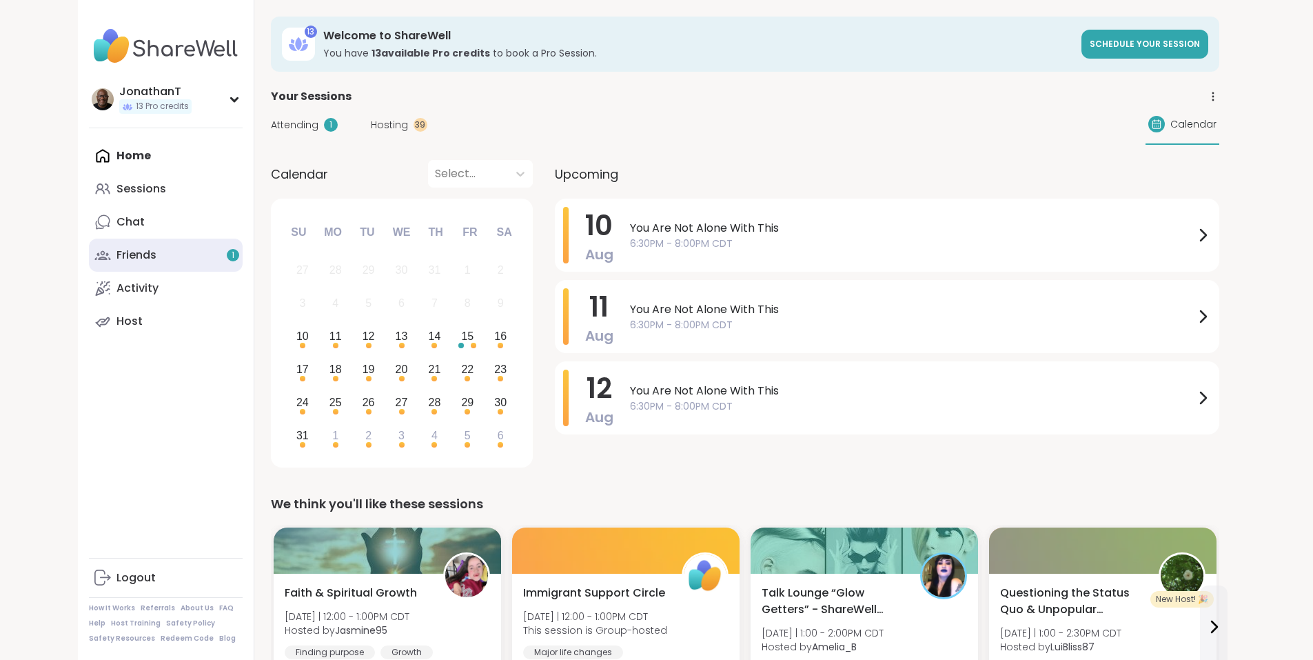
click at [116, 256] on div "Friends 1" at bounding box center [136, 254] width 40 height 15
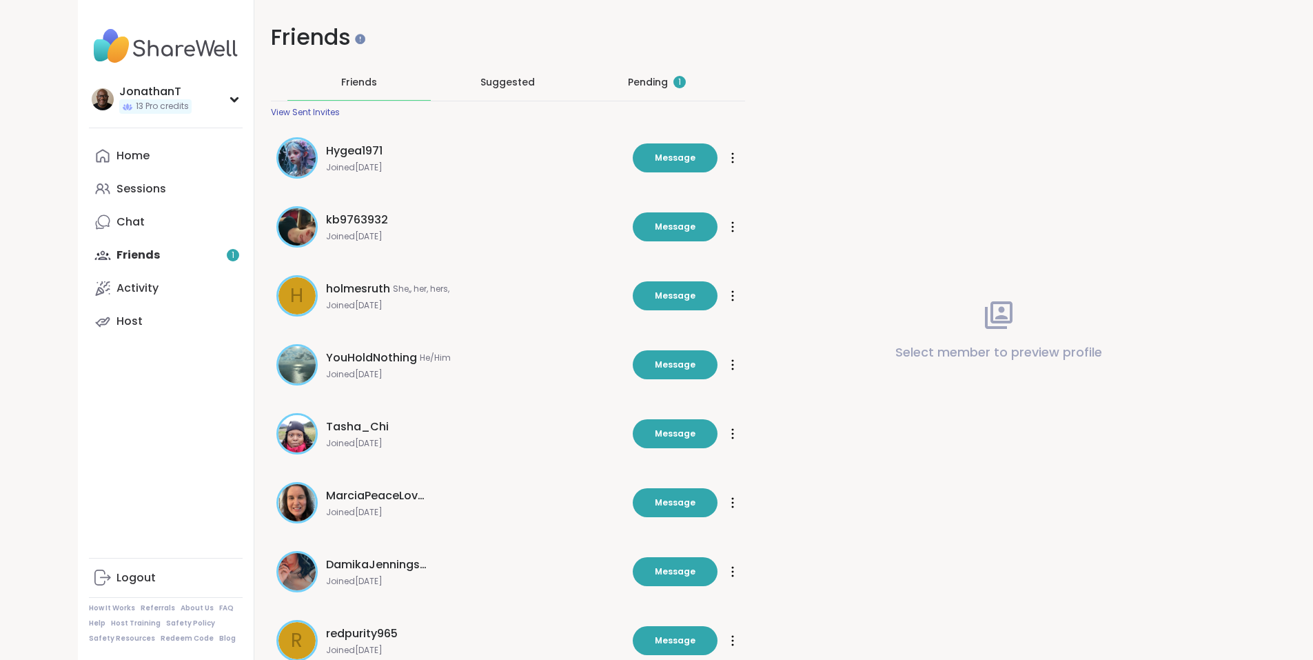
click at [643, 85] on div "Pending 1" at bounding box center [657, 82] width 58 height 14
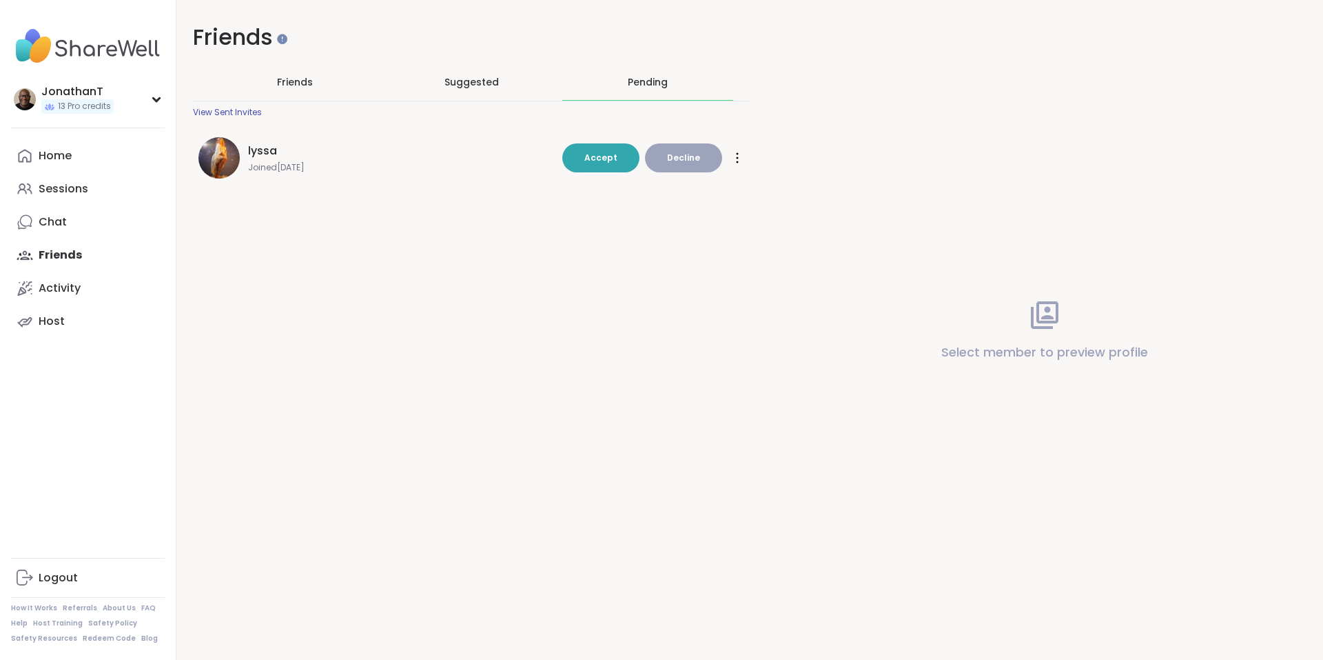
click at [735, 159] on div at bounding box center [738, 158] width 14 height 22
click at [582, 156] on button "Accept" at bounding box center [600, 157] width 77 height 29
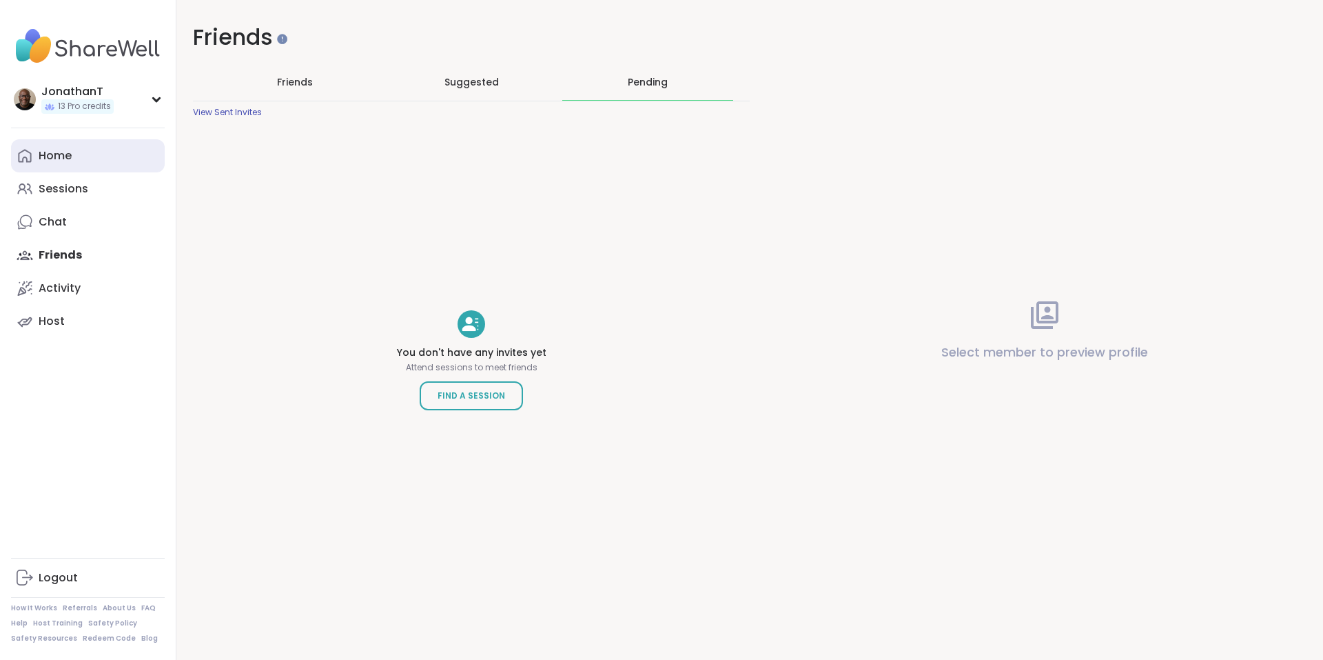
click at [68, 161] on div "Home" at bounding box center [55, 155] width 33 height 15
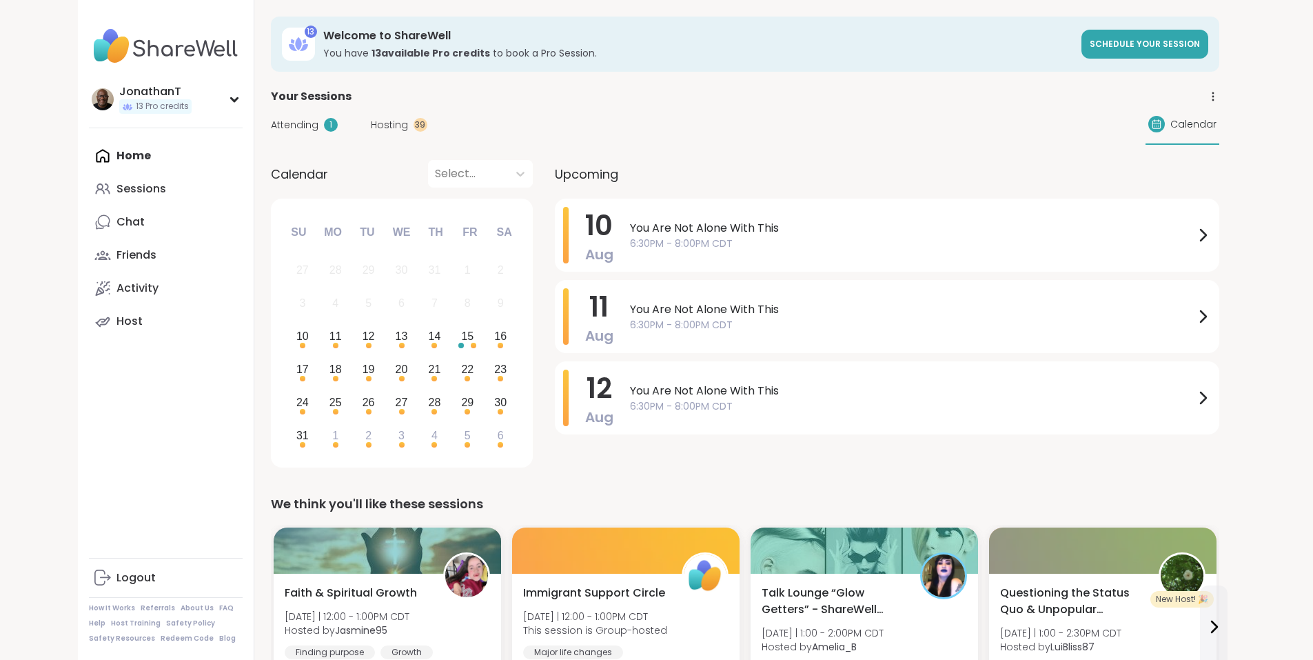
click at [371, 128] on span "Hosting" at bounding box center [389, 125] width 37 height 14
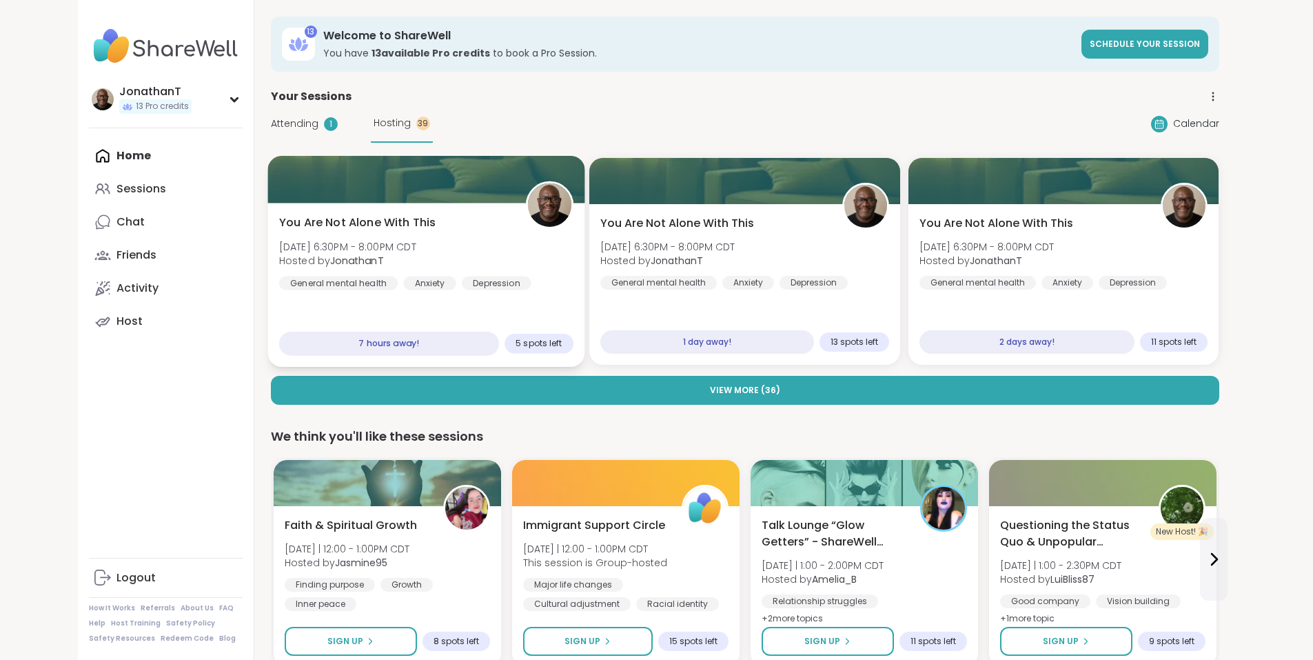
click at [382, 232] on div "You Are Not Alone With This Sun, Aug 10 | 6:30PM - 8:00PM CDT Hosted by Jonatha…" at bounding box center [425, 252] width 294 height 76
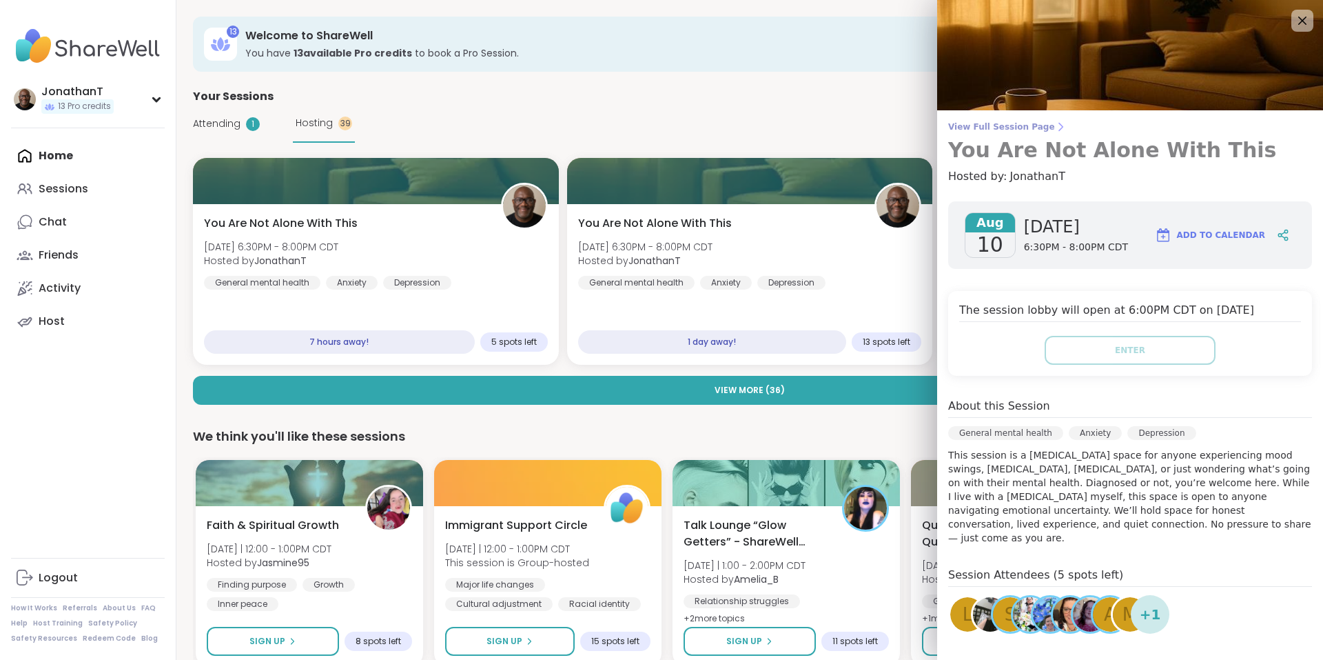
click at [1003, 128] on span "View Full Session Page" at bounding box center [1130, 126] width 364 height 11
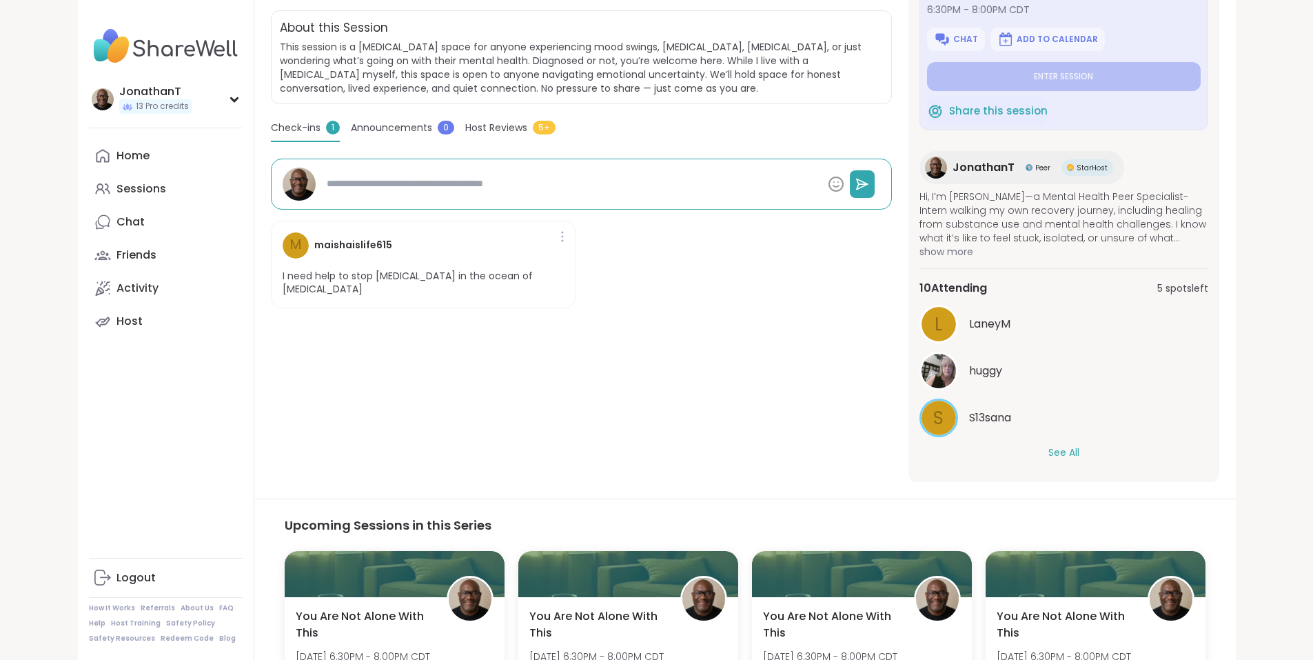
scroll to position [281, 0]
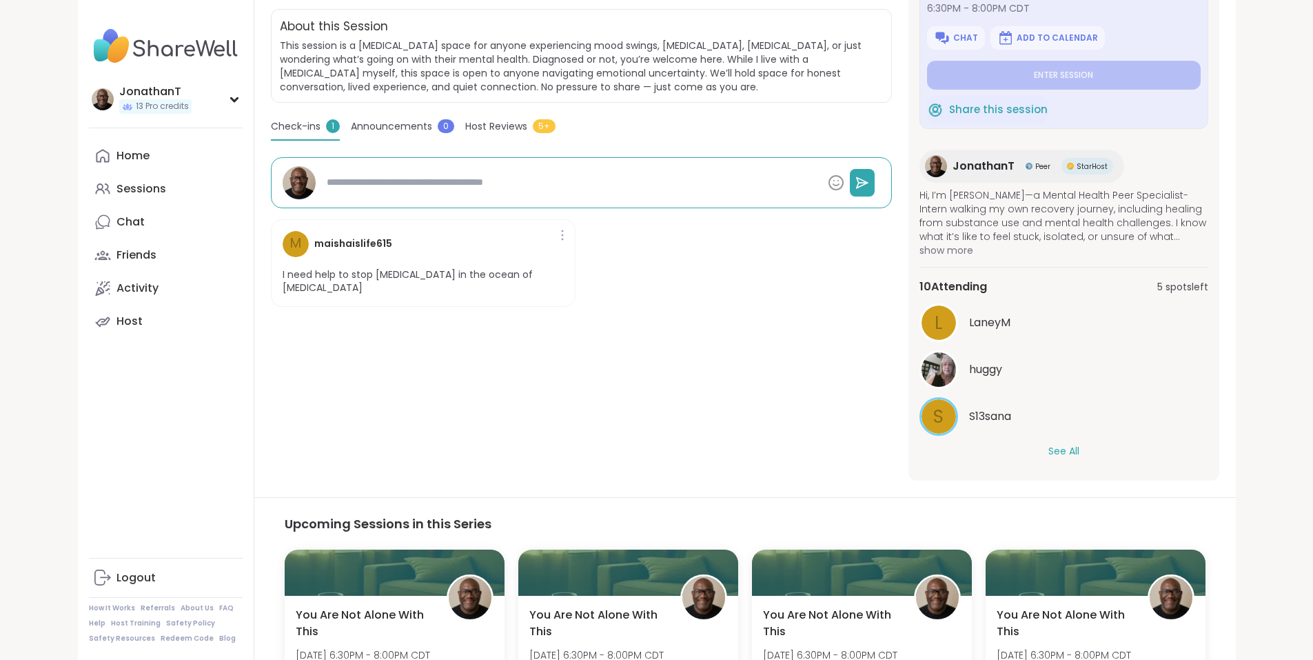
click at [1079, 451] on button "See All" at bounding box center [1063, 451] width 31 height 14
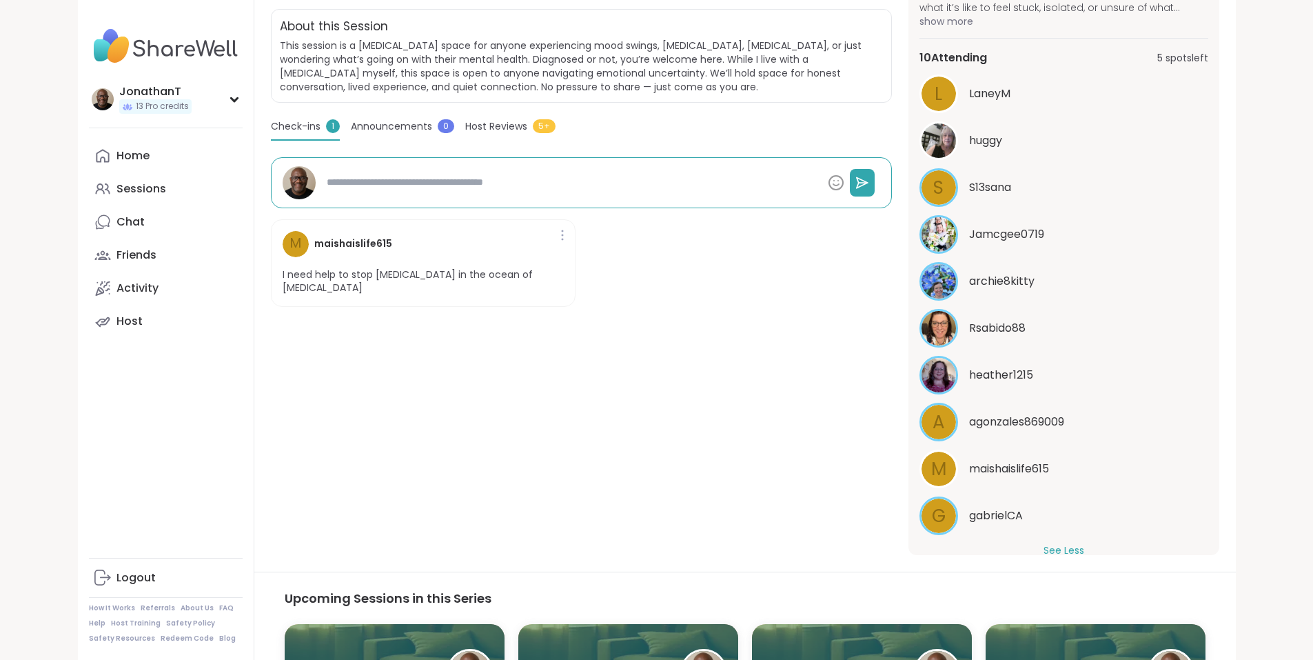
scroll to position [254, 0]
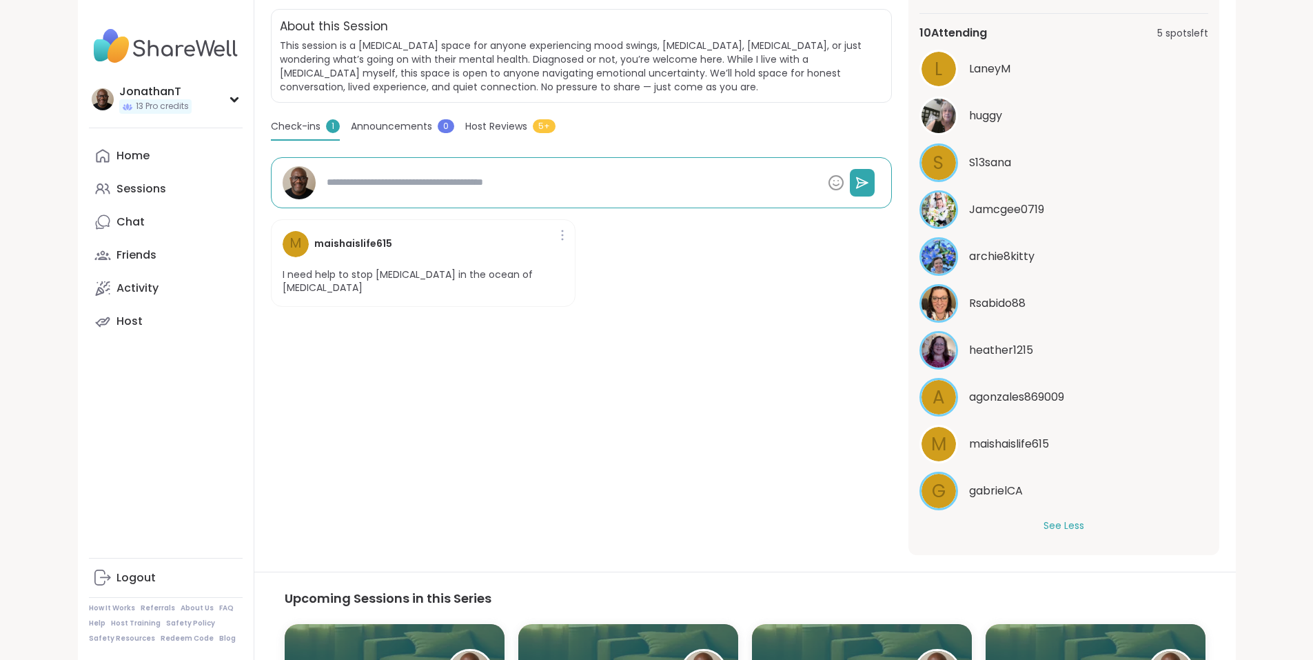
click at [1049, 439] on span "maishaislife615" at bounding box center [1009, 444] width 80 height 17
click at [561, 237] on icon at bounding box center [562, 235] width 3 height 11
click at [471, 340] on div "General mental health | Anxiety | Depression You Are Not Alone With This Hosted…" at bounding box center [581, 235] width 621 height 639
click at [116, 252] on div "Friends" at bounding box center [136, 254] width 40 height 15
type textarea "*"
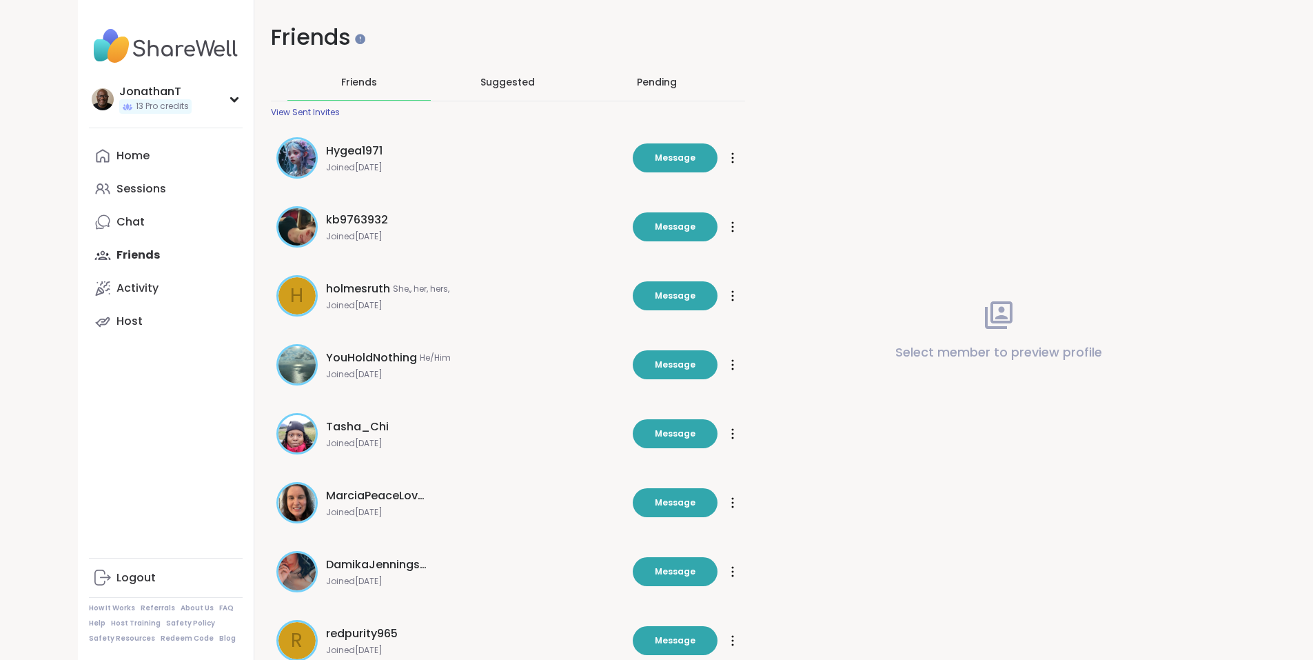
click at [652, 75] on div "Pending" at bounding box center [657, 82] width 40 height 14
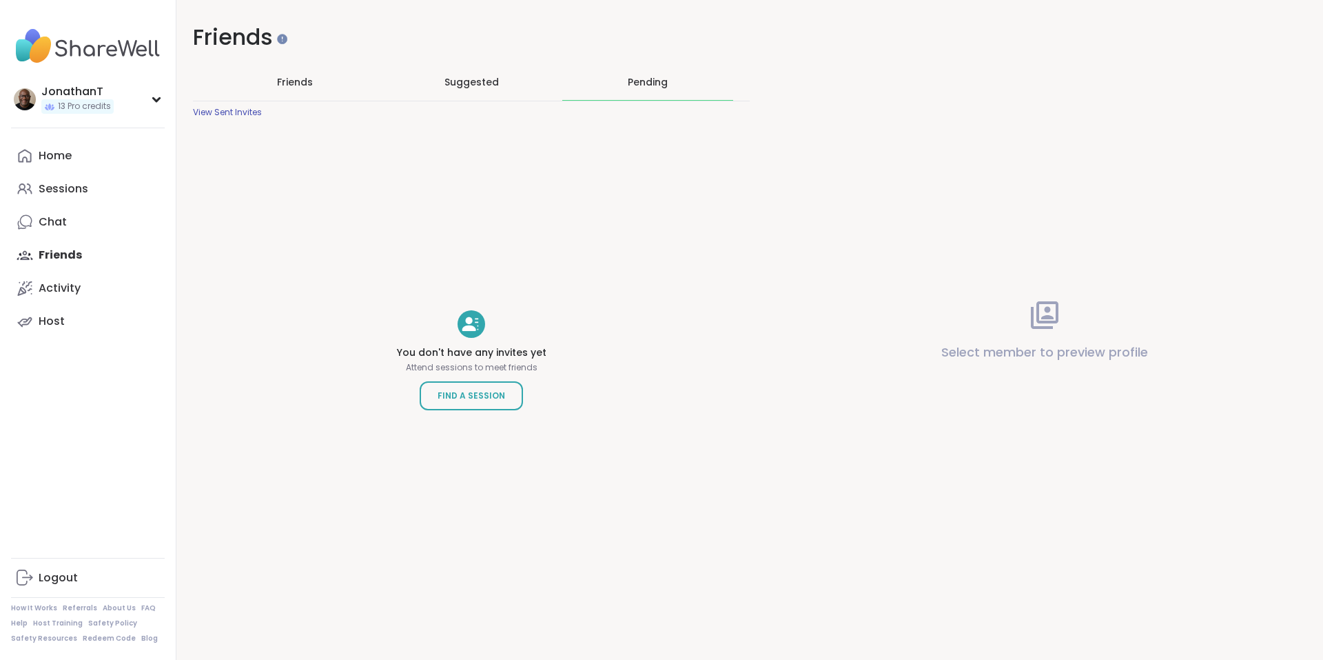
click at [300, 83] on span "Friends" at bounding box center [295, 82] width 36 height 14
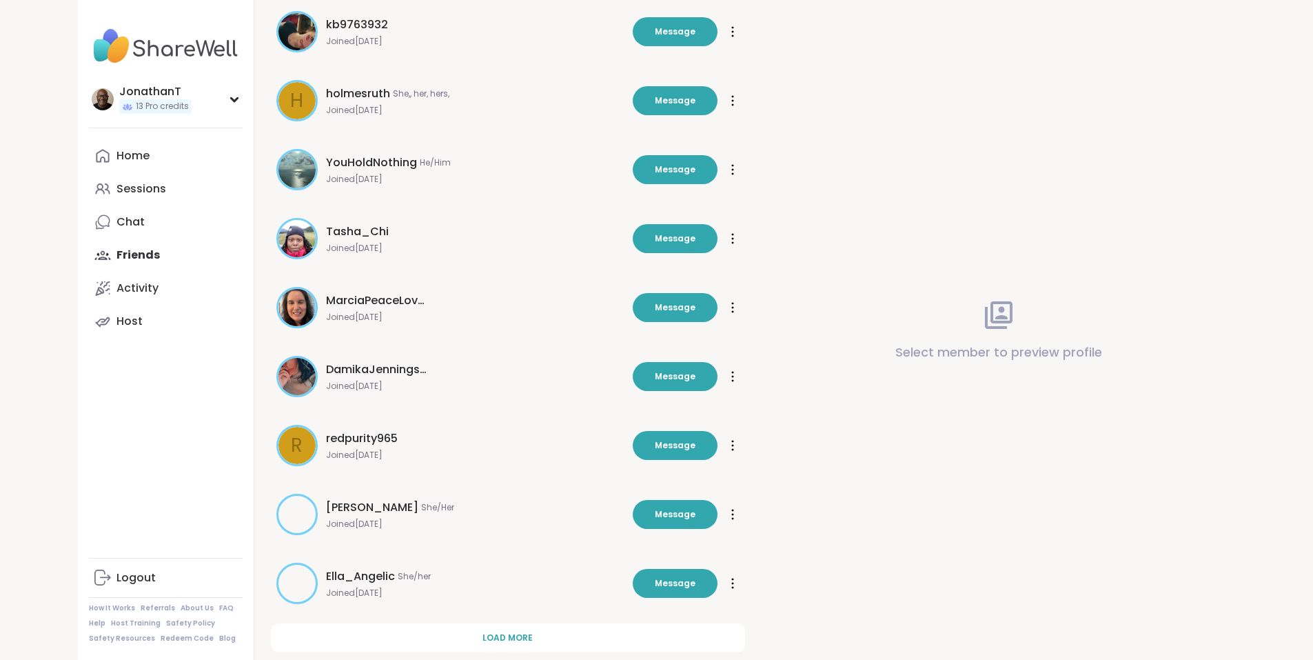
scroll to position [226, 0]
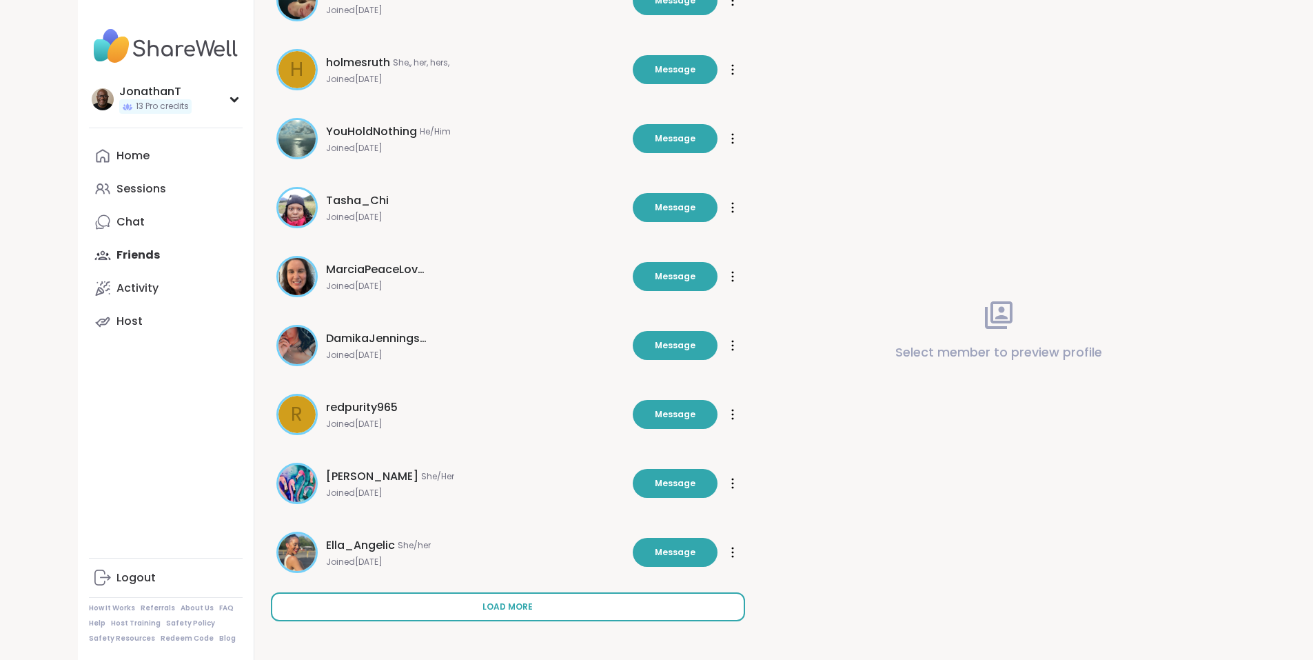
click at [515, 613] on button "Load more" at bounding box center [508, 606] width 474 height 29
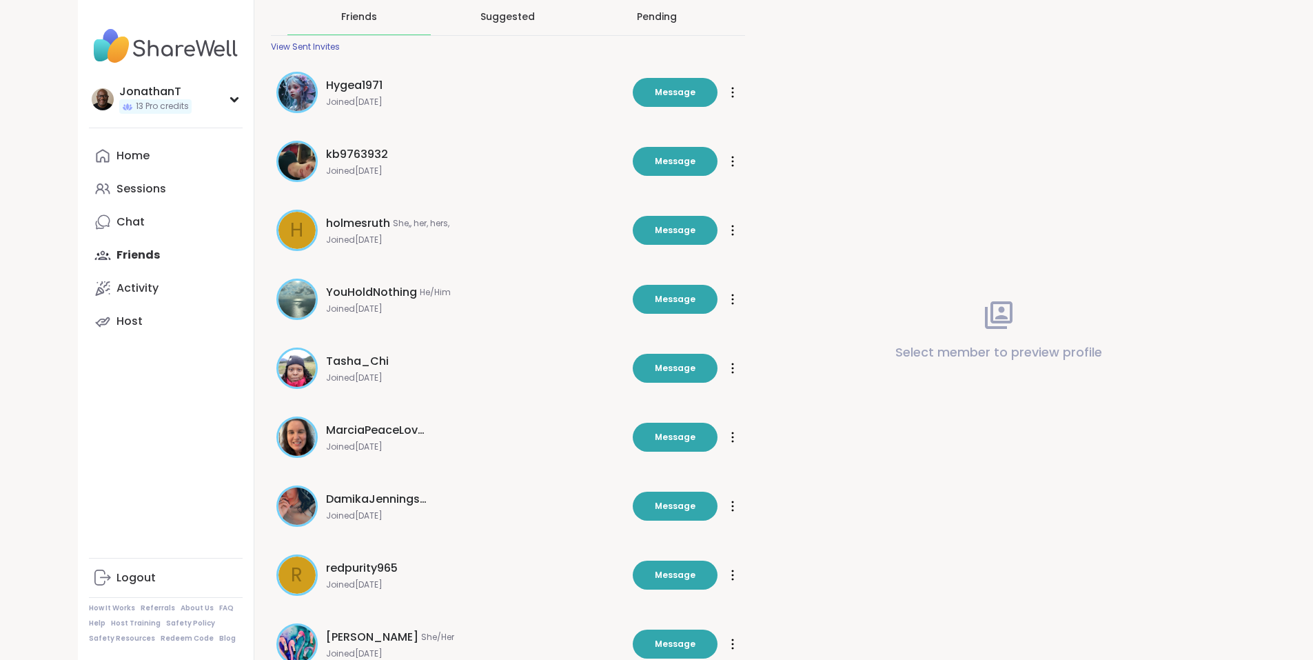
scroll to position [0, 0]
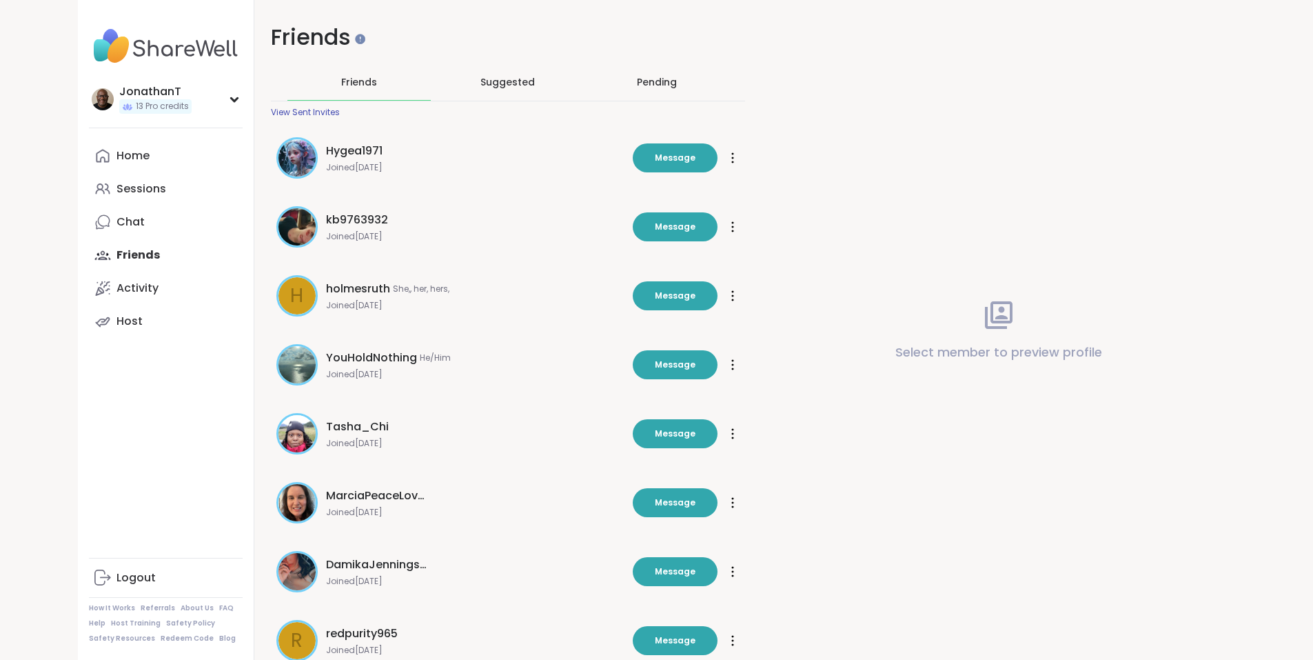
click at [271, 110] on div "View Sent Invites" at bounding box center [305, 112] width 69 height 11
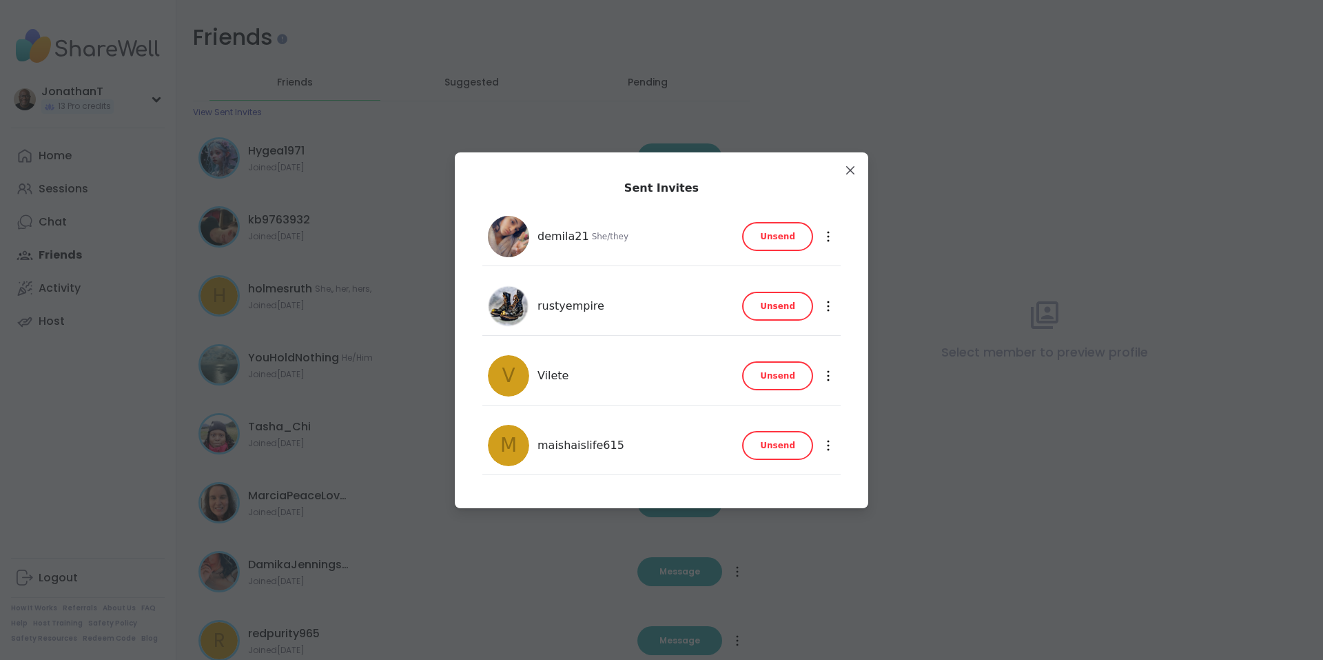
click at [784, 375] on span "Unsend" at bounding box center [777, 375] width 35 height 12
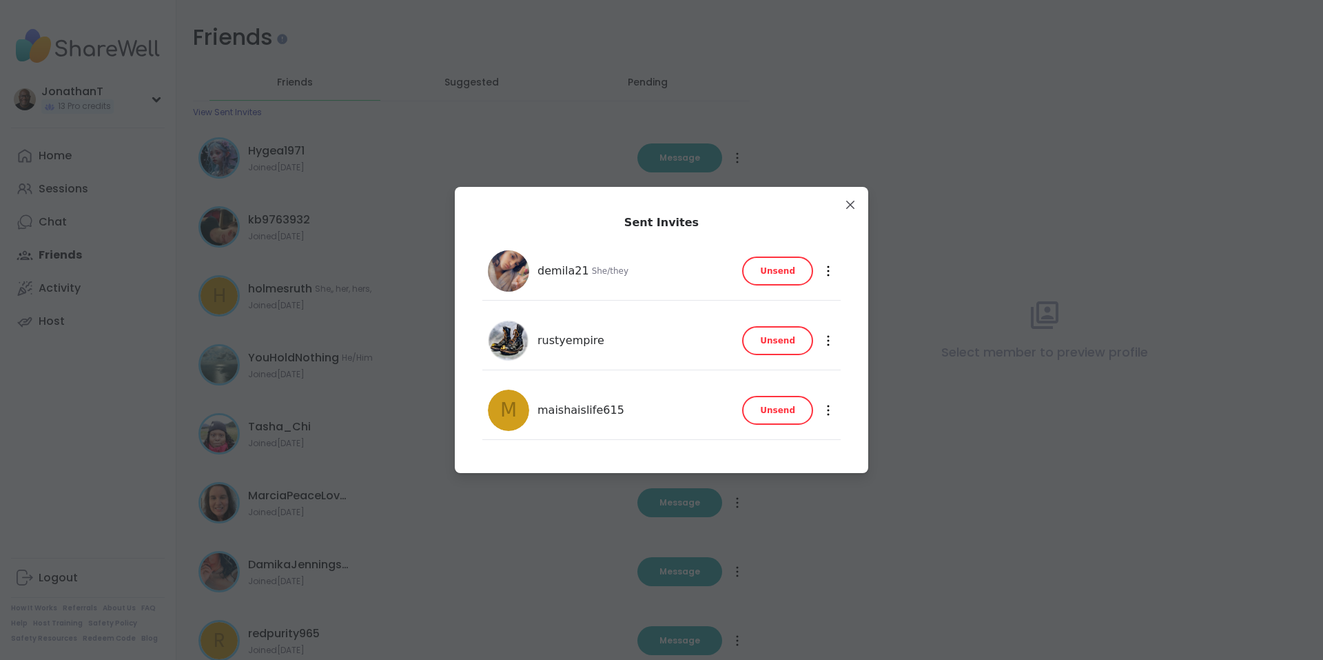
click at [779, 270] on span "Unsend" at bounding box center [777, 271] width 35 height 12
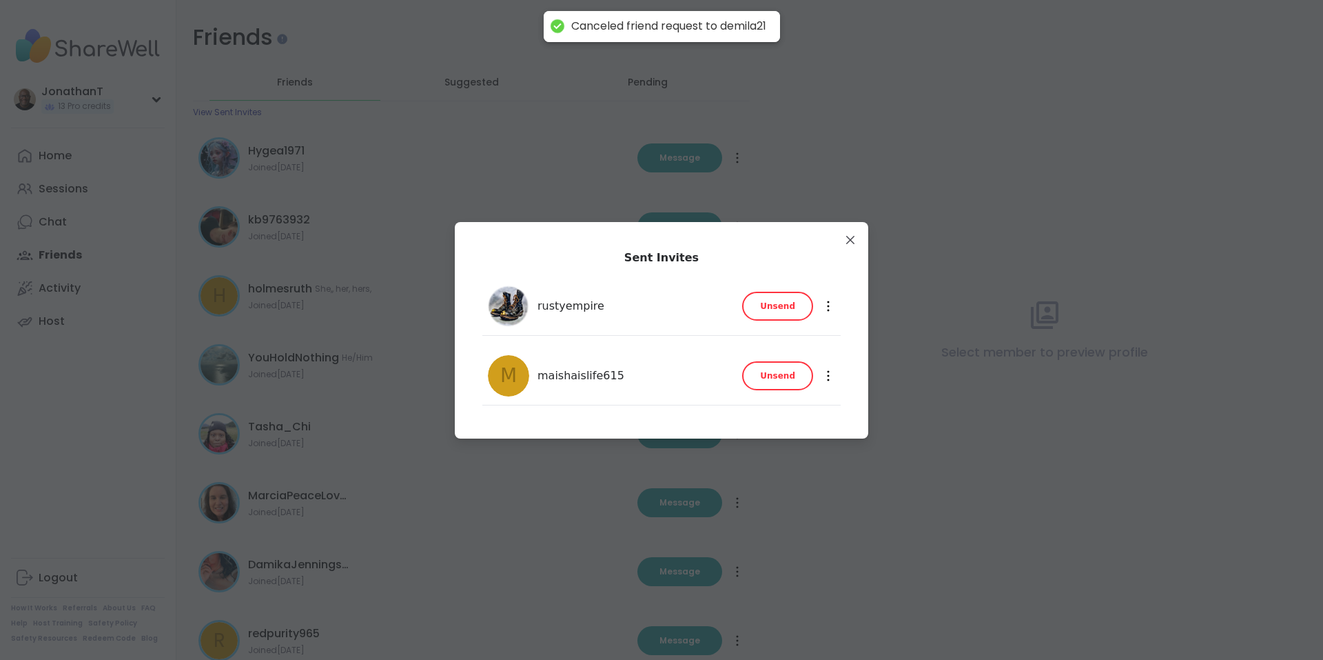
click at [771, 307] on span "Unsend" at bounding box center [777, 306] width 35 height 12
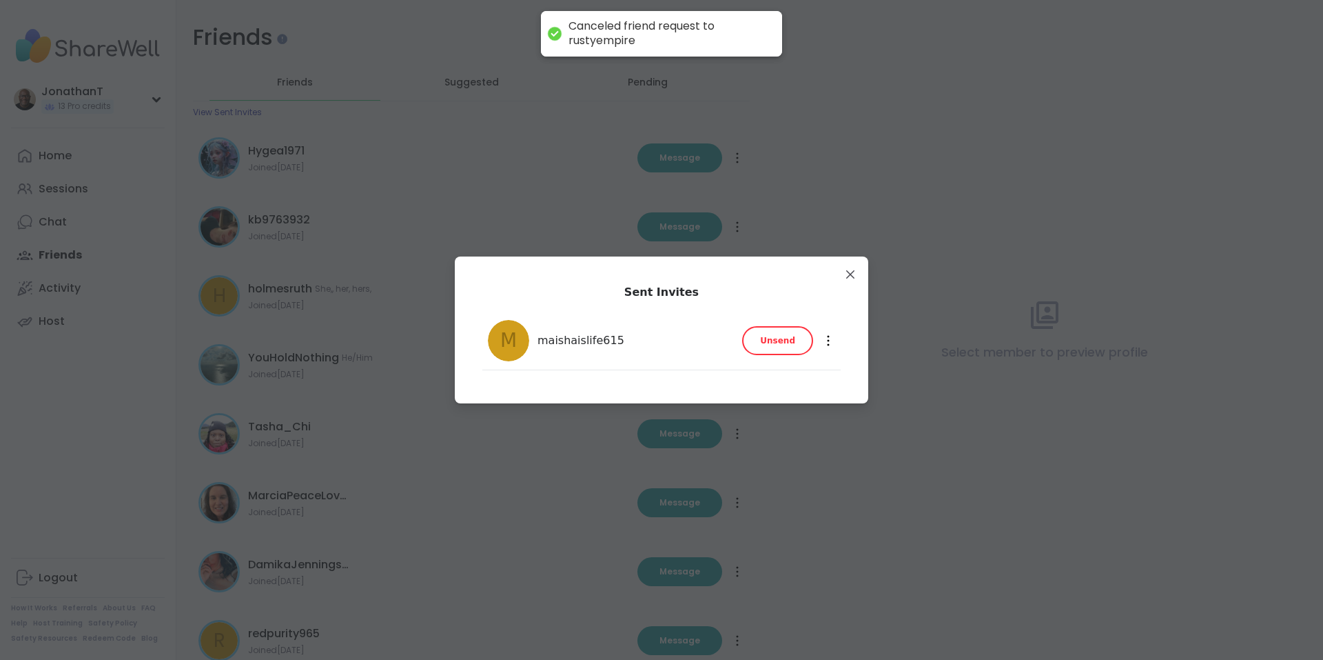
click at [772, 340] on span "Unsend" at bounding box center [777, 340] width 35 height 12
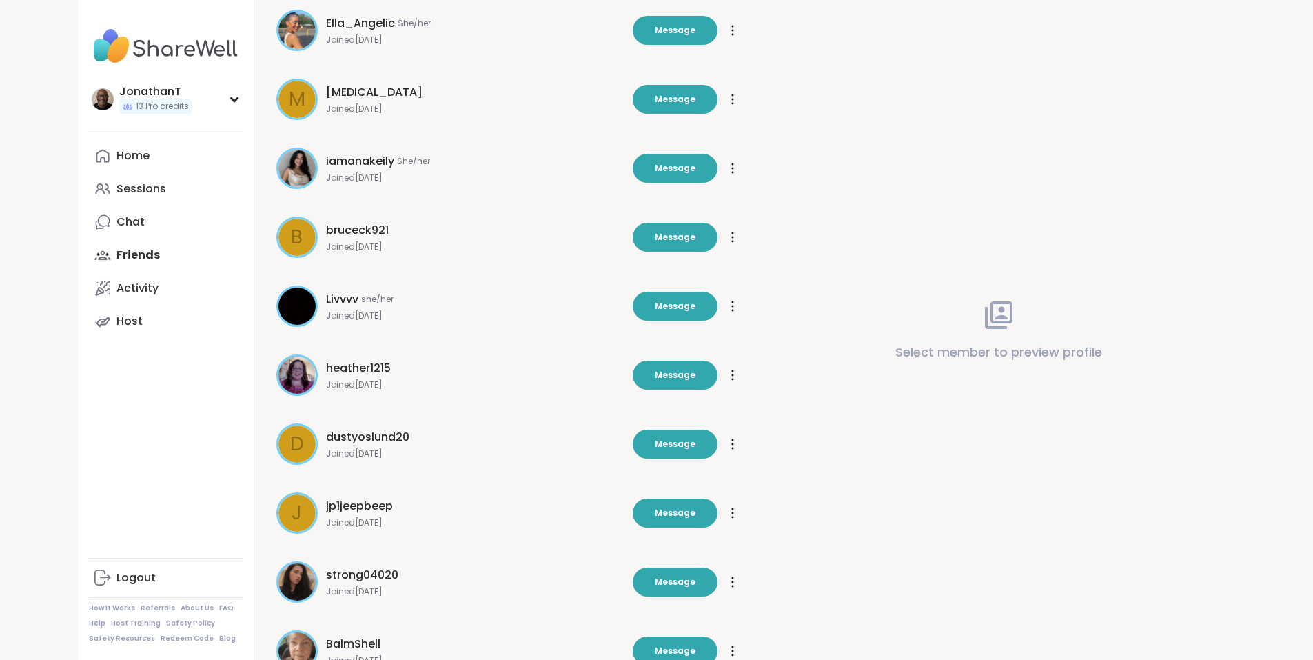
scroll to position [756, 0]
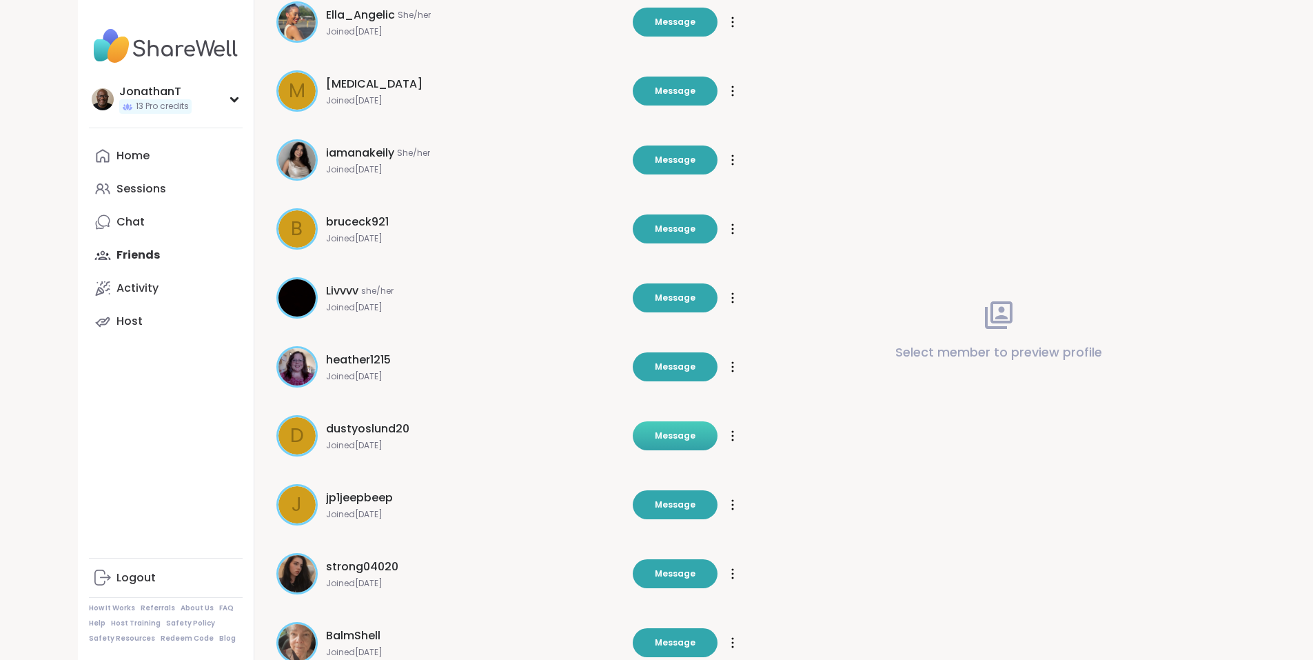
click at [671, 428] on button "Message" at bounding box center [675, 435] width 85 height 29
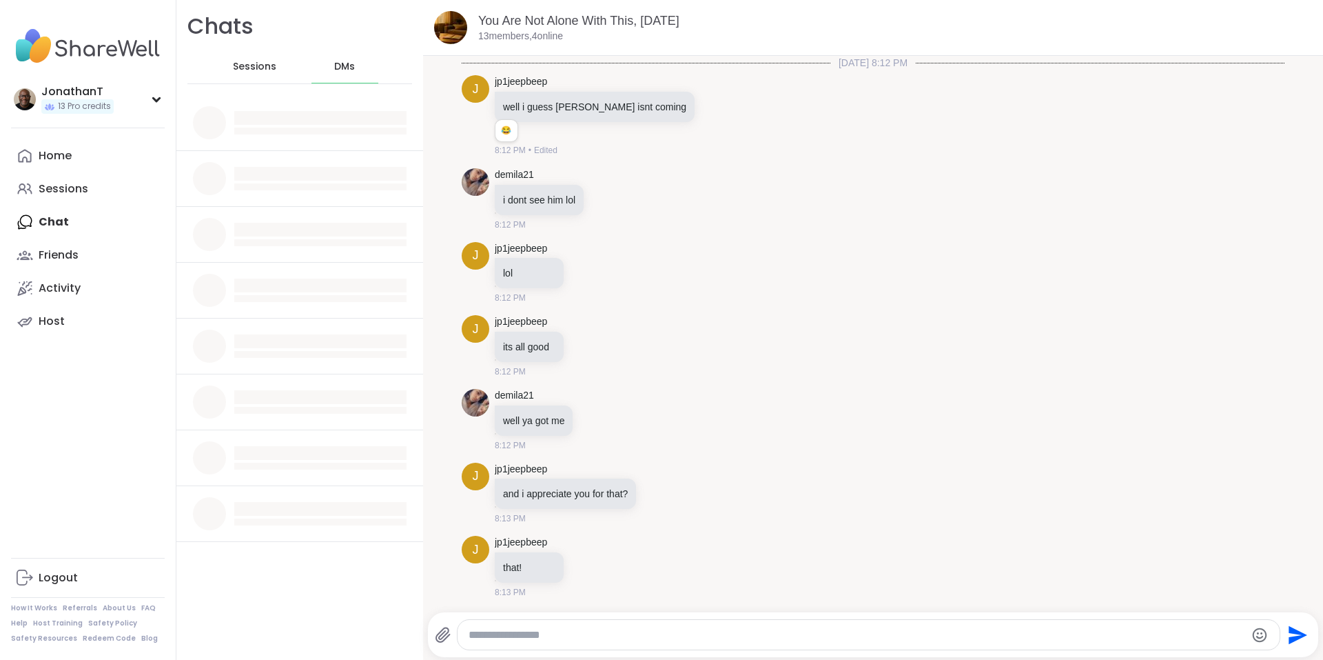
scroll to position [9565, 0]
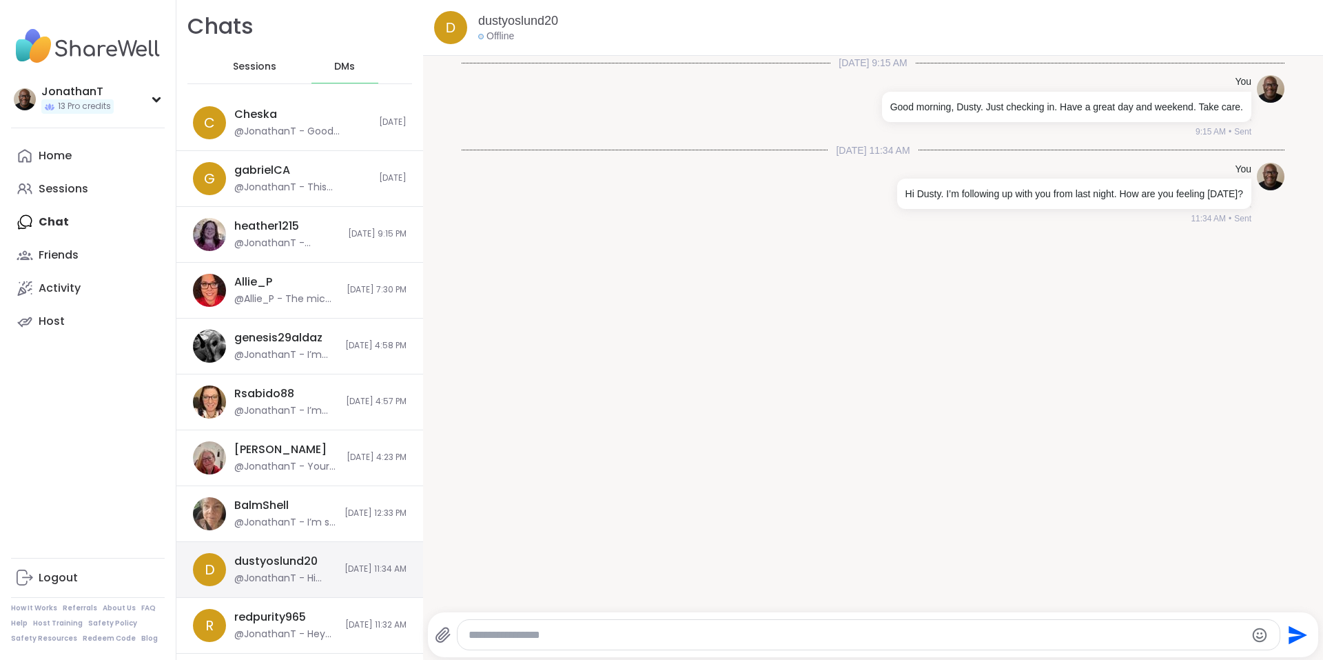
click at [325, 577] on div "d dustyoslund20 @JonathanT - Hi Dusty. I’m following up with you from last nigh…" at bounding box center [299, 570] width 247 height 56
click at [292, 343] on div "genesis29aldaz" at bounding box center [278, 337] width 88 height 15
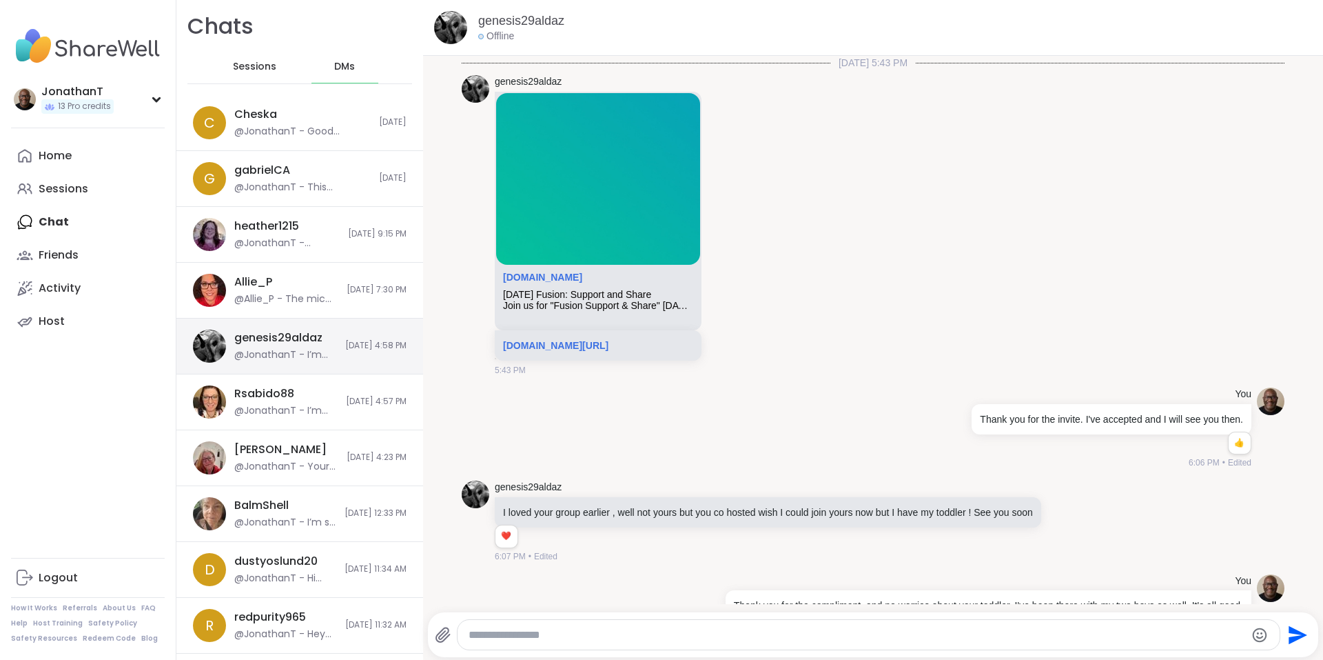
scroll to position [1056, 0]
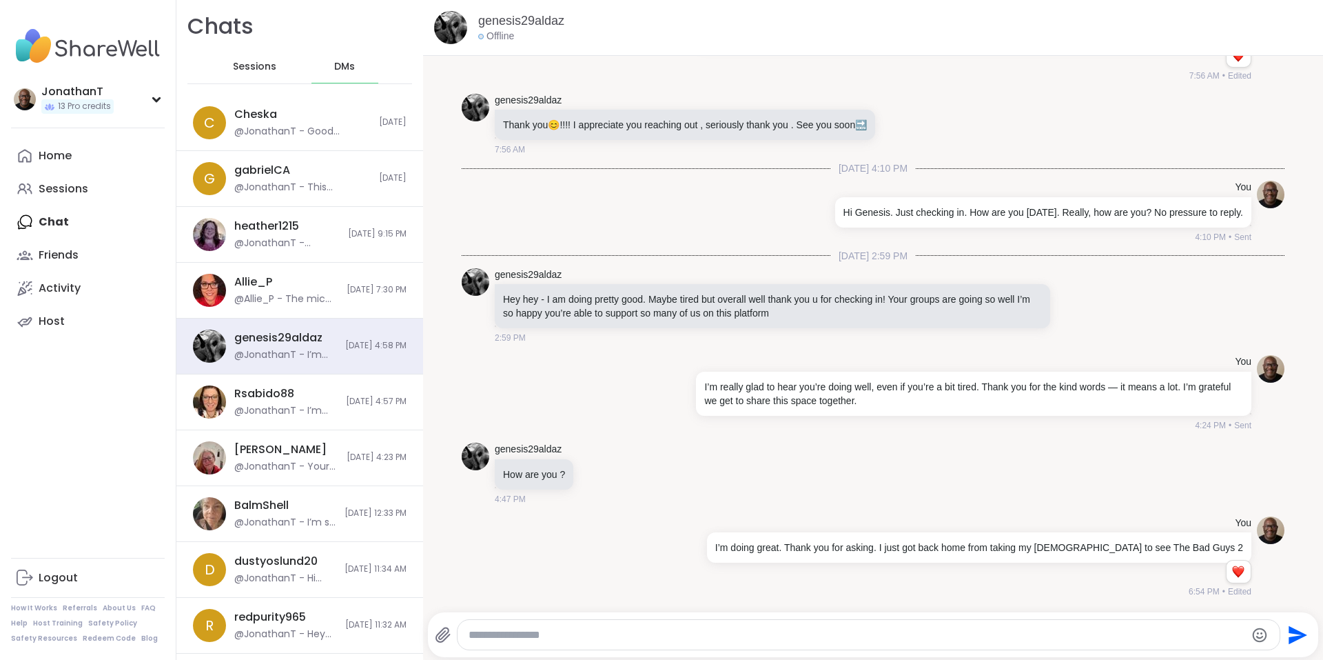
click at [607, 635] on textarea "Type your message" at bounding box center [857, 635] width 777 height 14
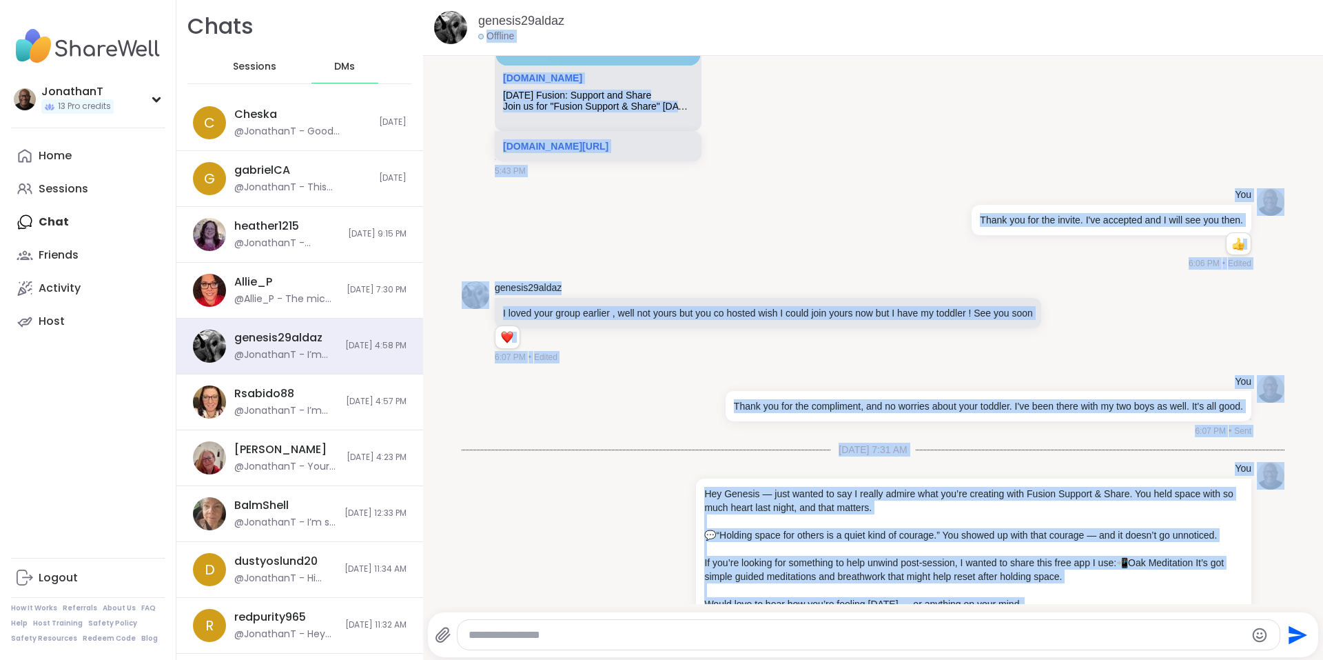
scroll to position [0, 0]
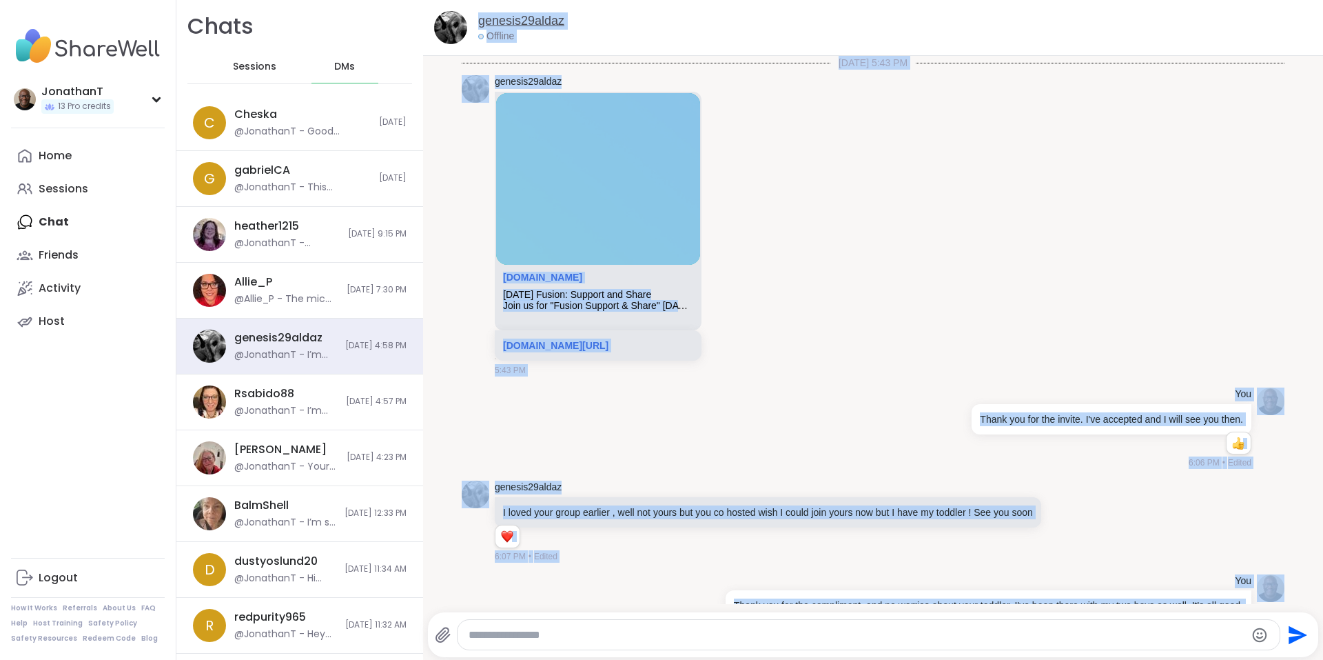
drag, startPoint x: 1237, startPoint y: 564, endPoint x: 481, endPoint y: 26, distance: 927.7
click at [481, 26] on div "genesis29aldaz Offline 8/1/2025, 5:43 PM genesis29aldaz sharewellnow.com Friday…" at bounding box center [873, 330] width 900 height 660
copy div "genesis29aldaz Offline 8/1/2025, 5:43 PM genesis29aldaz sharewellnow.com Friday…"
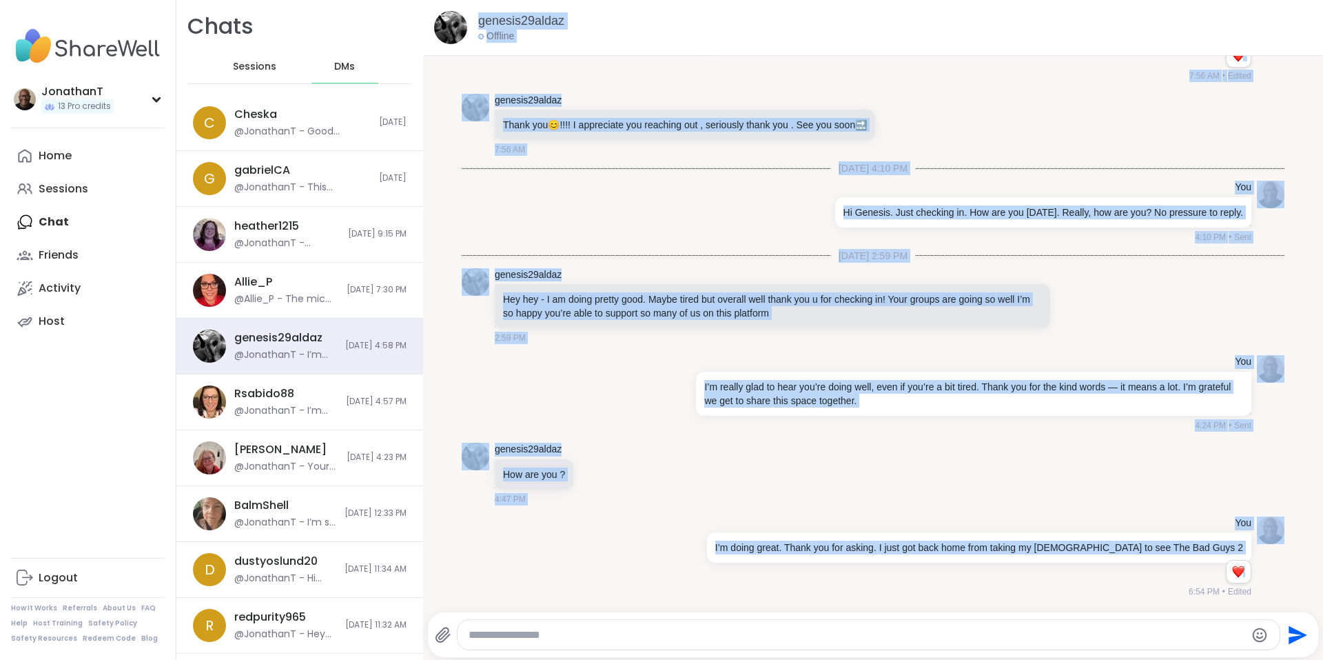
scroll to position [3, 0]
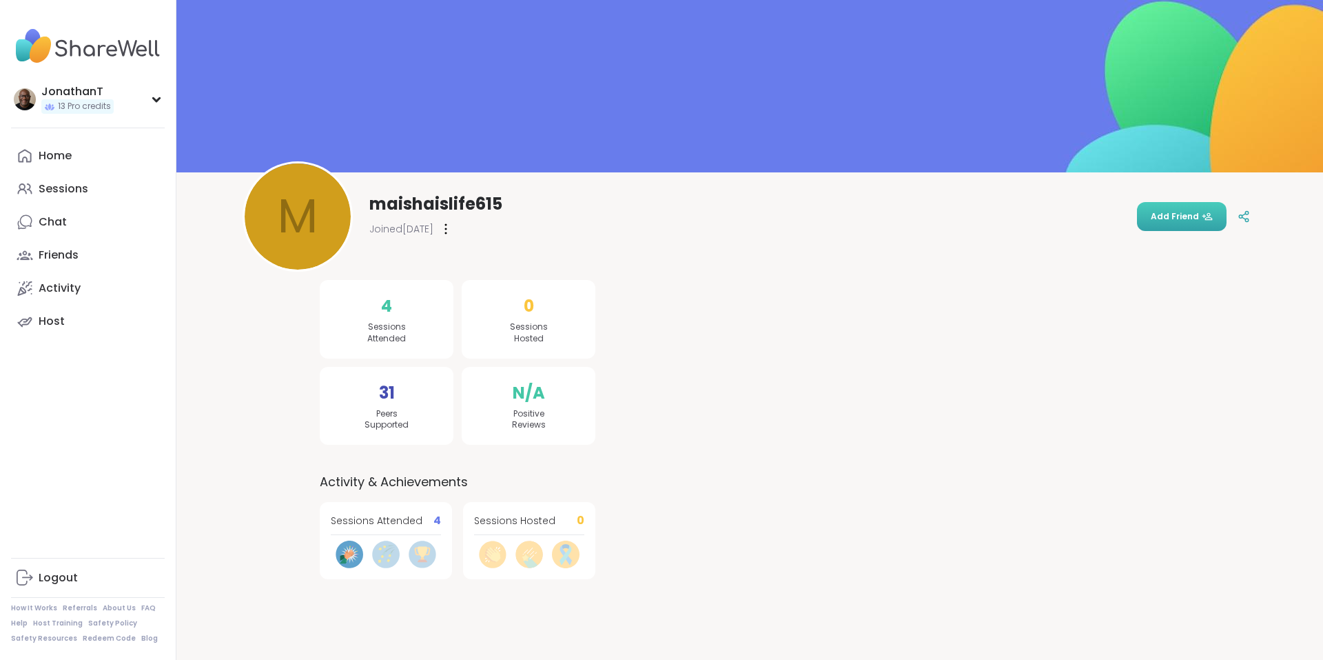
click at [1161, 214] on span "Add Friend" at bounding box center [1182, 216] width 62 height 12
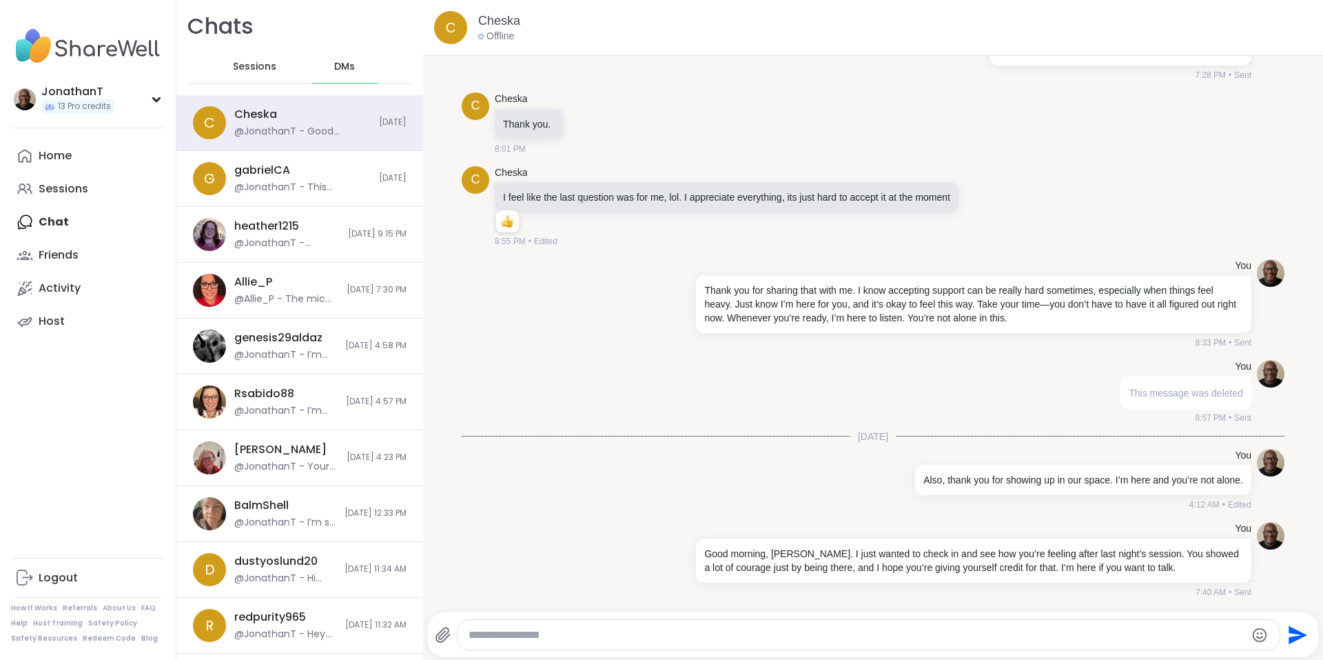
click at [259, 71] on span "Sessions" at bounding box center [254, 67] width 43 height 14
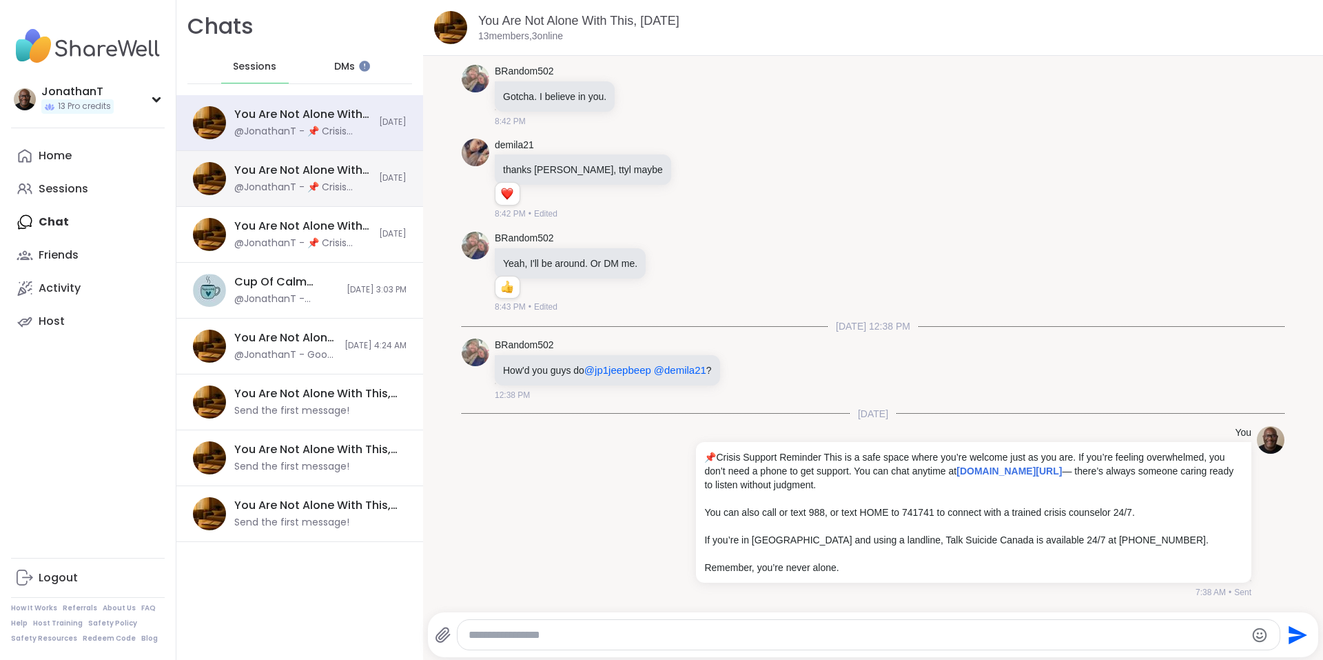
click at [292, 170] on div "You Are Not Alone With This, [DATE]" at bounding box center [302, 170] width 136 height 15
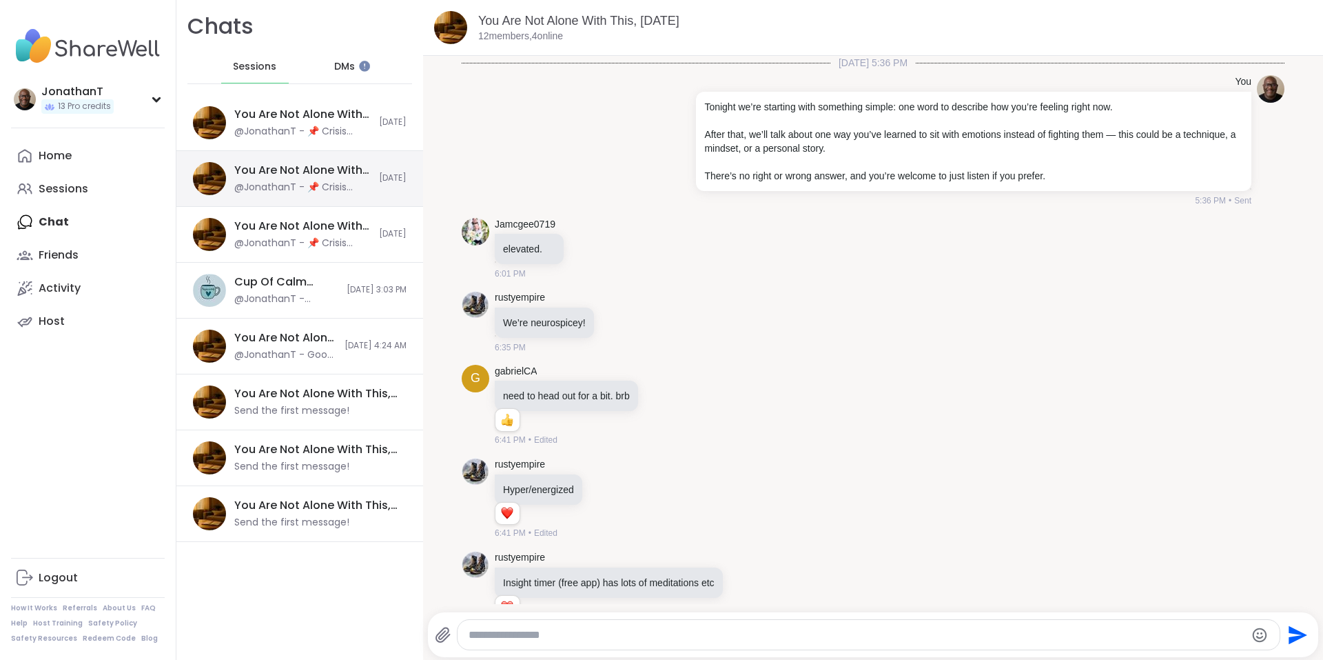
scroll to position [5678, 0]
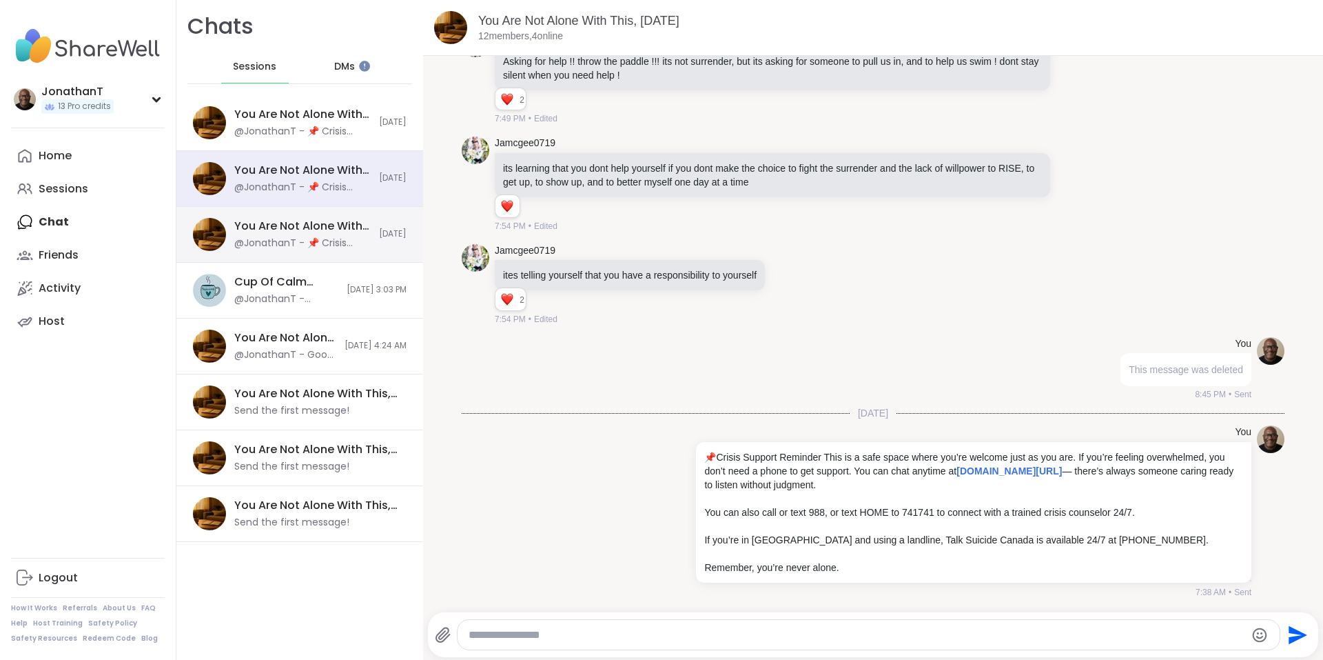
click at [298, 225] on div "You Are Not Alone With This, [DATE]" at bounding box center [302, 225] width 136 height 15
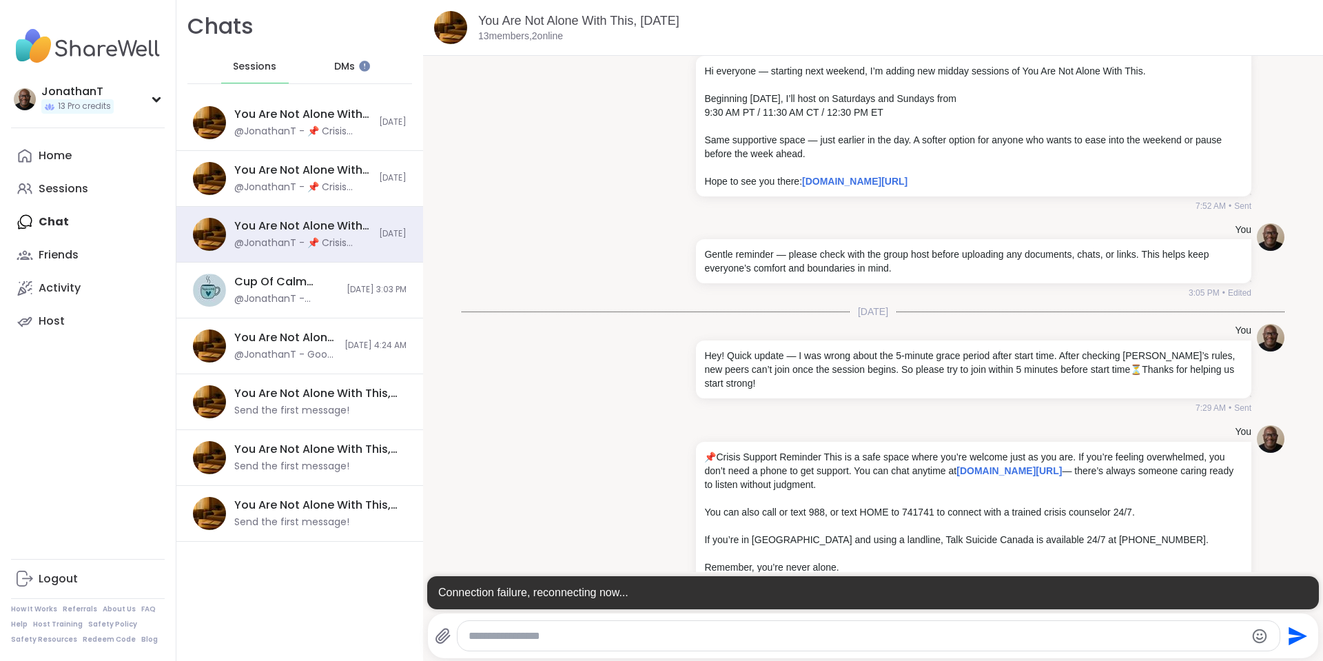
scroll to position [362, 0]
click at [542, 411] on div "You Hey! Quick update — I was wrong about the 5-minute grace period after start…" at bounding box center [873, 368] width 823 height 101
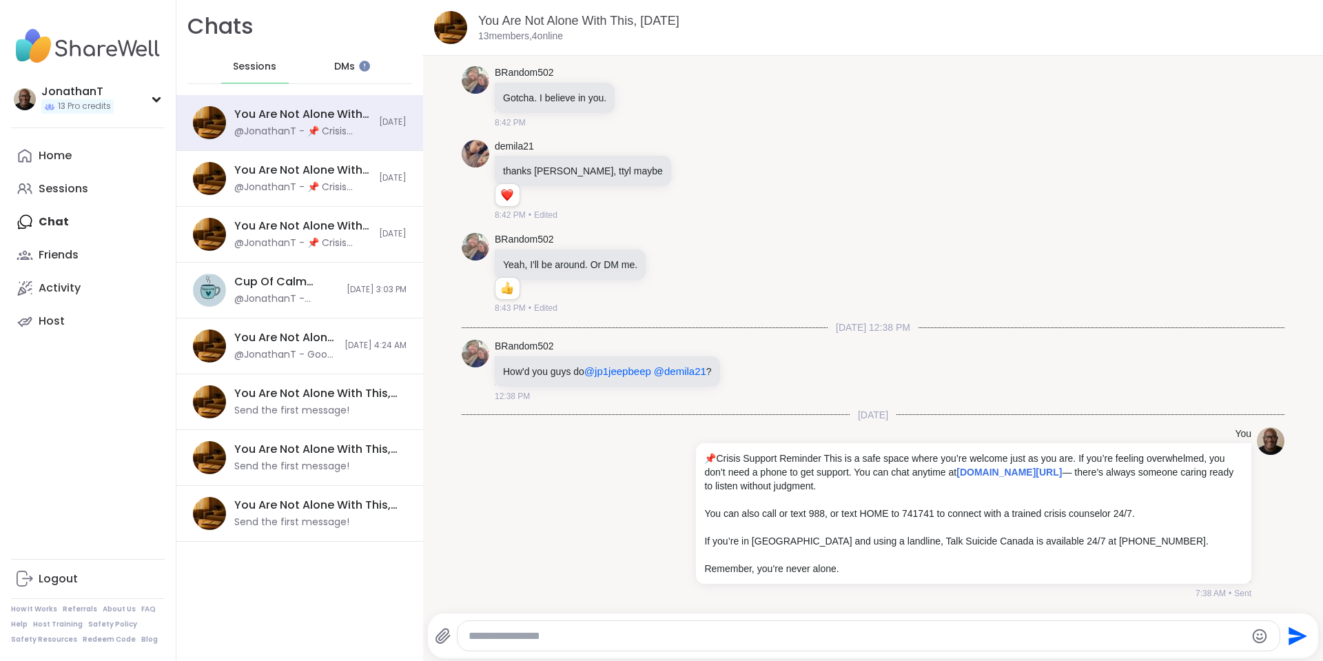
click at [334, 64] on span "DMs" at bounding box center [344, 67] width 21 height 14
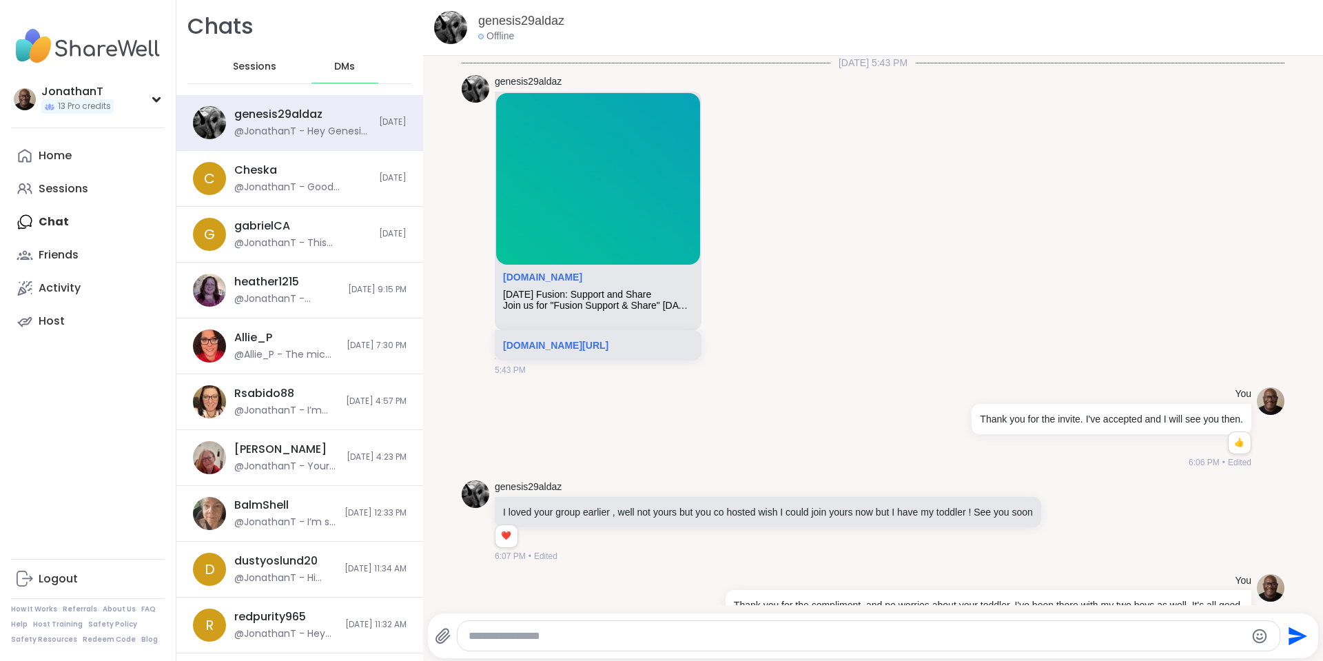
scroll to position [1408, 0]
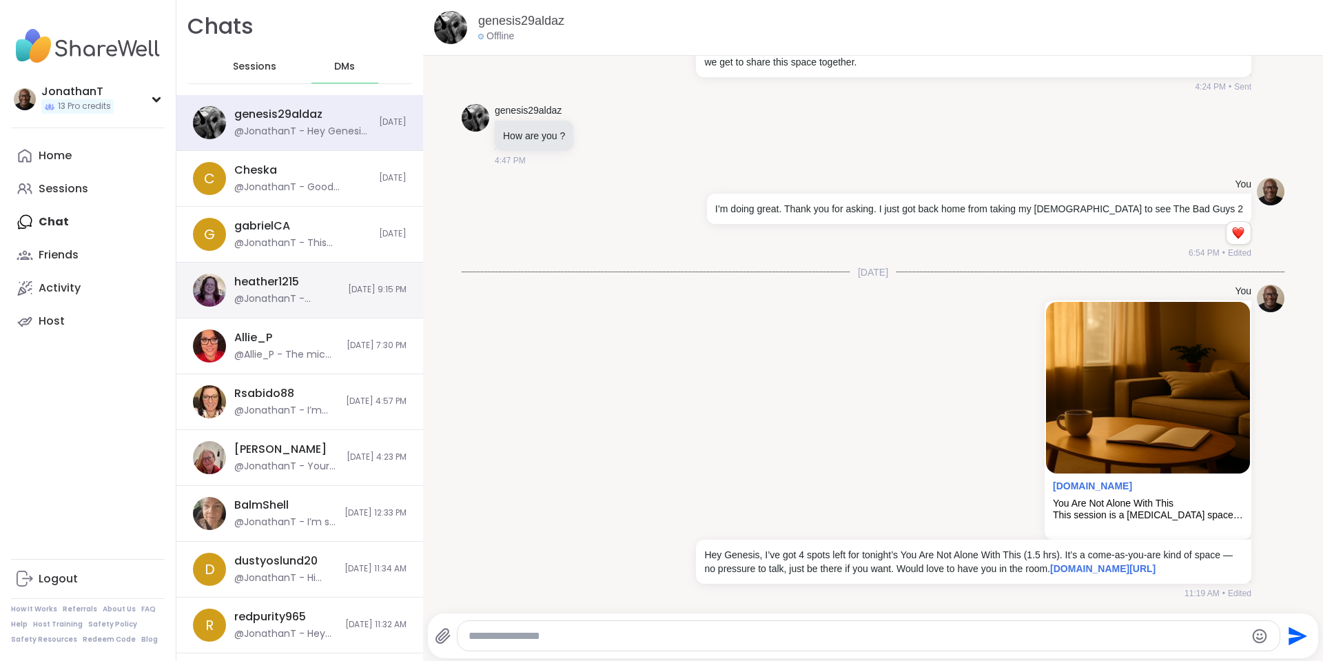
click at [280, 286] on div "heather1215" at bounding box center [266, 281] width 65 height 15
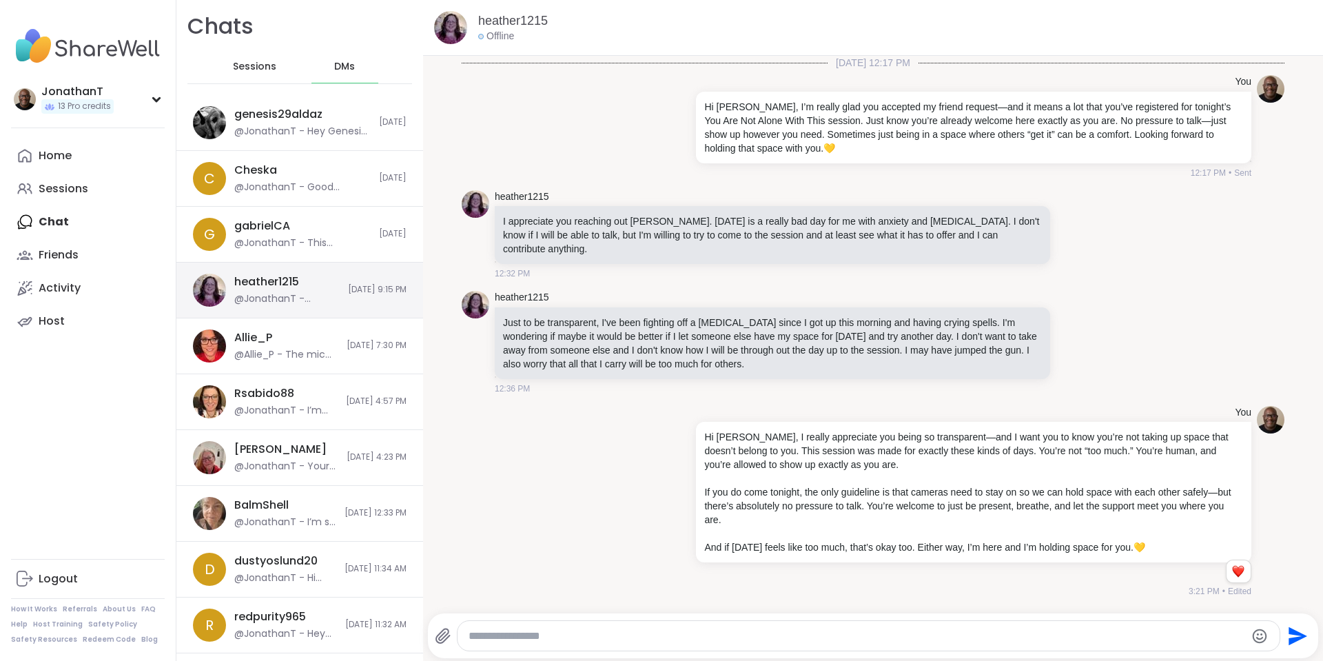
scroll to position [1023, 0]
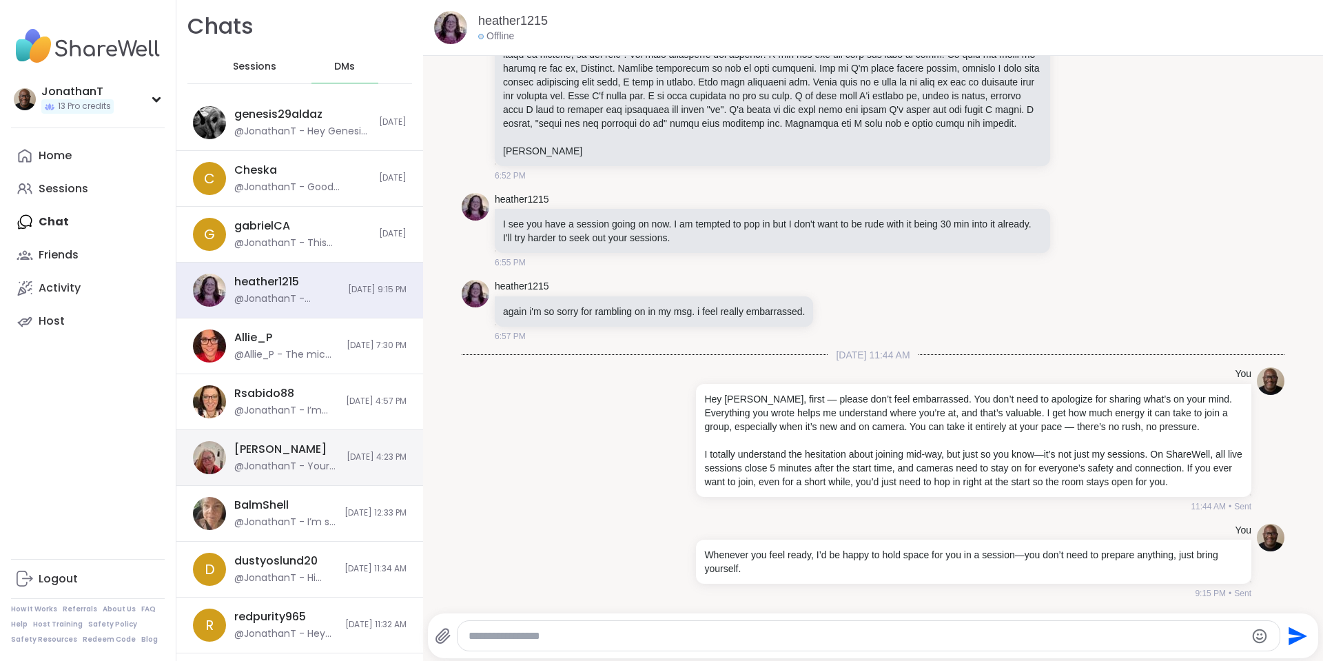
click at [266, 439] on div "dodi @JonathanT - Your words are a great reminder that kindness has a ripple ef…" at bounding box center [299, 458] width 247 height 56
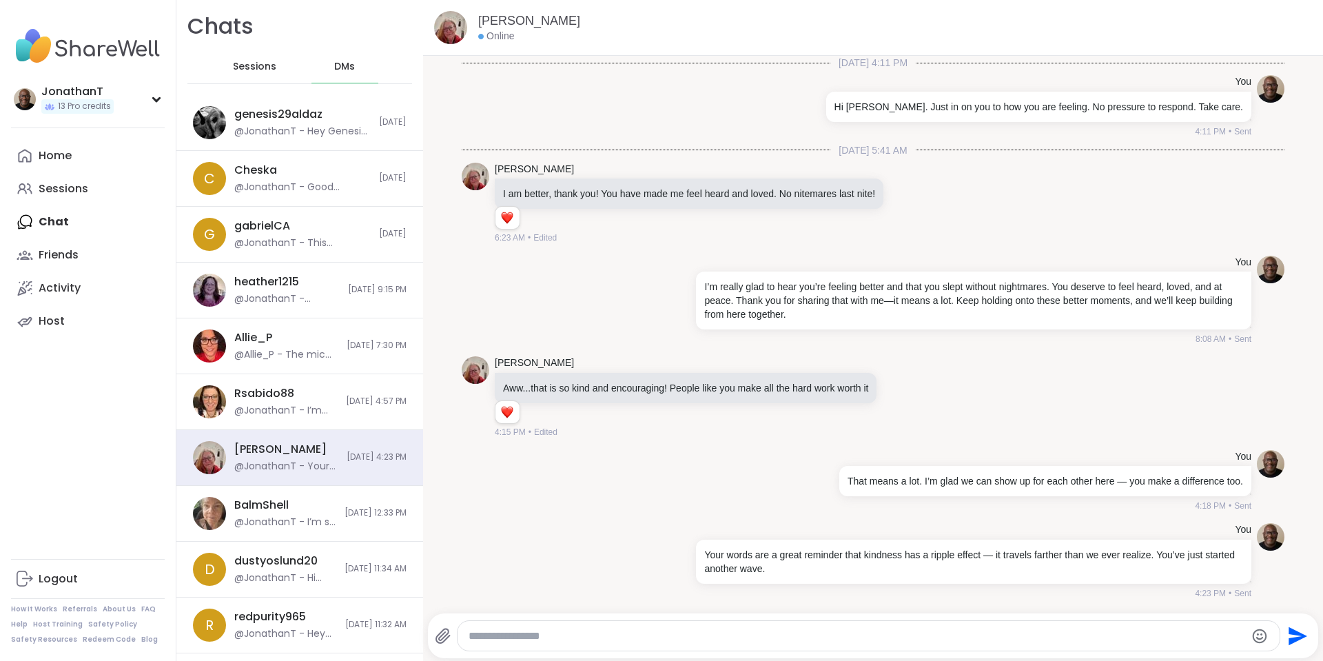
click at [261, 70] on span "Sessions" at bounding box center [254, 67] width 43 height 14
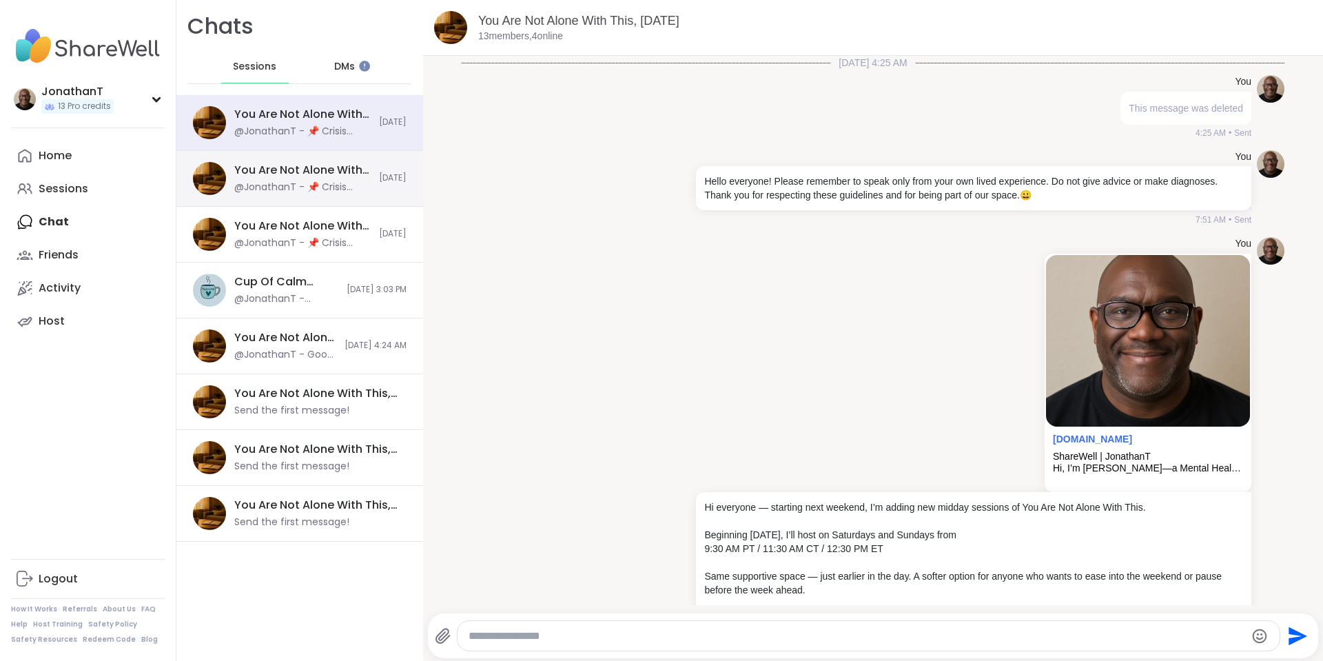
scroll to position [17204, 0]
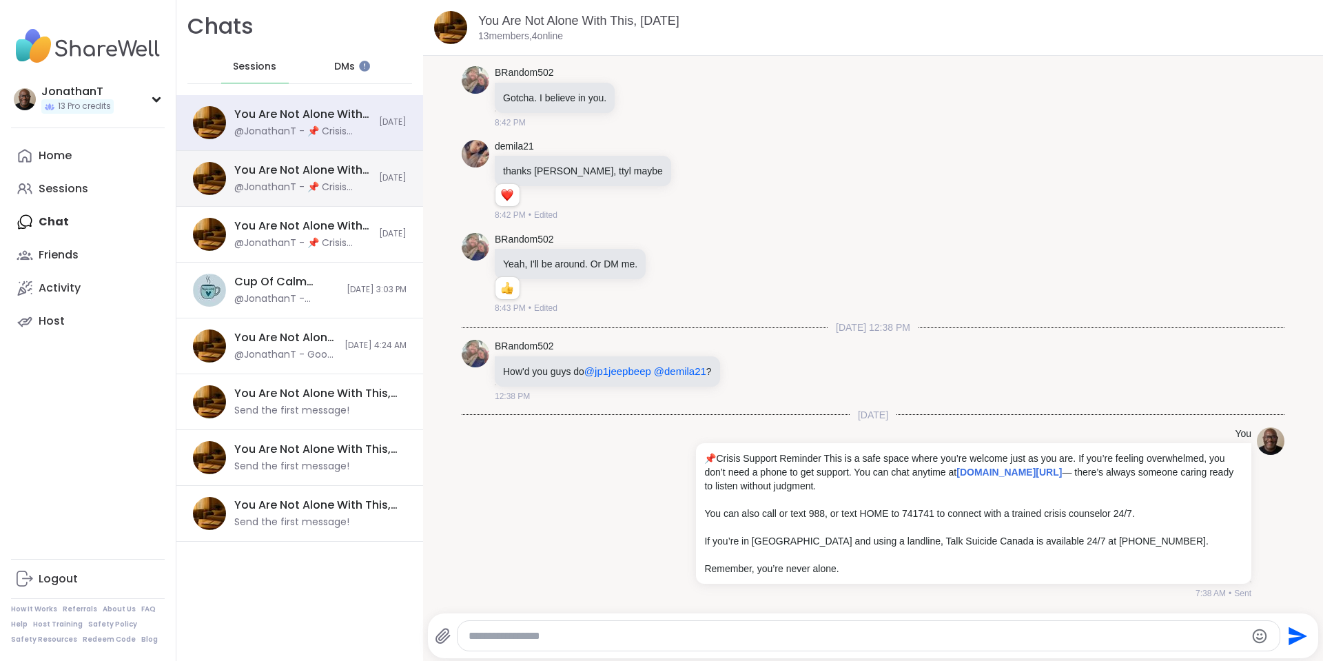
click at [300, 175] on div "You Are Not Alone With This, [DATE]" at bounding box center [302, 170] width 136 height 15
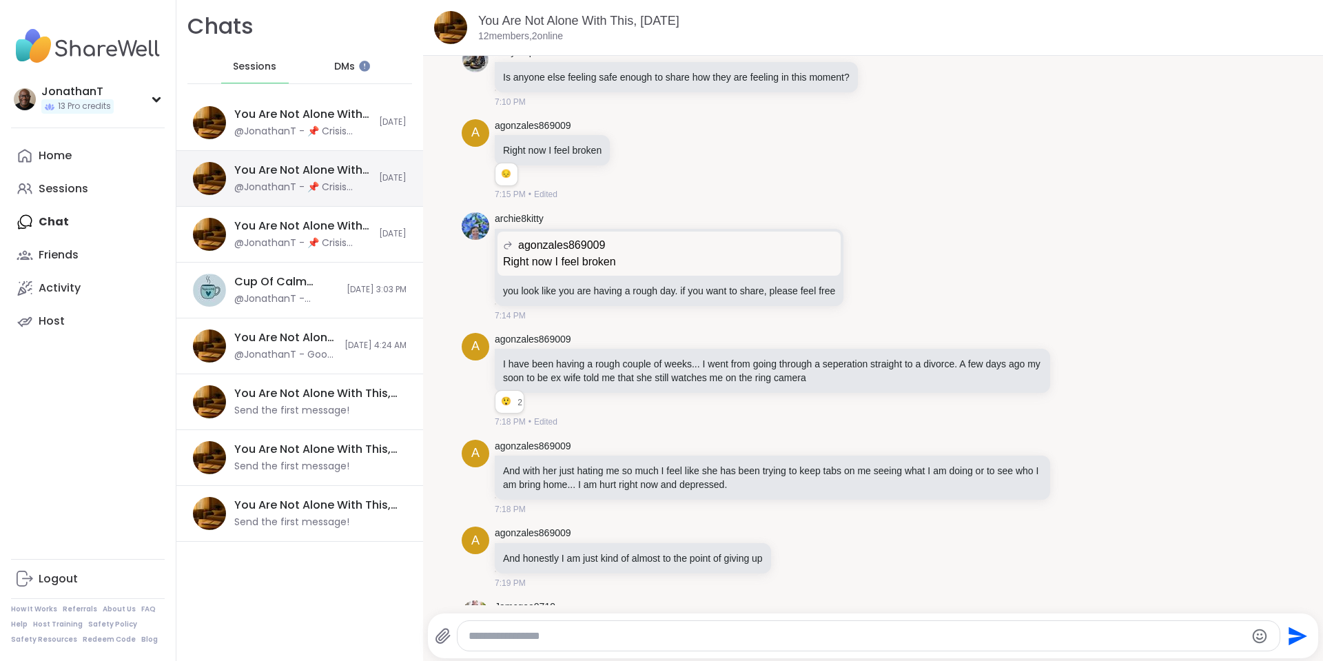
scroll to position [5676, 0]
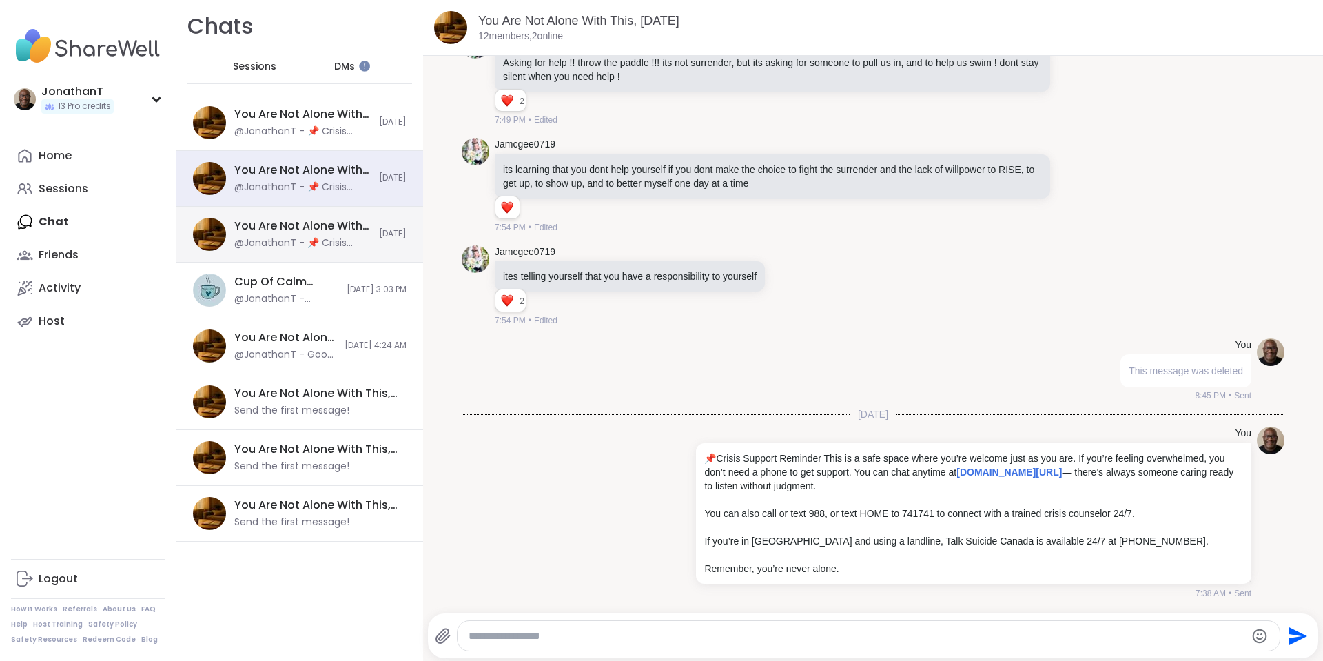
click at [296, 230] on div "You Are Not Alone With This, [DATE]" at bounding box center [302, 225] width 136 height 15
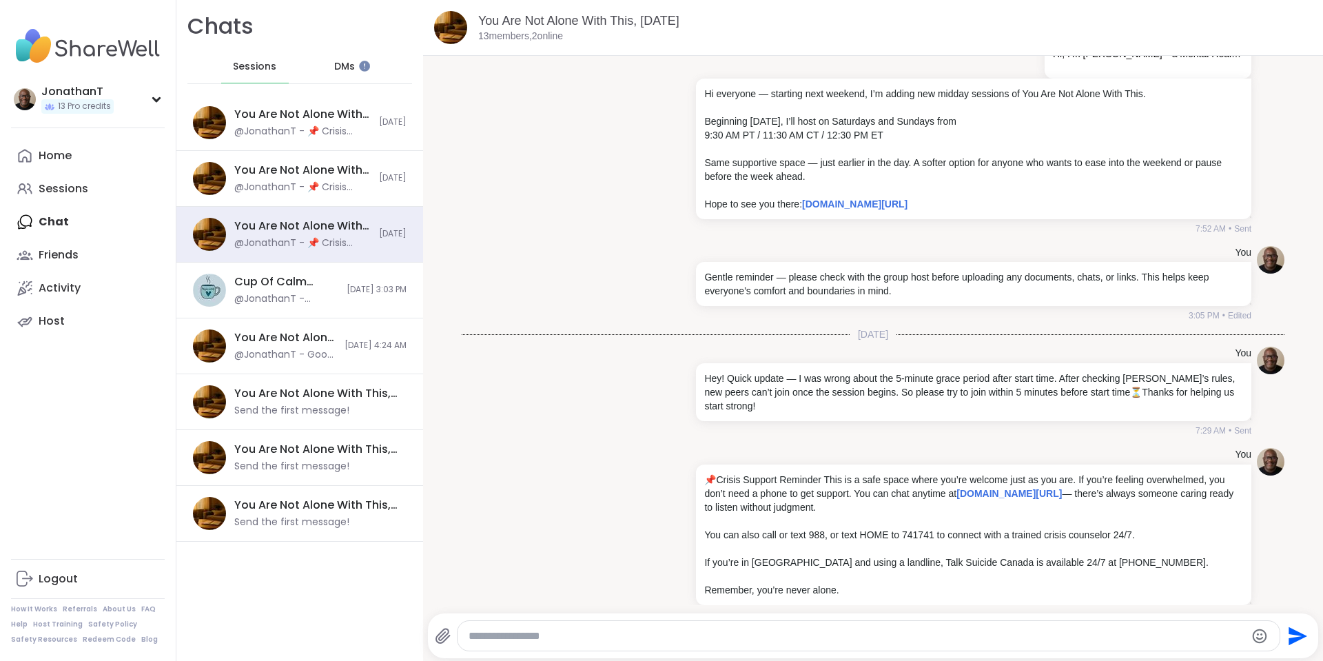
scroll to position [360, 0]
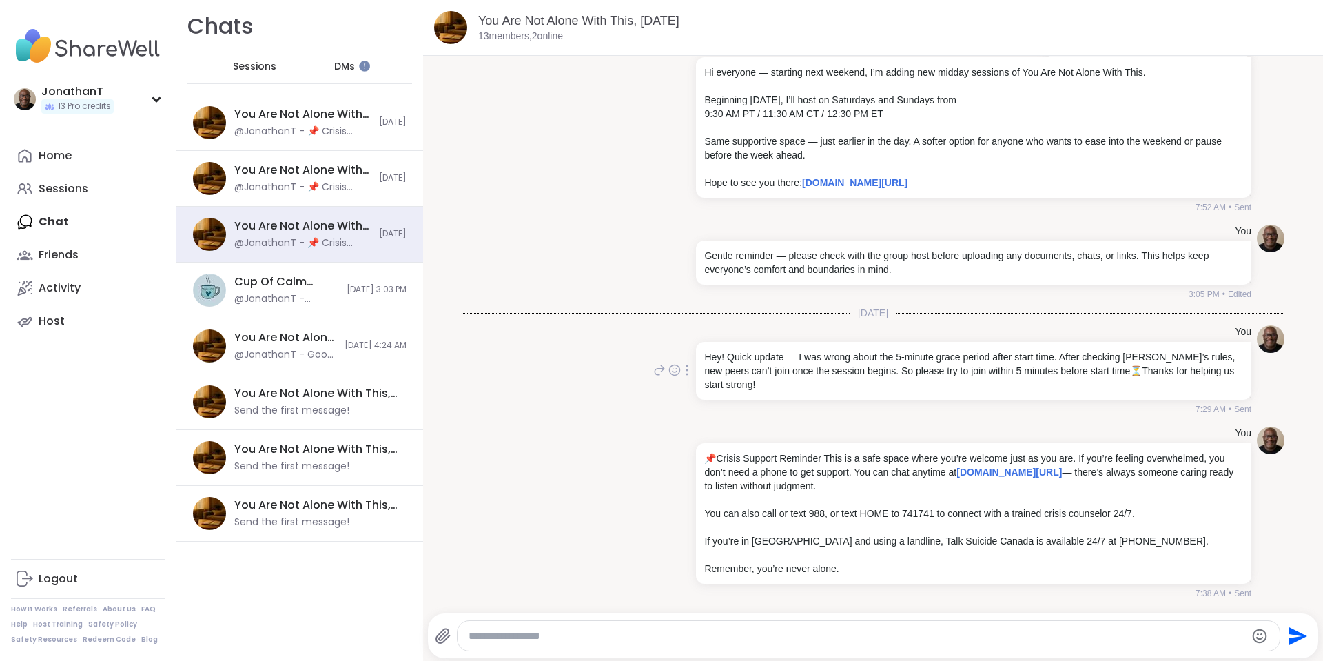
click at [682, 372] on div at bounding box center [687, 370] width 12 height 17
click at [582, 636] on textarea "Type your message" at bounding box center [857, 636] width 777 height 14
paste textarea "**********"
type textarea "**********"
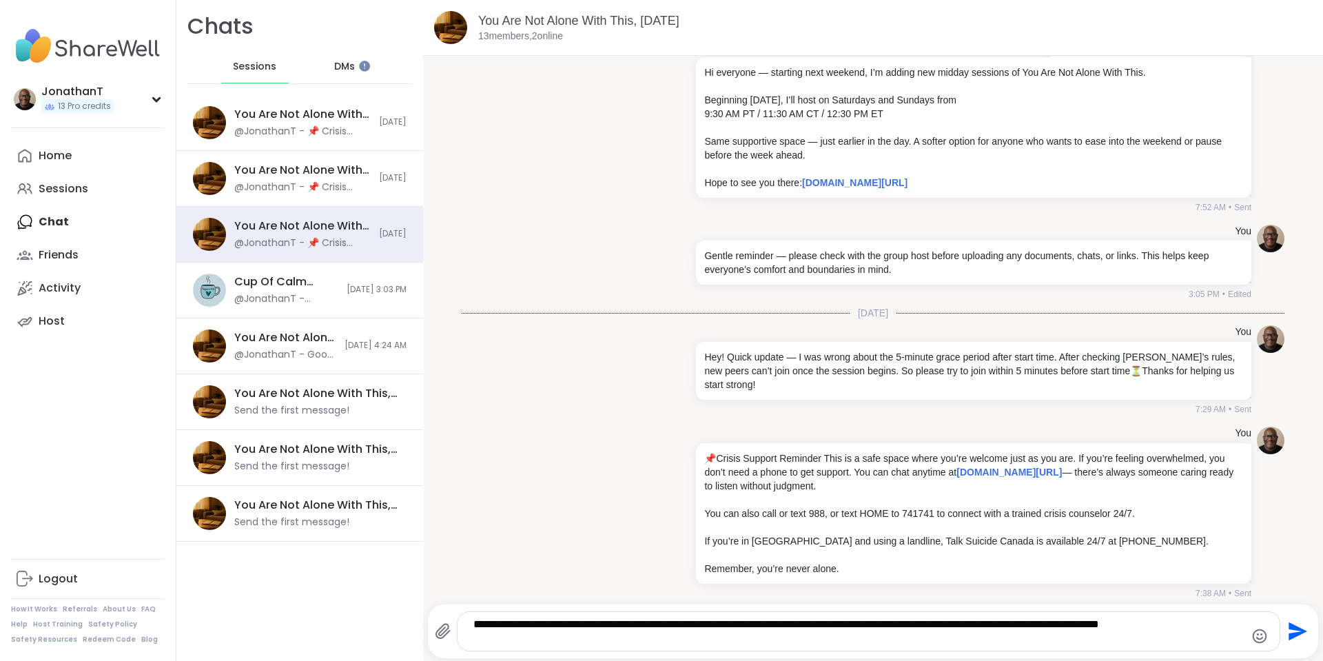
drag, startPoint x: 511, startPoint y: 624, endPoint x: 498, endPoint y: 622, distance: 13.9
click at [498, 622] on textarea "**********" at bounding box center [856, 632] width 767 height 28
drag, startPoint x: 489, startPoint y: 633, endPoint x: 458, endPoint y: 610, distance: 39.4
click at [458, 610] on div "**********" at bounding box center [873, 631] width 891 height 54
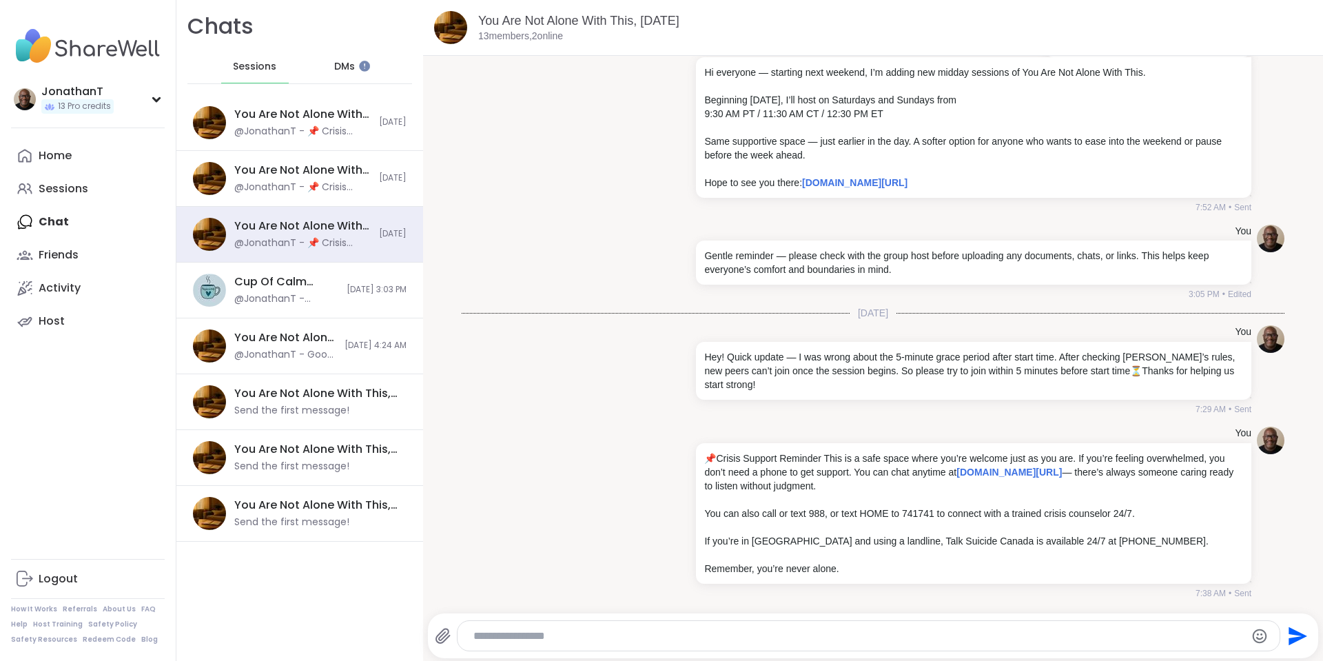
click at [502, 637] on textarea "Type your message" at bounding box center [856, 636] width 767 height 14
paste textarea "**********"
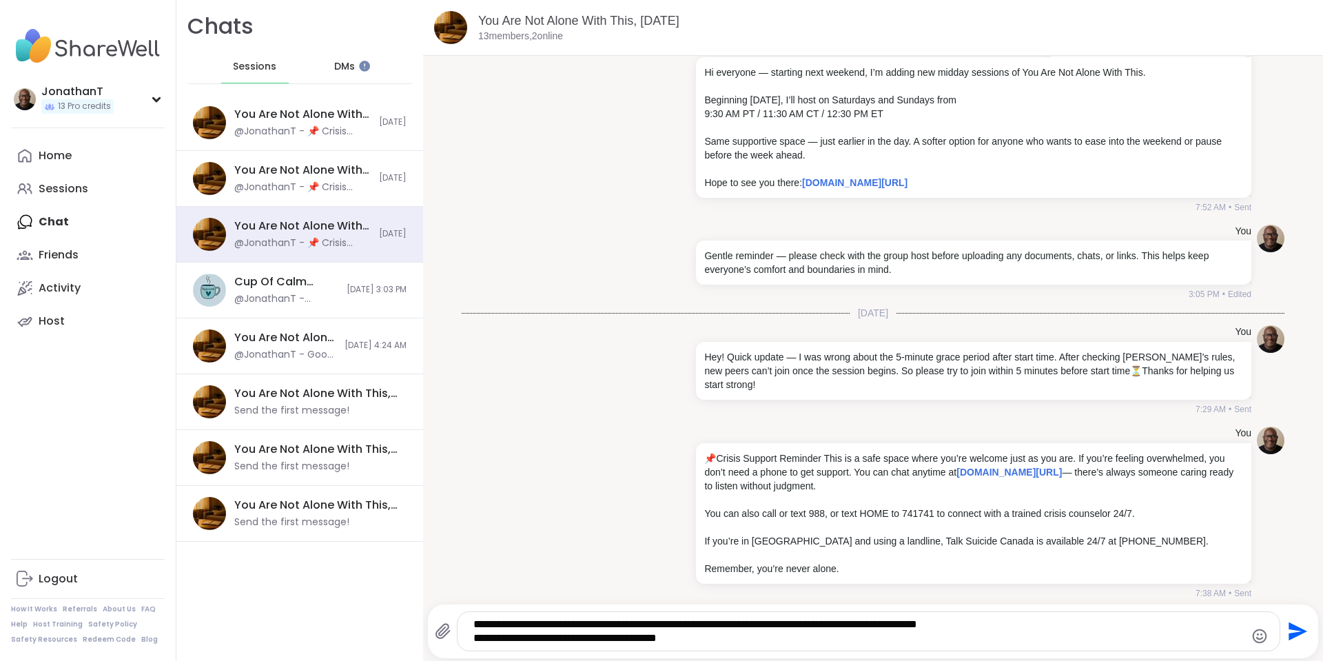
type textarea "**********"
click at [1285, 632] on icon "Send" at bounding box center [1296, 631] width 22 height 22
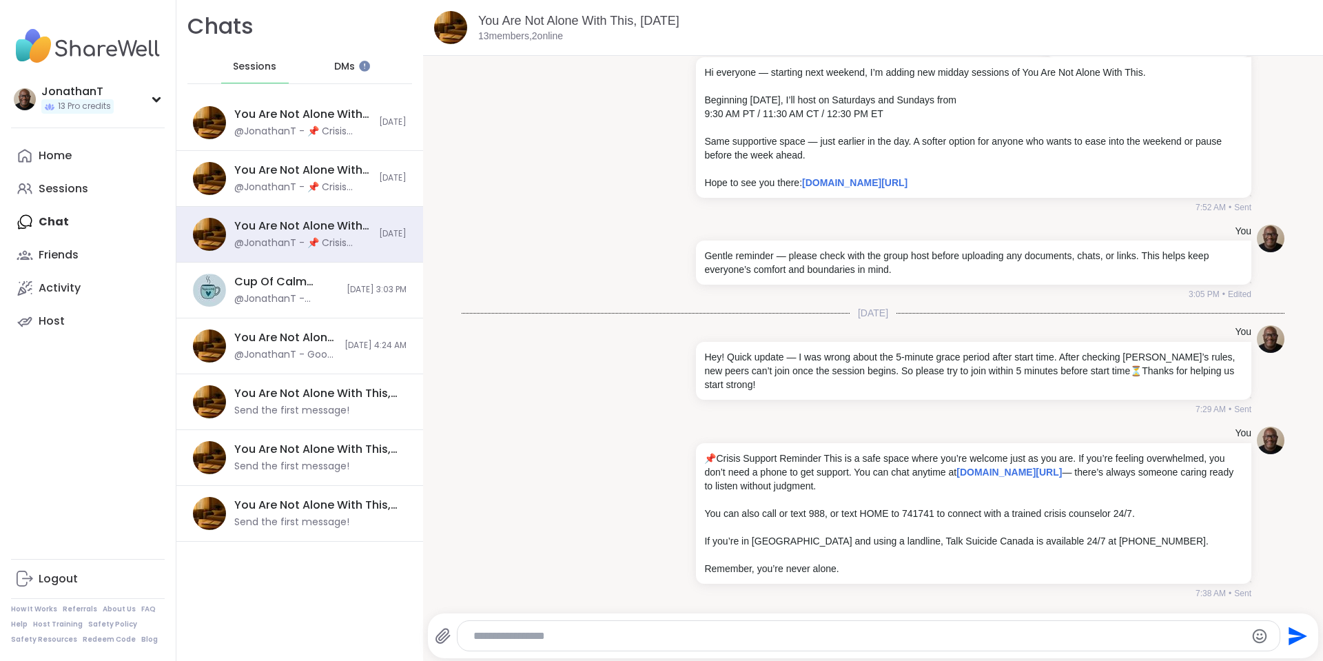
scroll to position [447, 0]
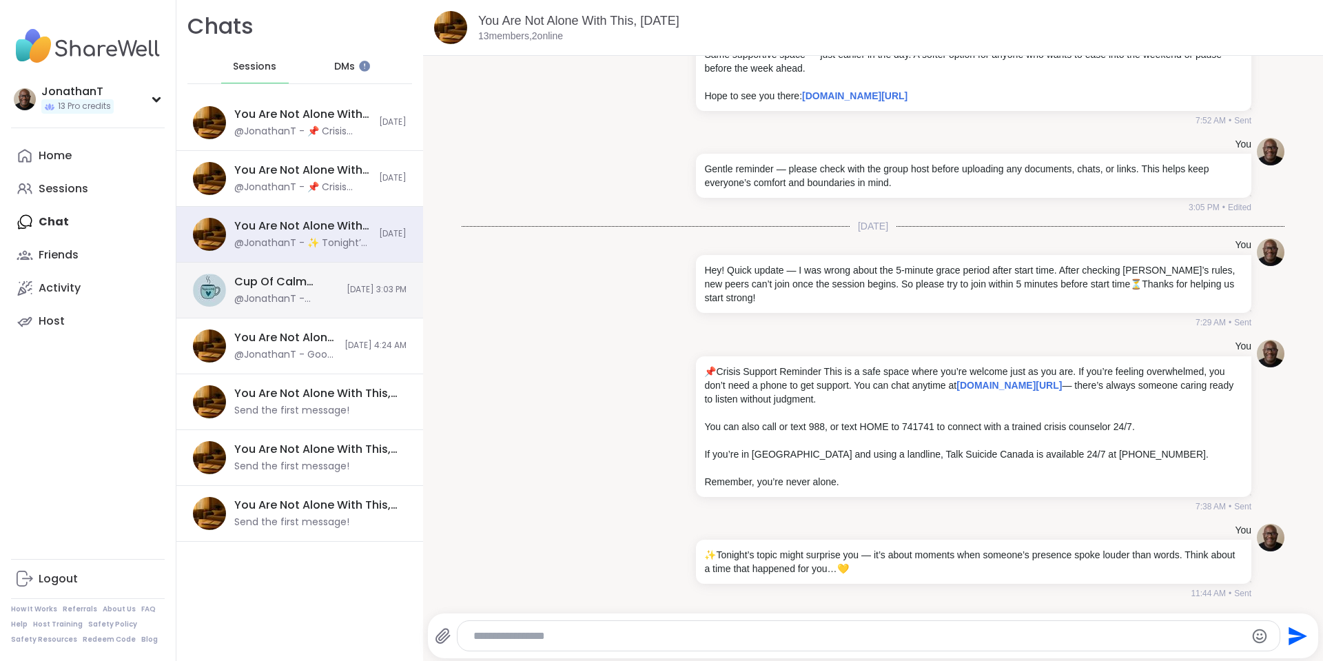
click at [322, 300] on div "Cup Of Calm Cafe, Aug 08 @JonathanT - Gentle reminder — please check with the g…" at bounding box center [299, 291] width 247 height 56
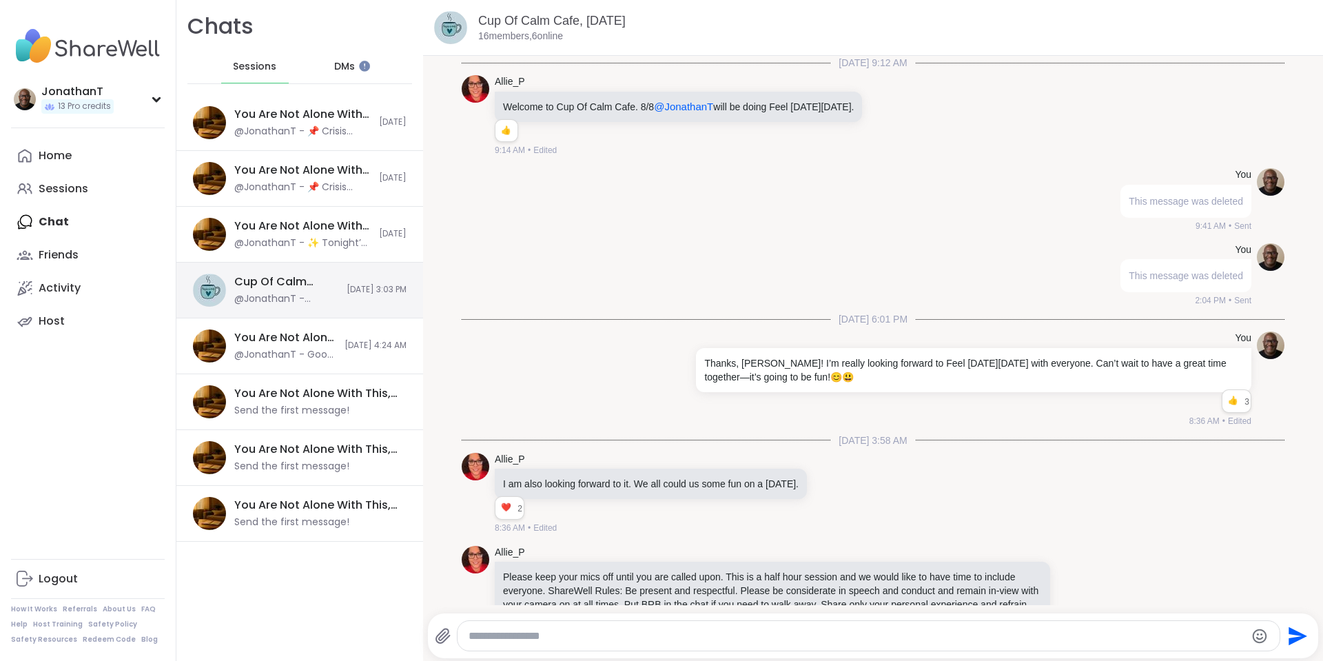
scroll to position [5753, 0]
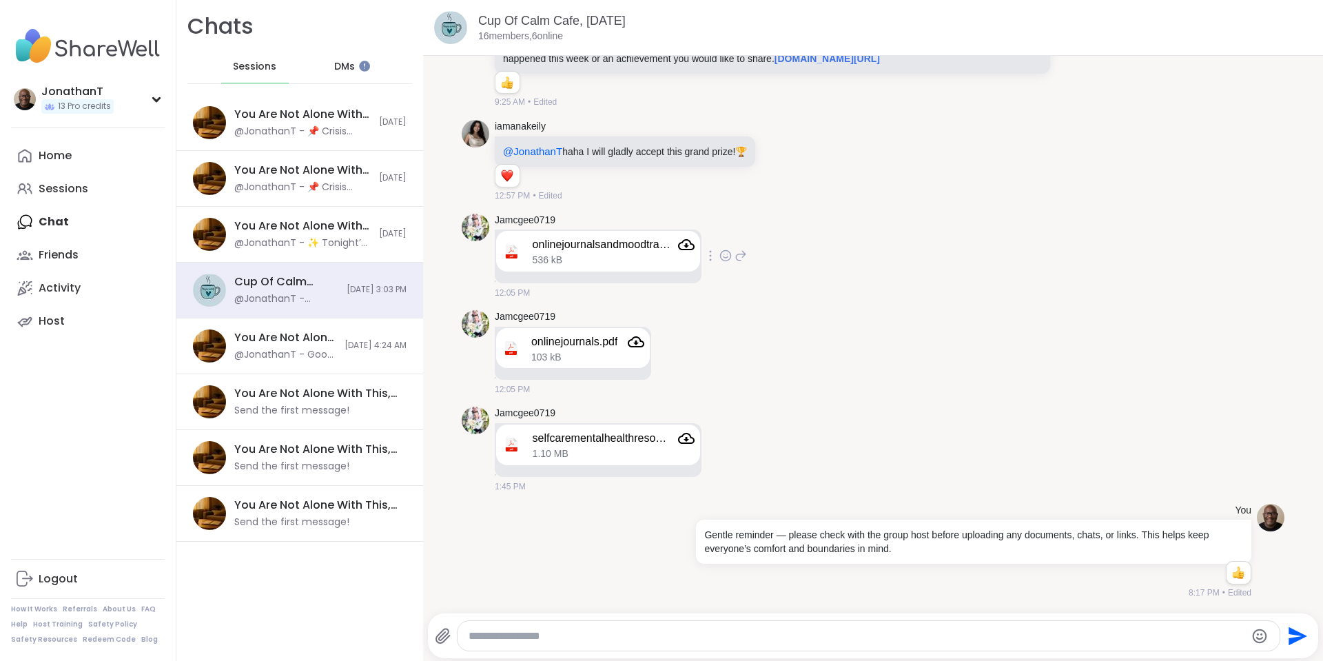
click at [713, 257] on div at bounding box center [710, 255] width 12 height 17
click at [712, 277] on icon at bounding box center [711, 276] width 14 height 14
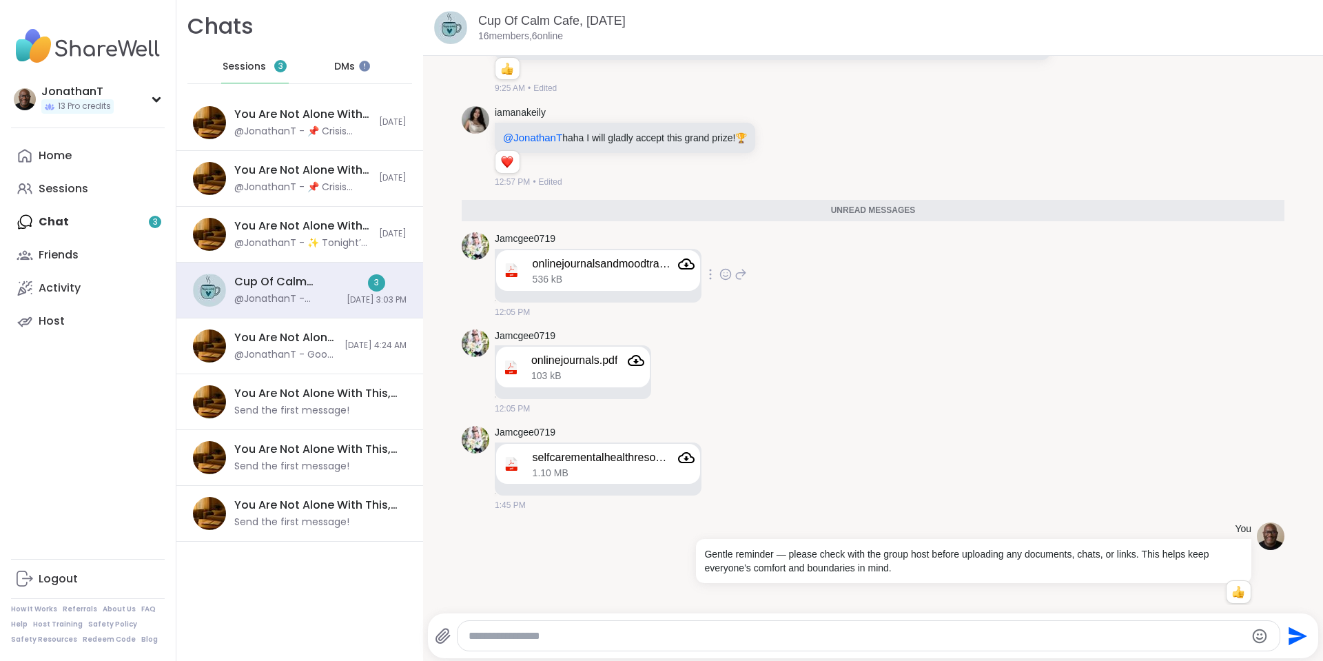
click at [713, 283] on div at bounding box center [710, 274] width 12 height 17
click at [244, 60] on span "Sessions" at bounding box center [244, 67] width 43 height 14
click at [65, 225] on div "Home Sessions Chat 3 Friends Activity Host" at bounding box center [88, 238] width 154 height 198
click at [88, 222] on div "Home Sessions Chat 3 Friends Activity Host" at bounding box center [88, 238] width 154 height 198
click at [371, 285] on div "3 8/8/2025, 3:03 PM" at bounding box center [377, 290] width 60 height 32
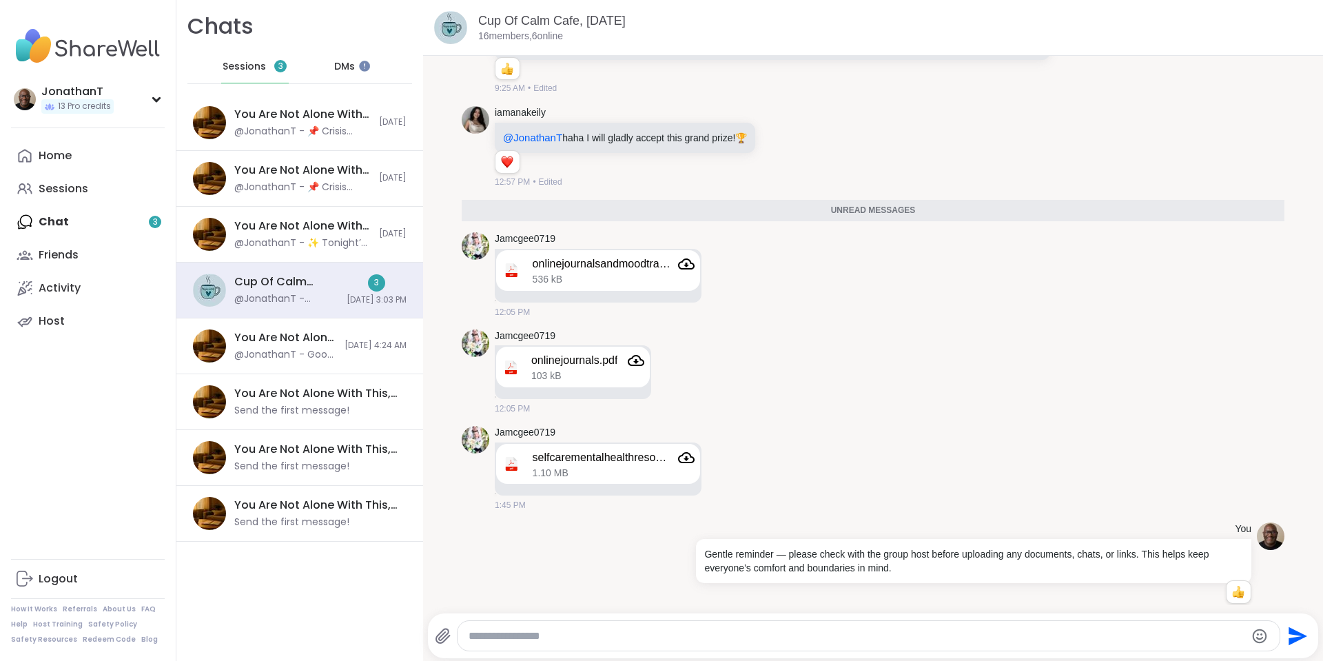
click at [260, 65] on span "Sessions" at bounding box center [244, 67] width 43 height 14
click at [272, 115] on div "You Are Not Alone With This, [DATE]" at bounding box center [302, 114] width 136 height 15
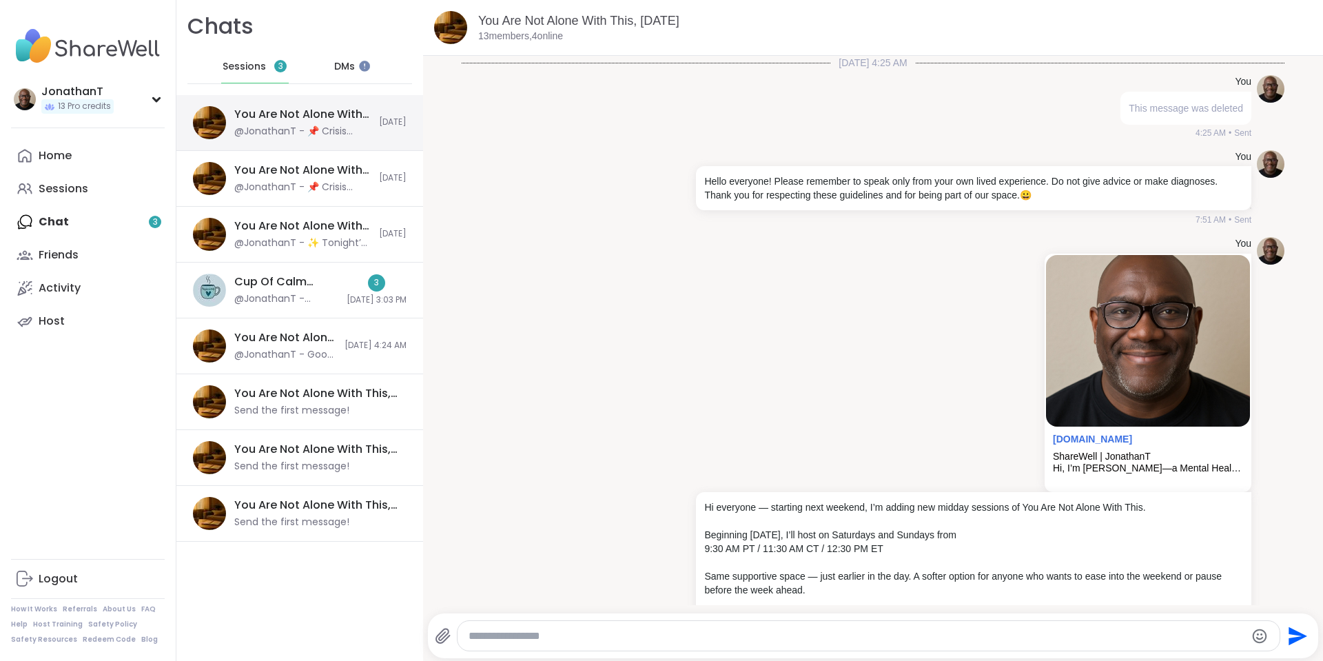
scroll to position [17205, 0]
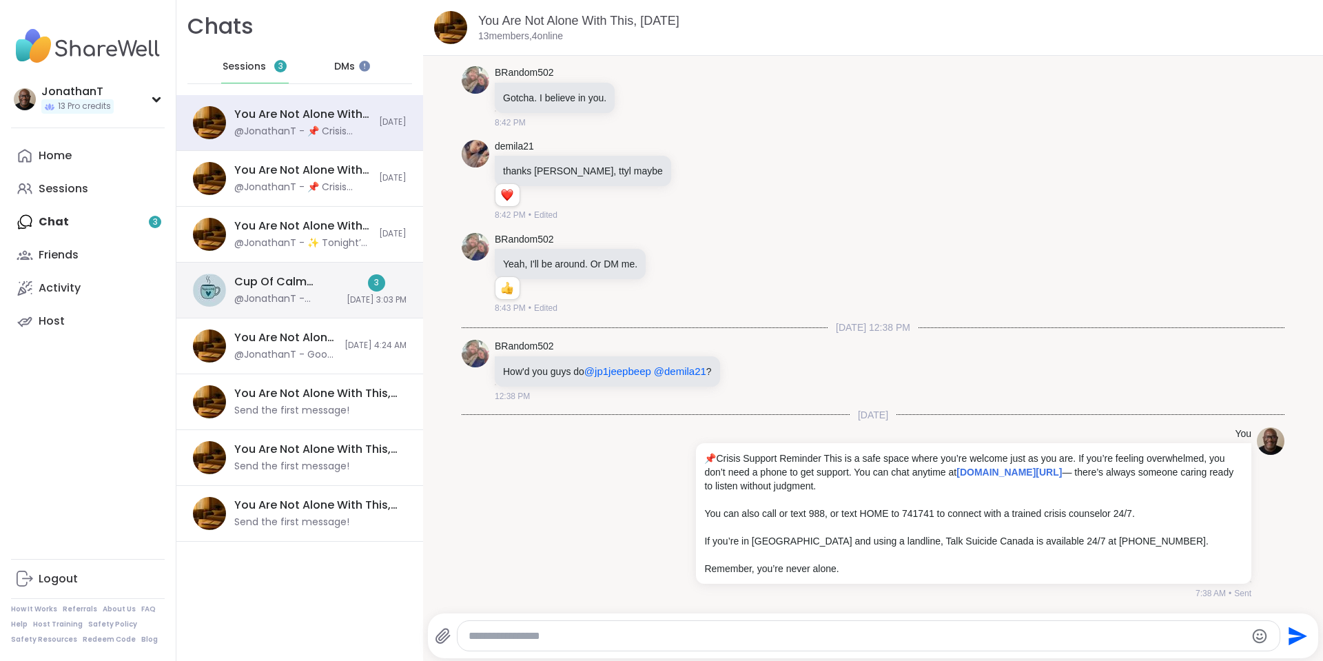
click at [349, 272] on div "Cup Of Calm Cafe, Aug 08 @JonathanT - Gentle reminder — please check with the g…" at bounding box center [299, 291] width 247 height 56
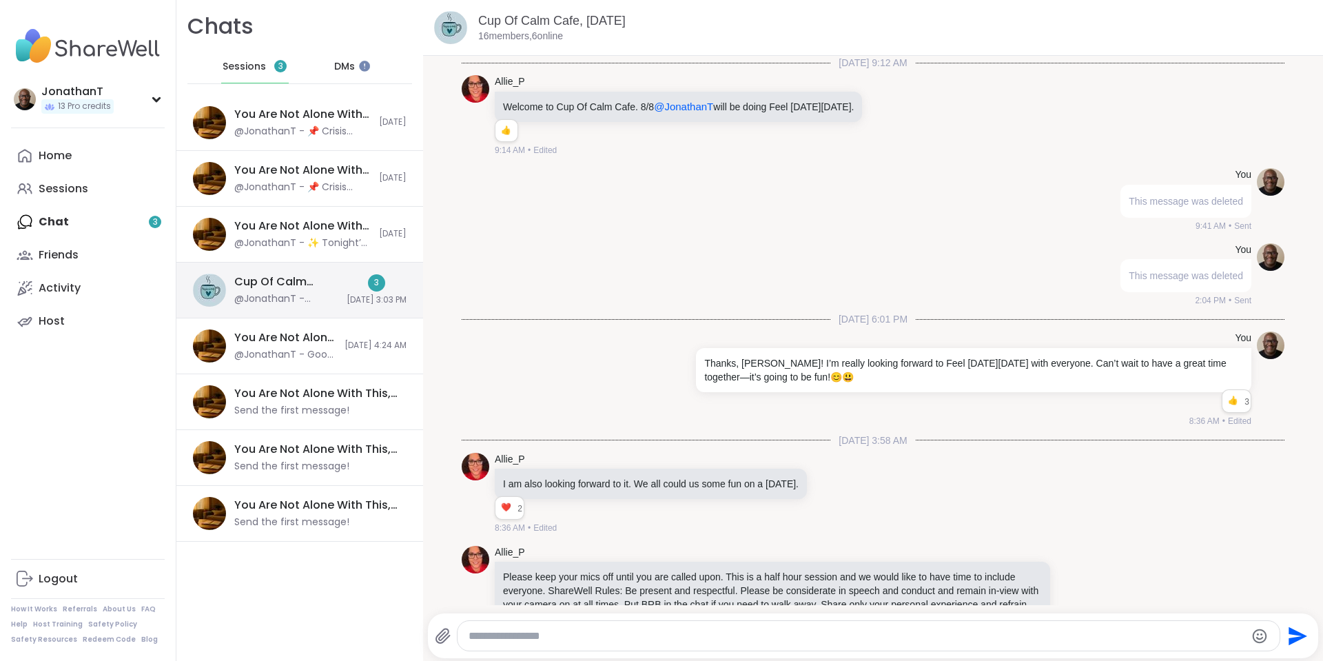
scroll to position [5800, 0]
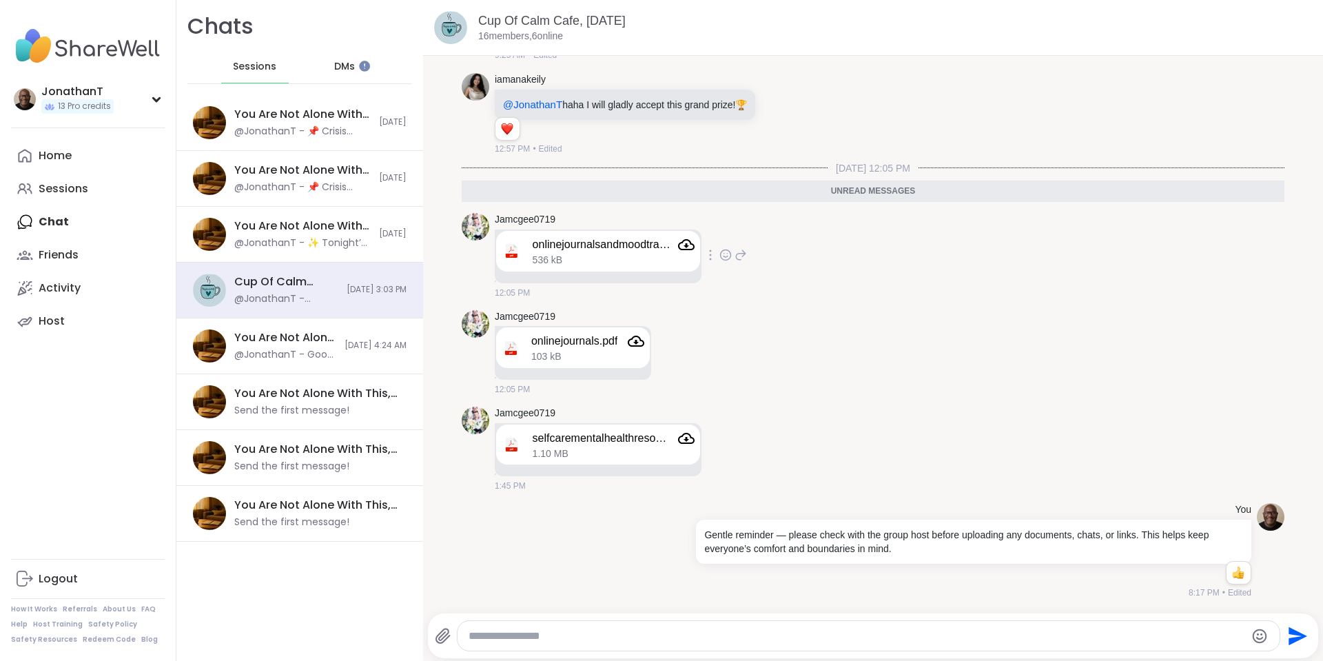
click at [712, 258] on div at bounding box center [710, 255] width 12 height 17
click at [309, 132] on div "@JonathanT - 📌 Crisis Support Reminder This is a safe space where you’re welcom…" at bounding box center [302, 132] width 136 height 14
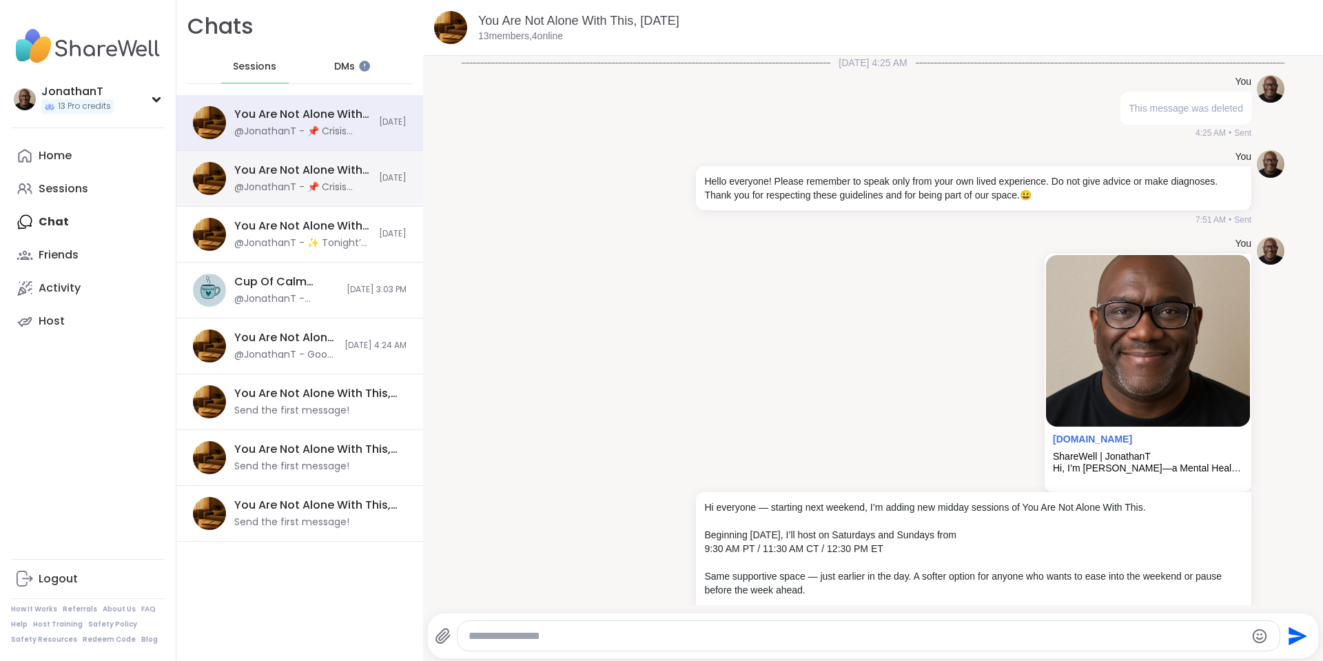
scroll to position [17205, 0]
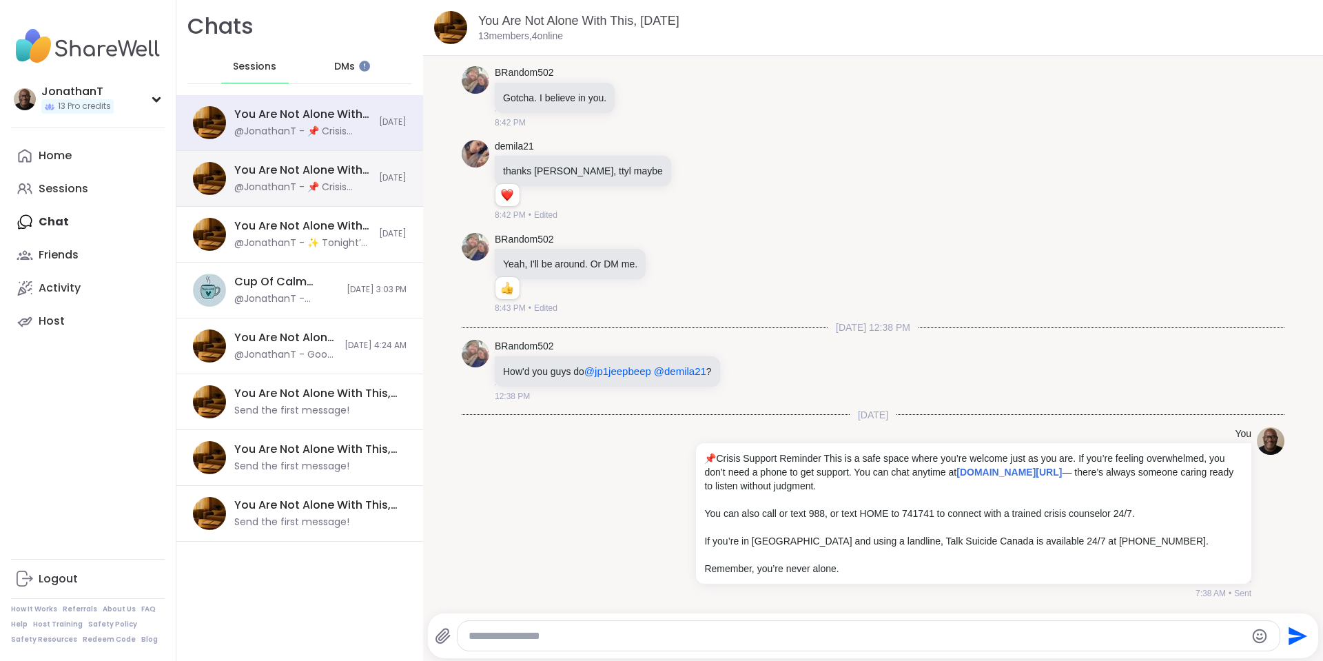
click at [318, 179] on div "You Are Not Alone With This, Aug 09 @JonathanT - 📌 Crisis Support Reminder This…" at bounding box center [302, 179] width 136 height 32
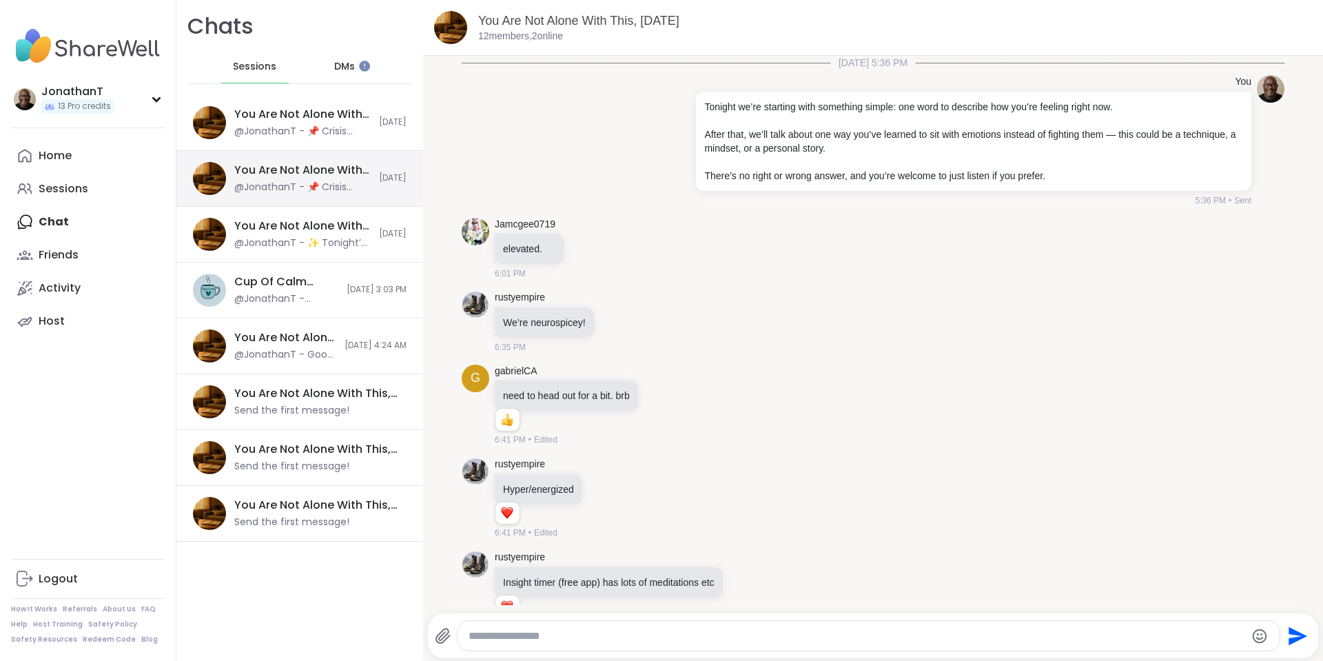
scroll to position [5676, 0]
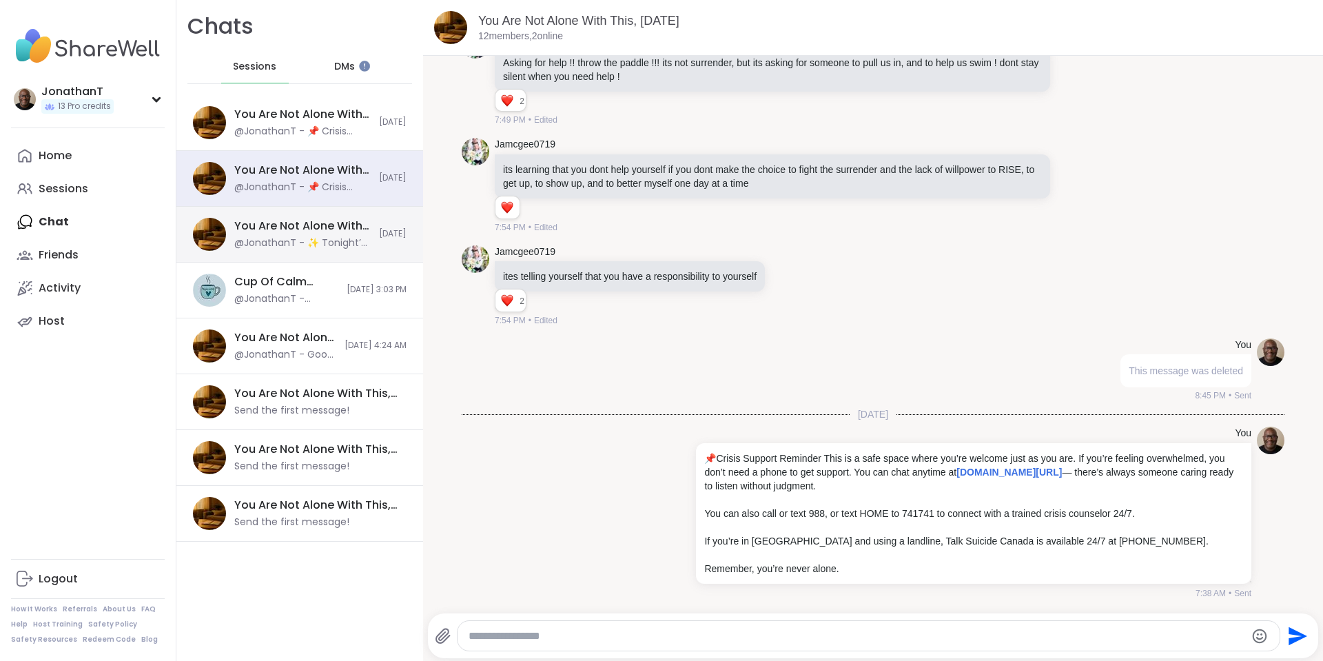
click at [311, 233] on div "You Are Not Alone With This, [DATE]" at bounding box center [302, 225] width 136 height 15
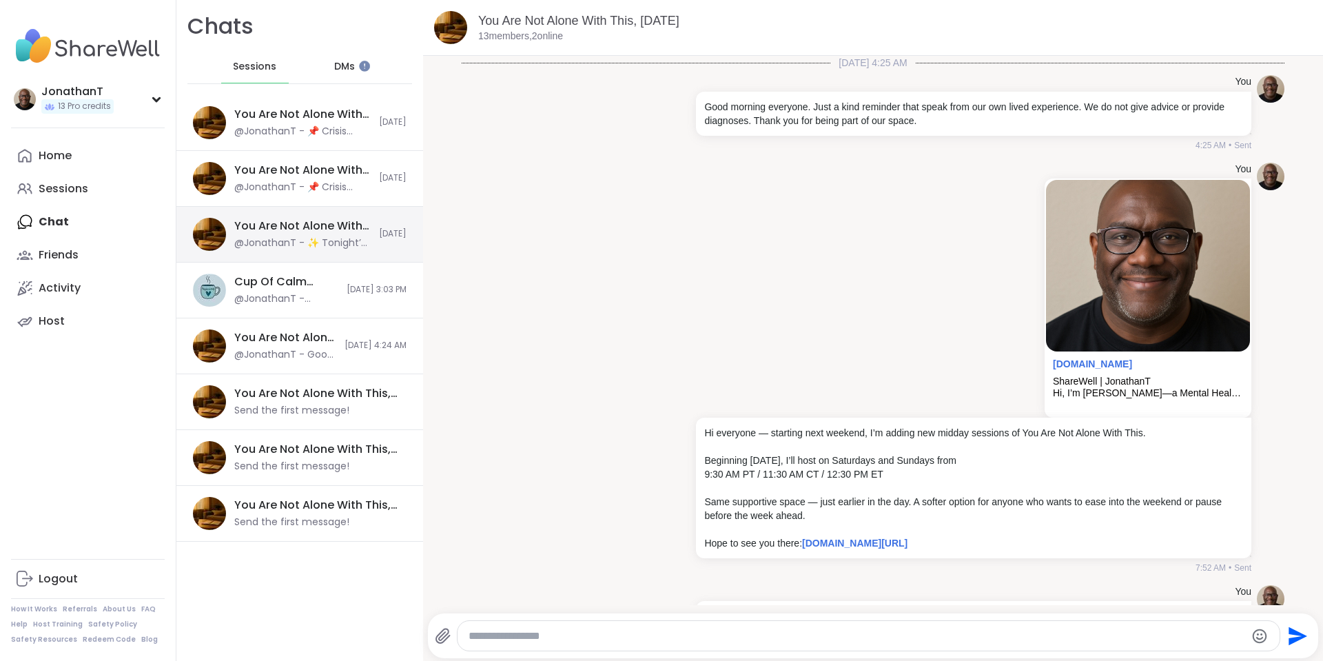
scroll to position [447, 0]
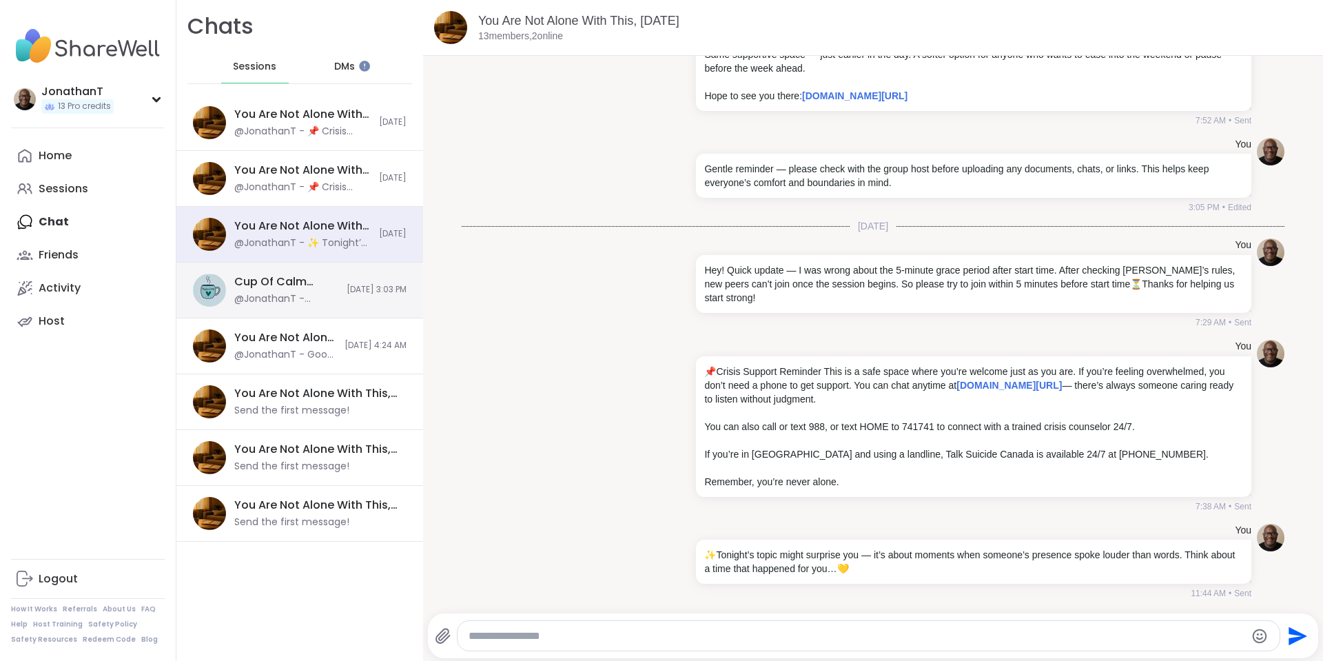
click at [299, 299] on div "@JonathanT - Gentle reminder — please check with the group host before uploadin…" at bounding box center [286, 299] width 104 height 14
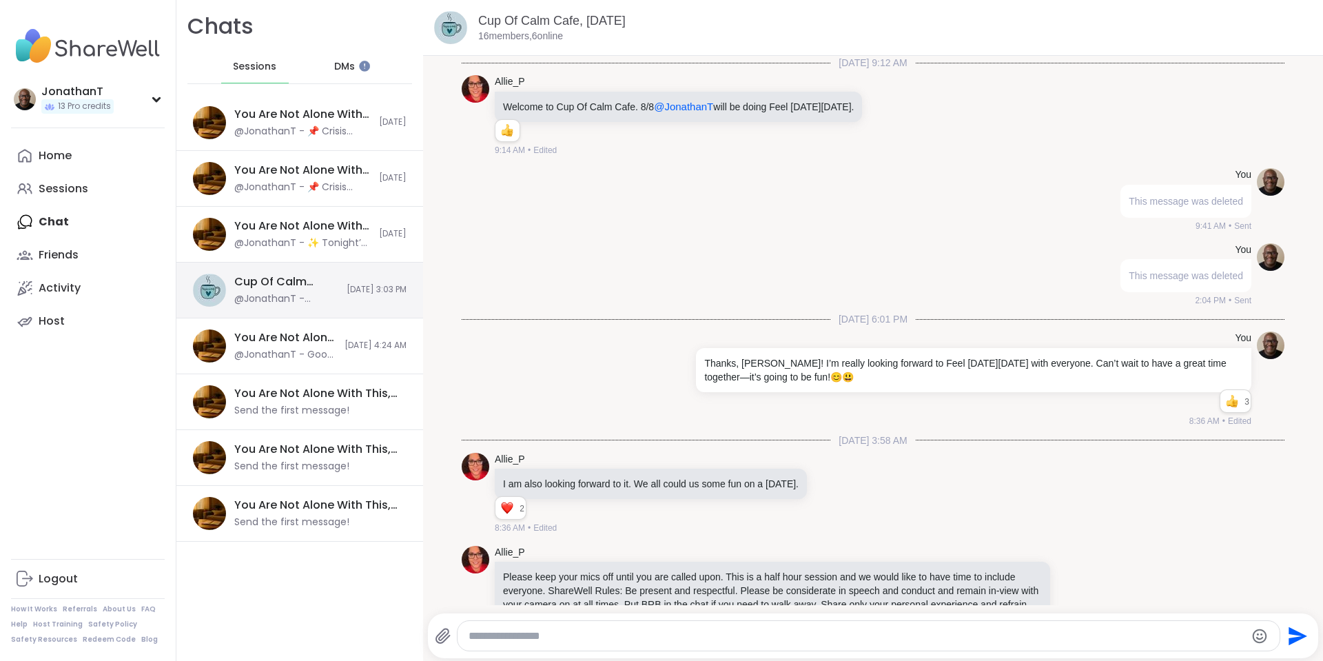
scroll to position [5753, 0]
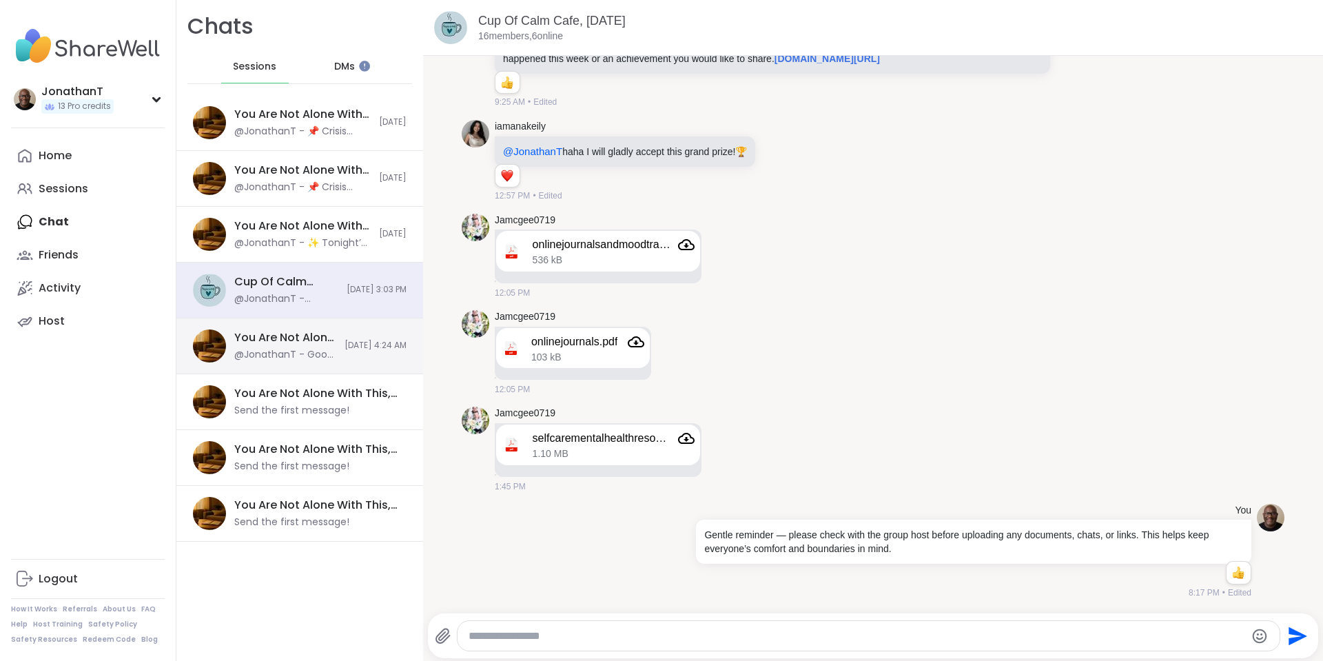
click at [318, 347] on div "You Are Not Alone With This, Aug 07 @JonathanT - Good morning everyone. Just a …" at bounding box center [299, 346] width 247 height 56
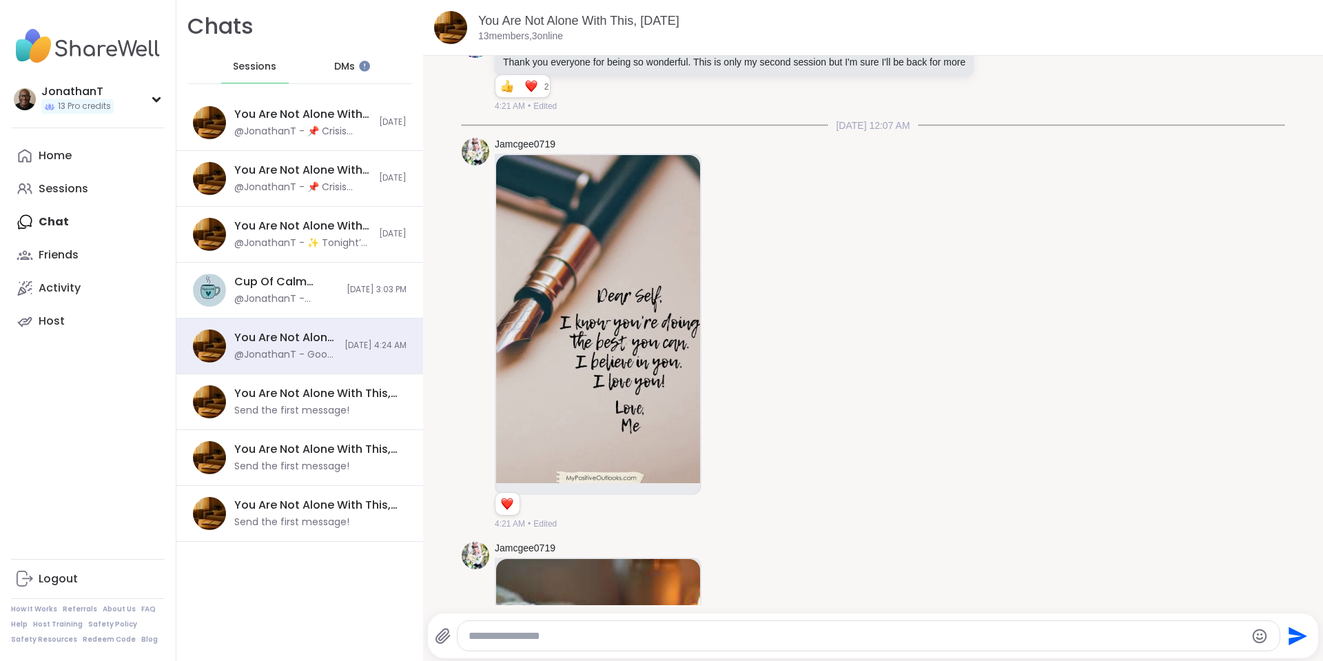
scroll to position [8794, 0]
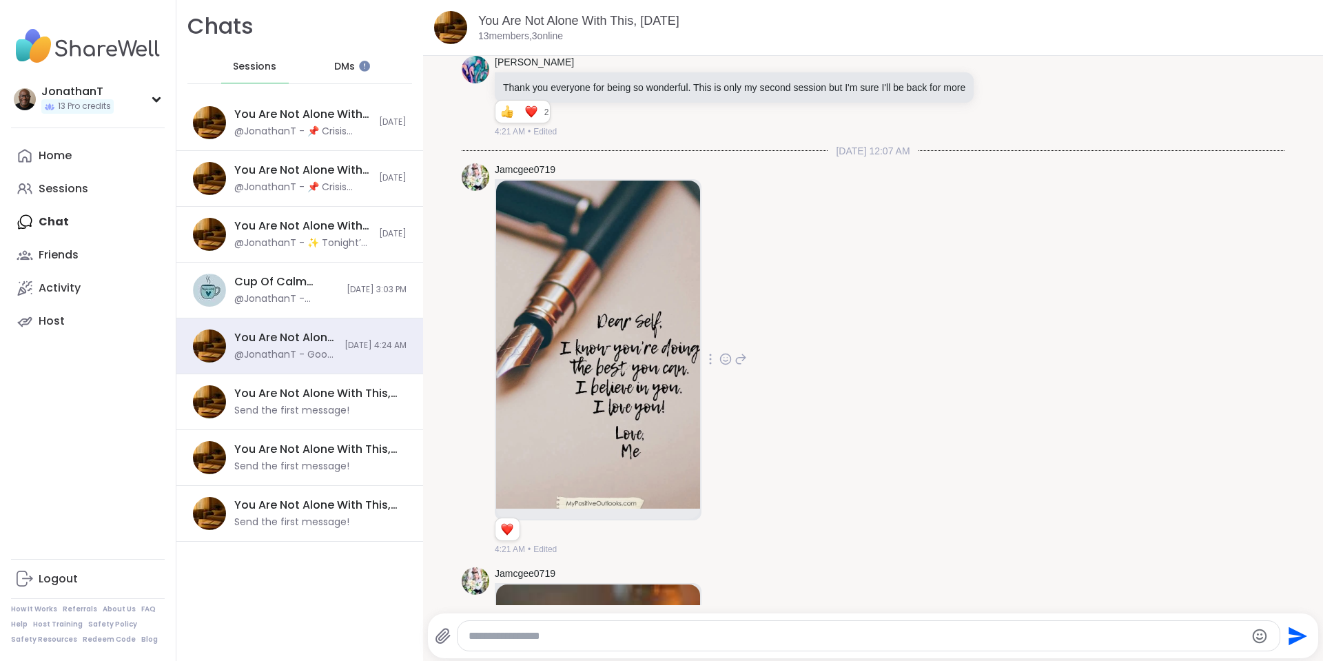
click at [711, 364] on icon at bounding box center [710, 359] width 1 height 10
click at [743, 384] on icon at bounding box center [744, 379] width 12 height 10
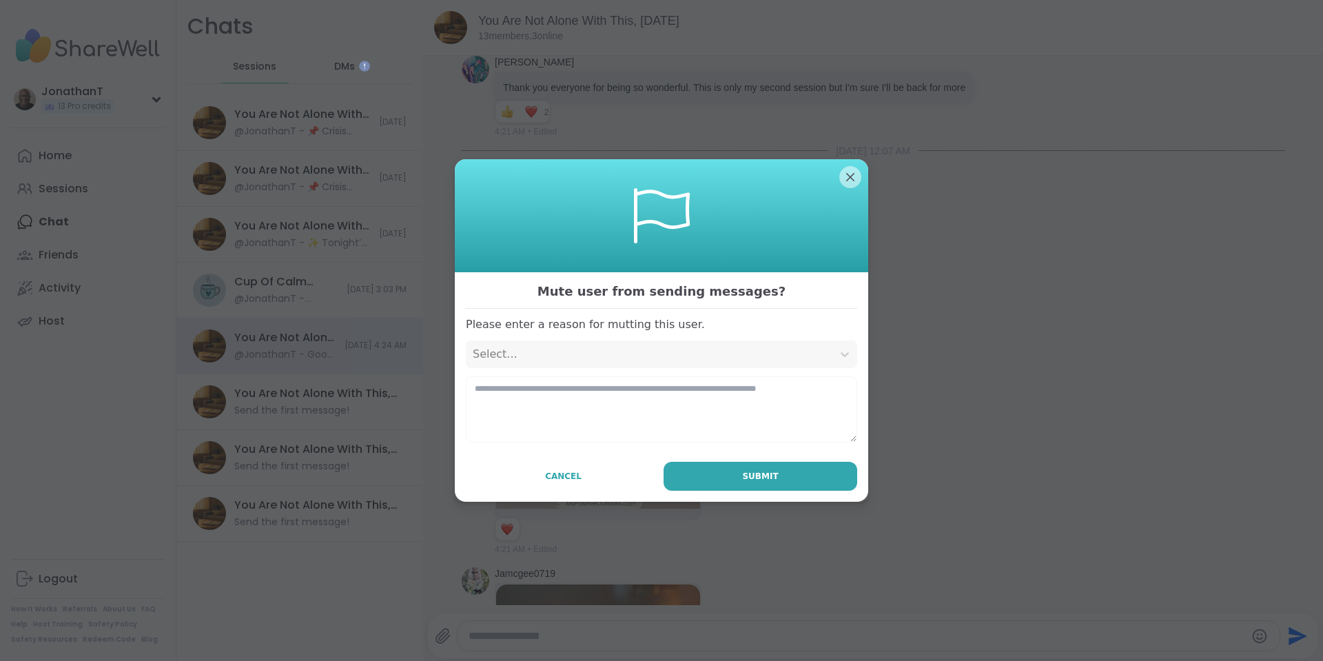
click at [635, 349] on div "Select..." at bounding box center [649, 354] width 353 height 17
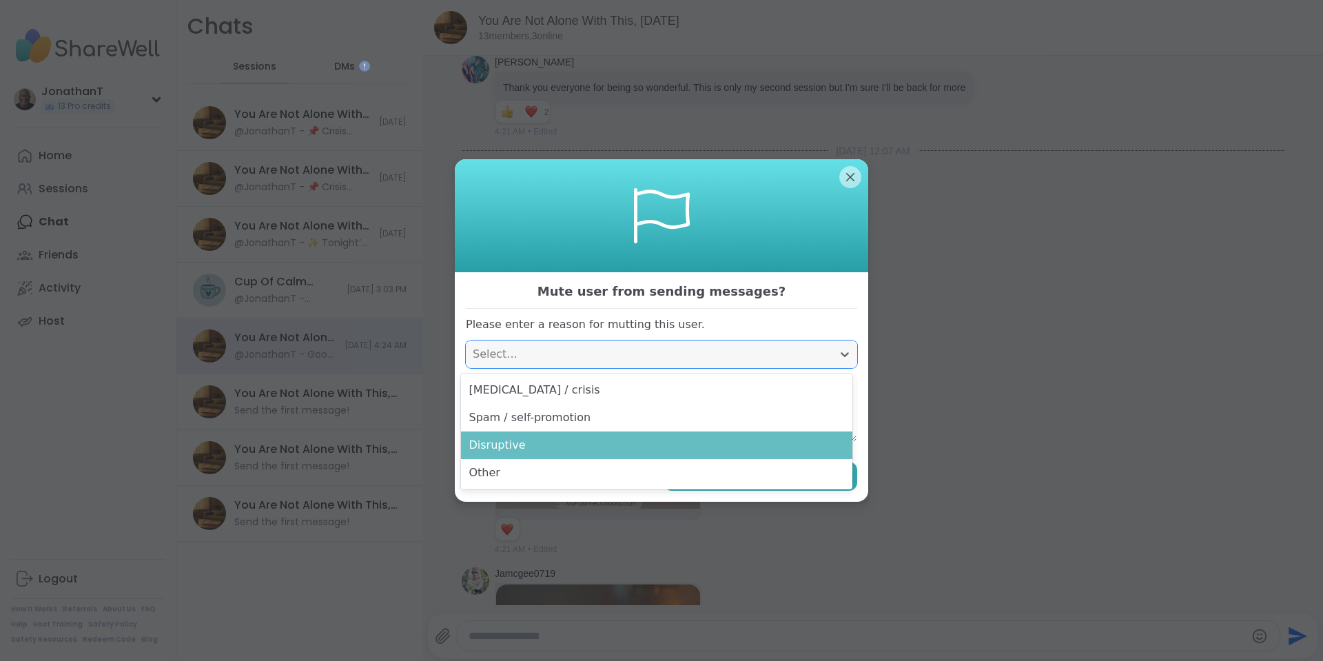
click at [589, 434] on div "Disruptive" at bounding box center [656, 445] width 391 height 28
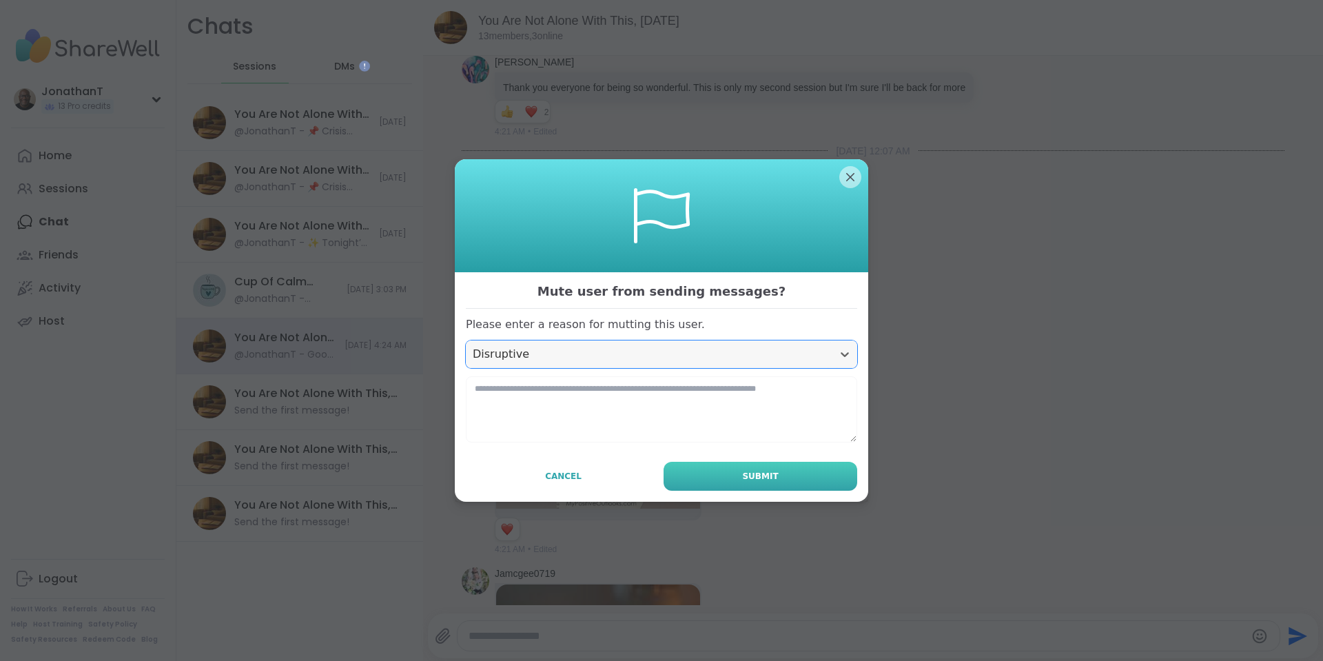
click at [715, 480] on button "Submit" at bounding box center [761, 476] width 194 height 29
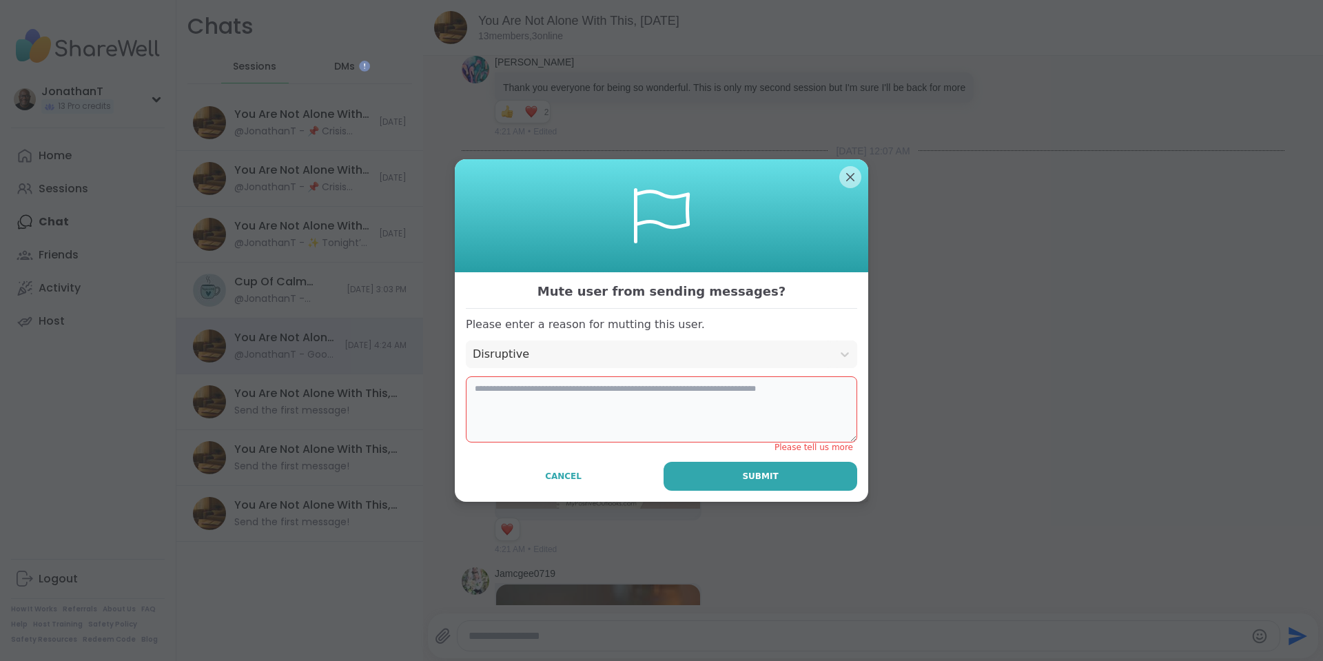
click at [658, 404] on textarea at bounding box center [661, 409] width 391 height 66
click at [654, 406] on textarea at bounding box center [661, 409] width 391 height 66
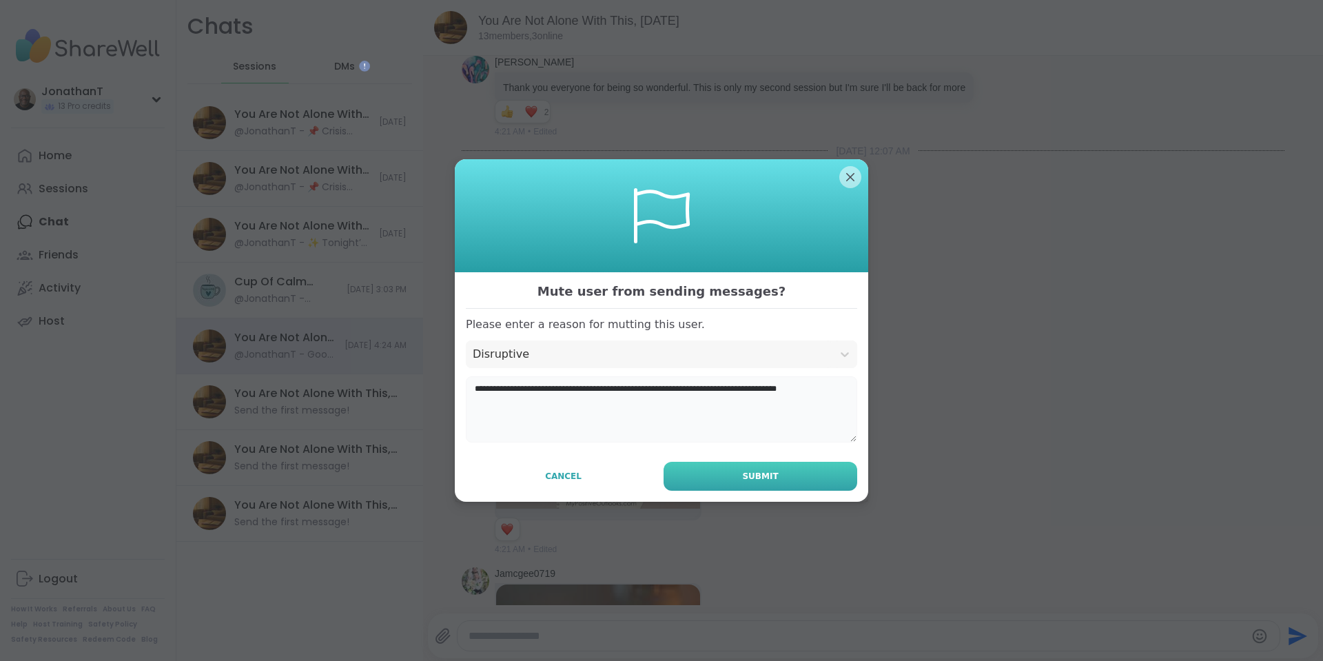
type textarea "**********"
click at [791, 476] on button "Submit" at bounding box center [761, 476] width 194 height 29
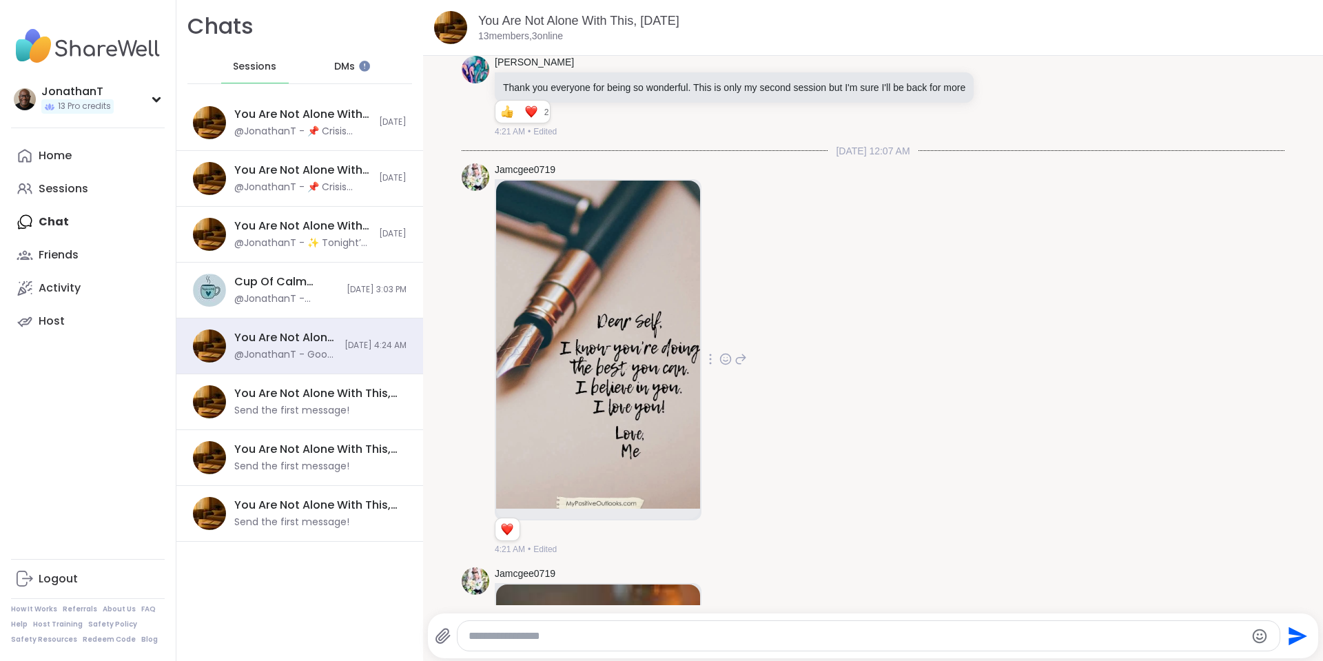
click at [712, 367] on div at bounding box center [710, 359] width 12 height 17
click at [711, 386] on icon at bounding box center [711, 379] width 14 height 14
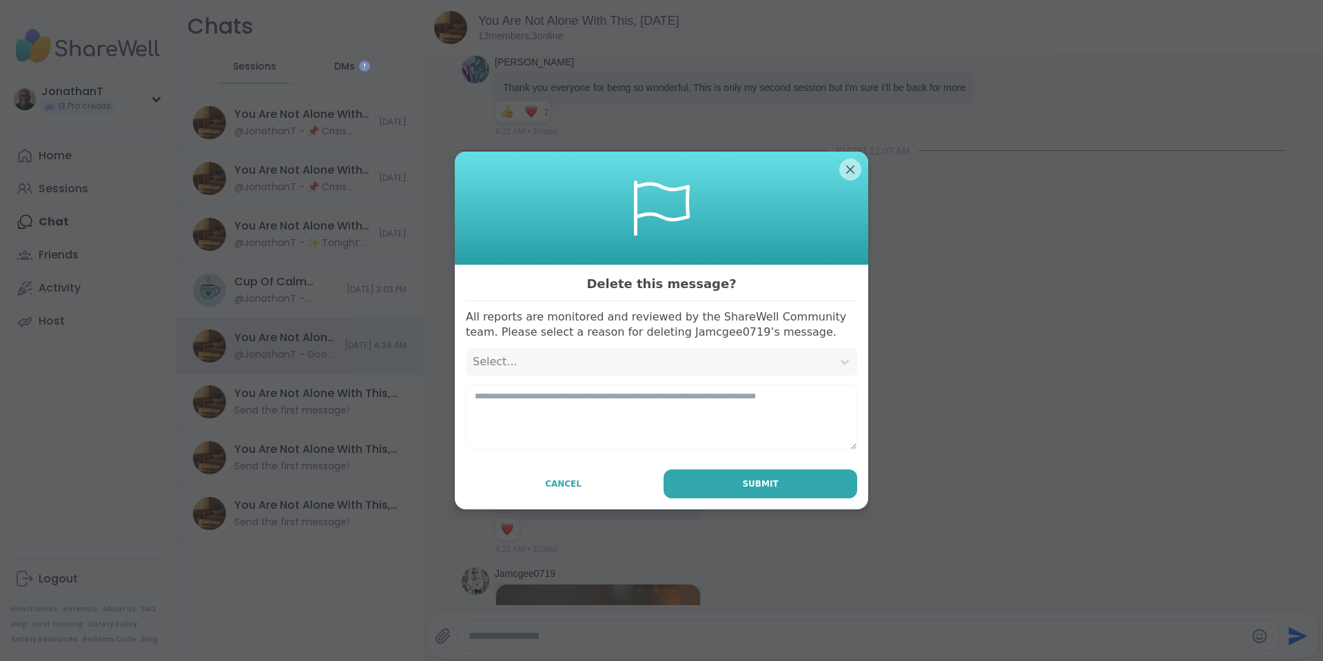
click at [618, 365] on div "Select..." at bounding box center [649, 362] width 353 height 17
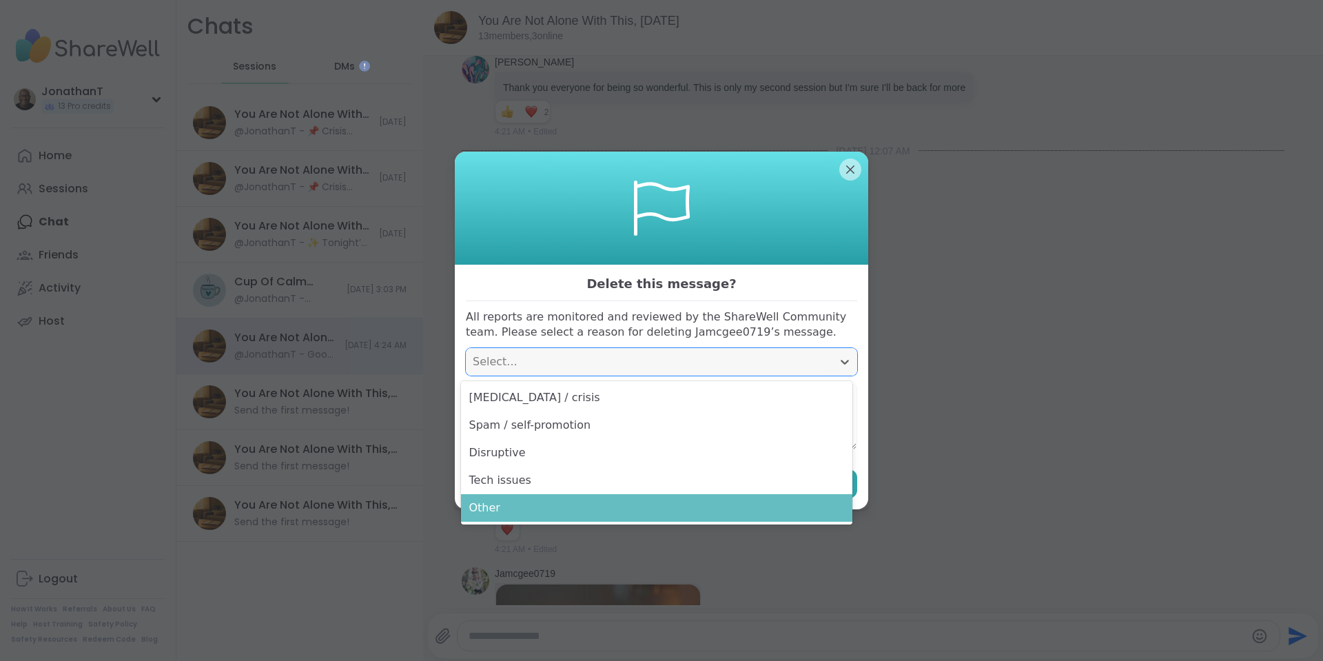
click at [595, 496] on div "Other" at bounding box center [656, 508] width 391 height 28
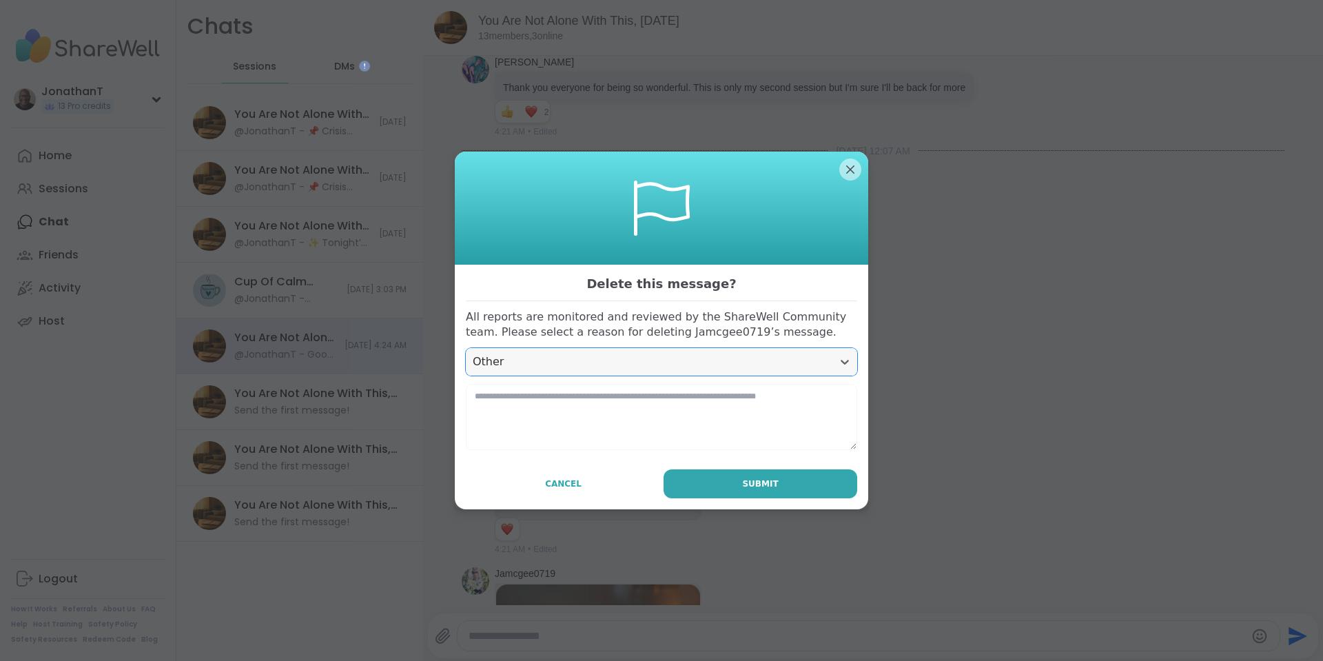
click at [775, 366] on div "Other" at bounding box center [649, 362] width 353 height 17
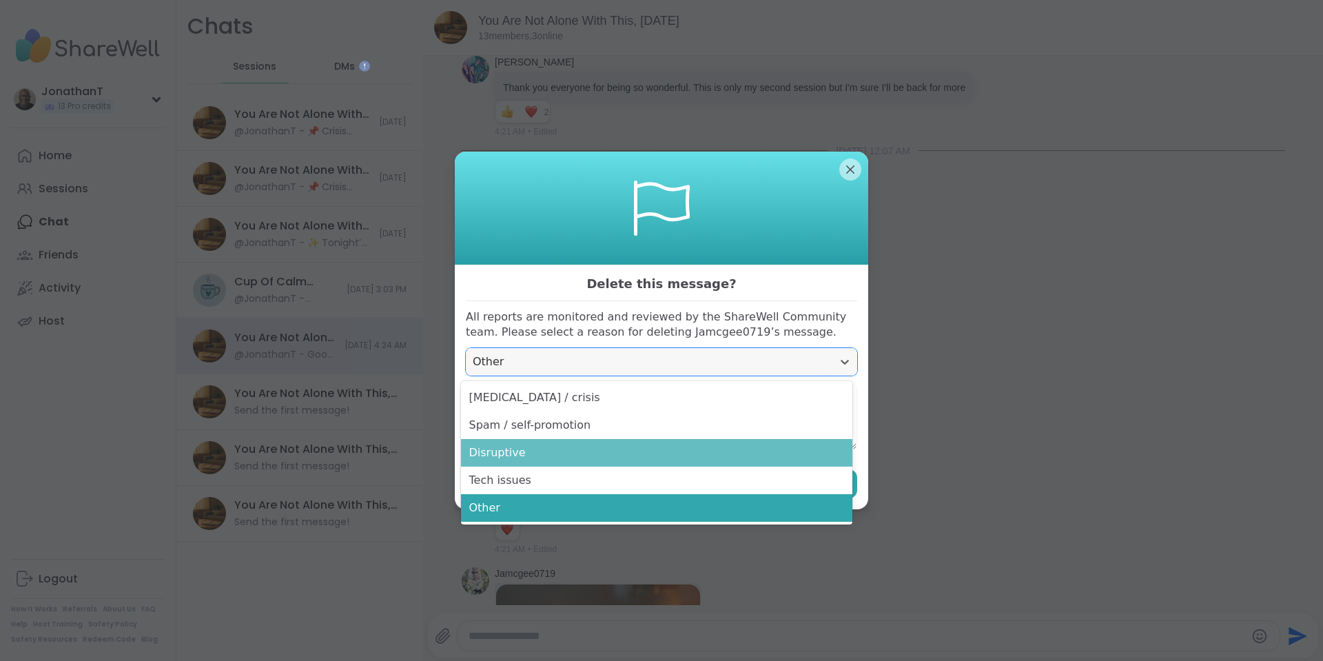
click at [728, 459] on div "Disruptive" at bounding box center [656, 453] width 391 height 28
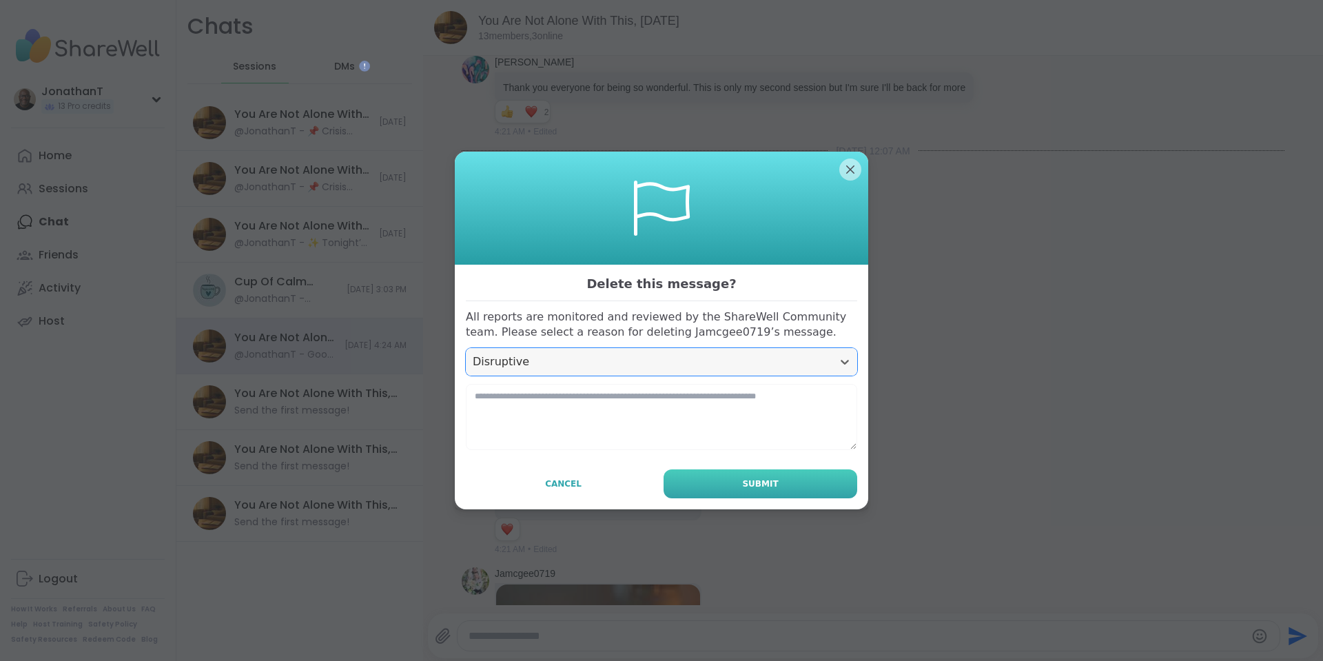
click at [772, 483] on button "Submit" at bounding box center [761, 483] width 194 height 29
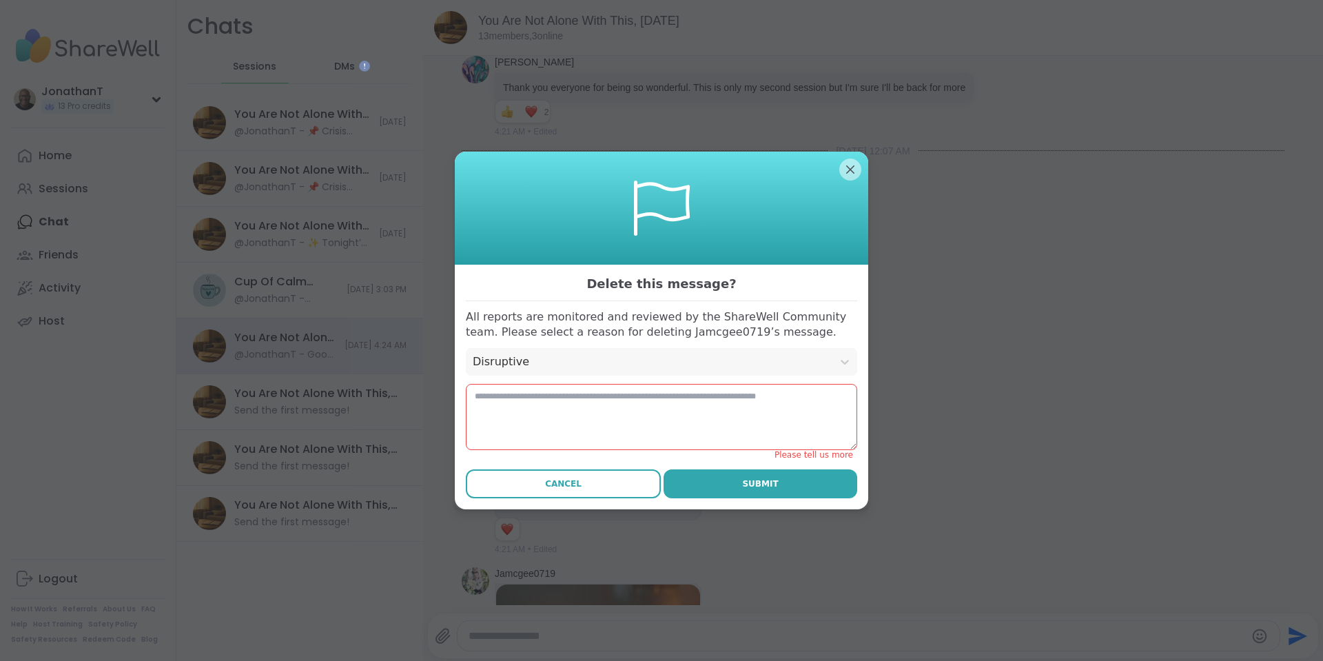
click at [559, 485] on span "Cancel" at bounding box center [563, 484] width 37 height 12
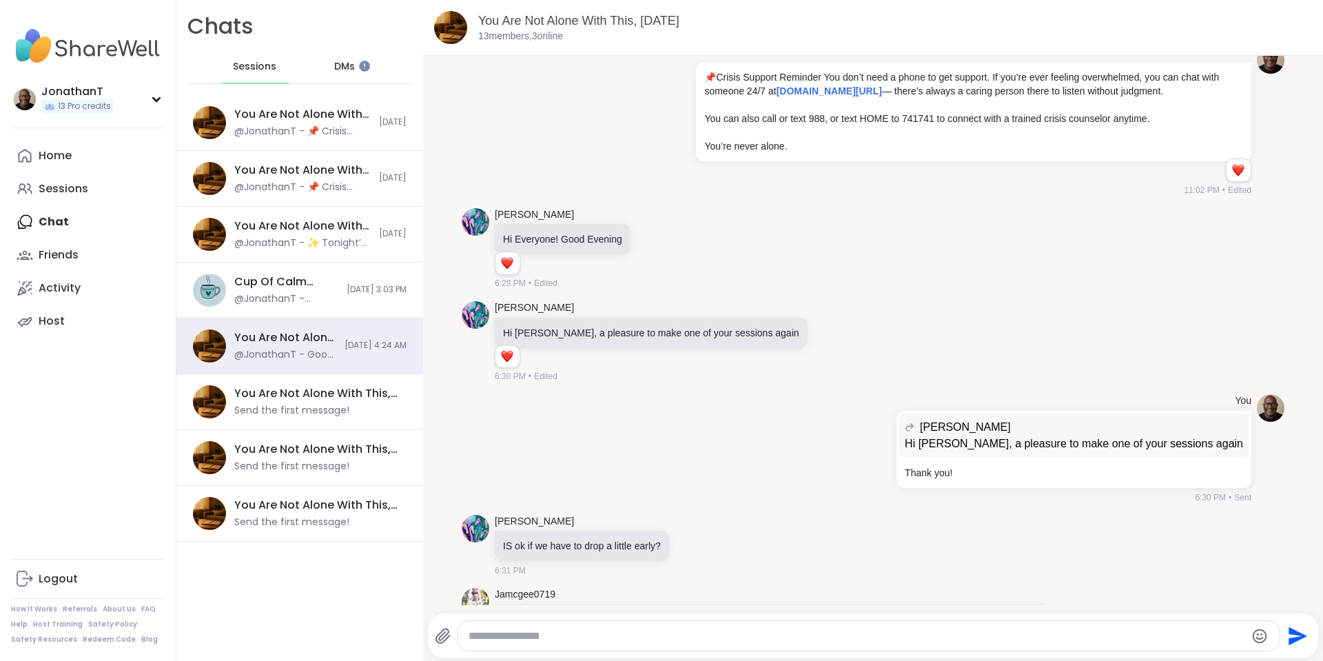
scroll to position [0, 0]
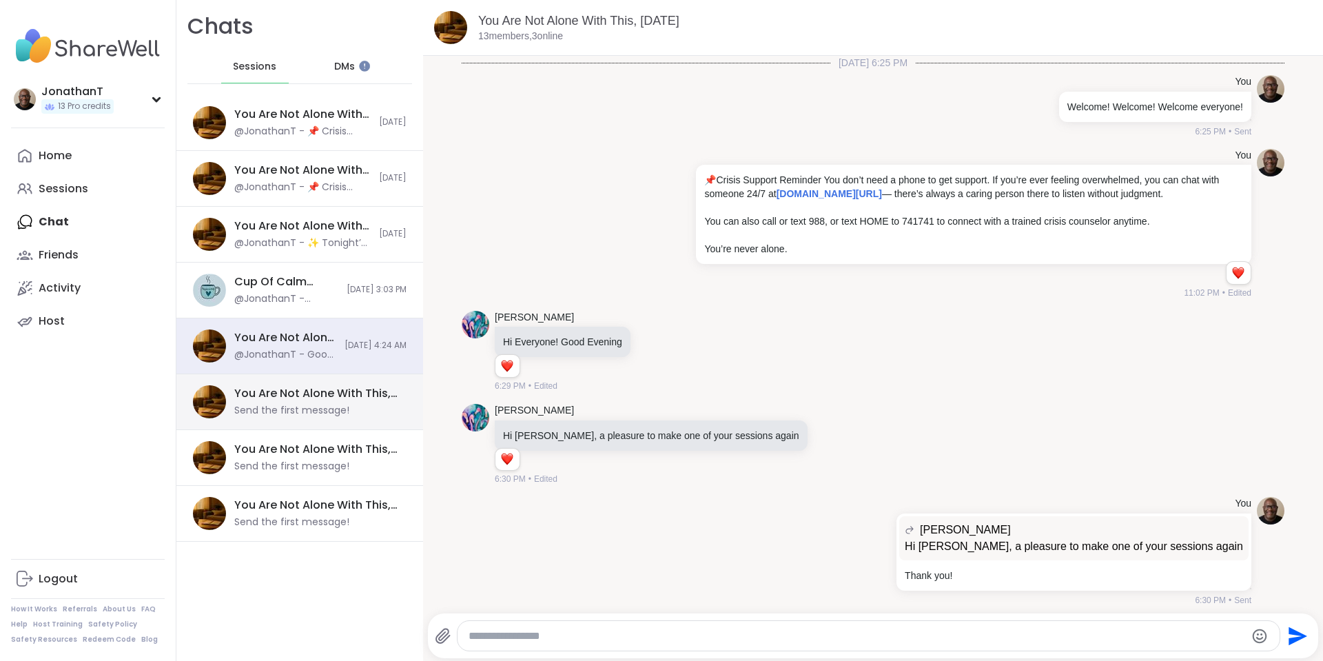
click at [288, 407] on div "Send the first message!" at bounding box center [291, 411] width 115 height 14
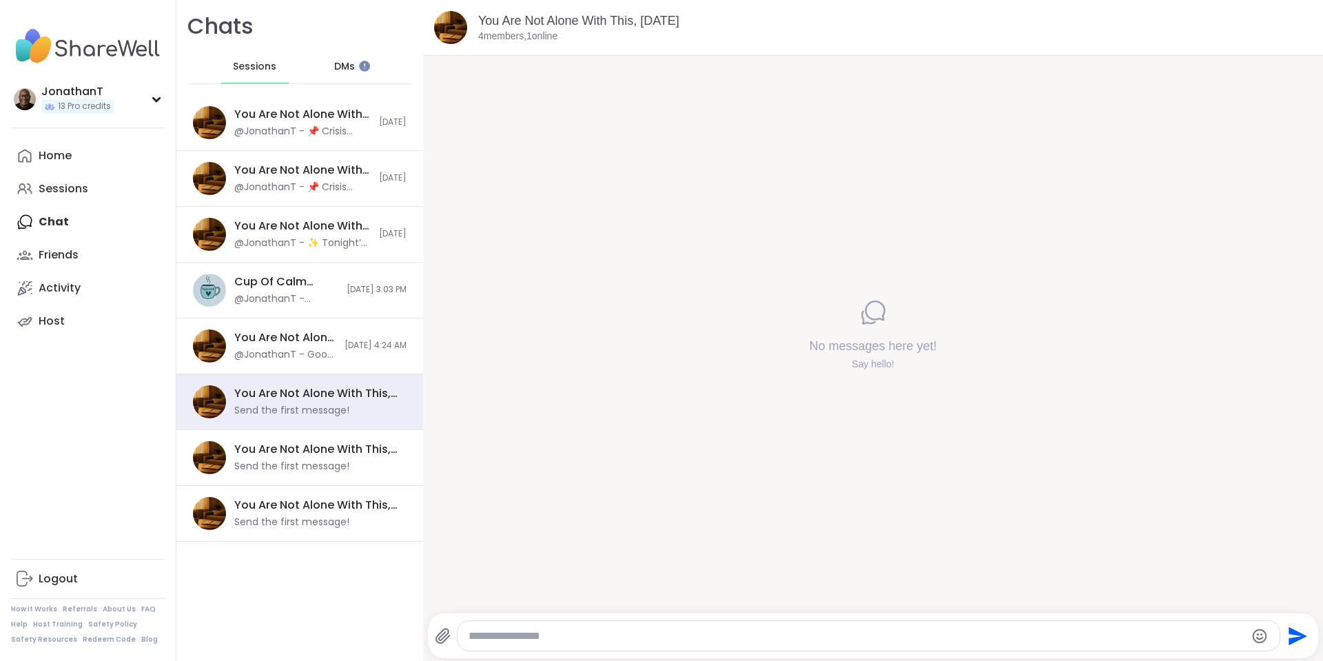
click at [791, 629] on textarea "Type your message" at bounding box center [857, 636] width 777 height 14
paste textarea "**********"
type textarea "**********"
click at [1288, 636] on icon "Send" at bounding box center [1296, 636] width 22 height 22
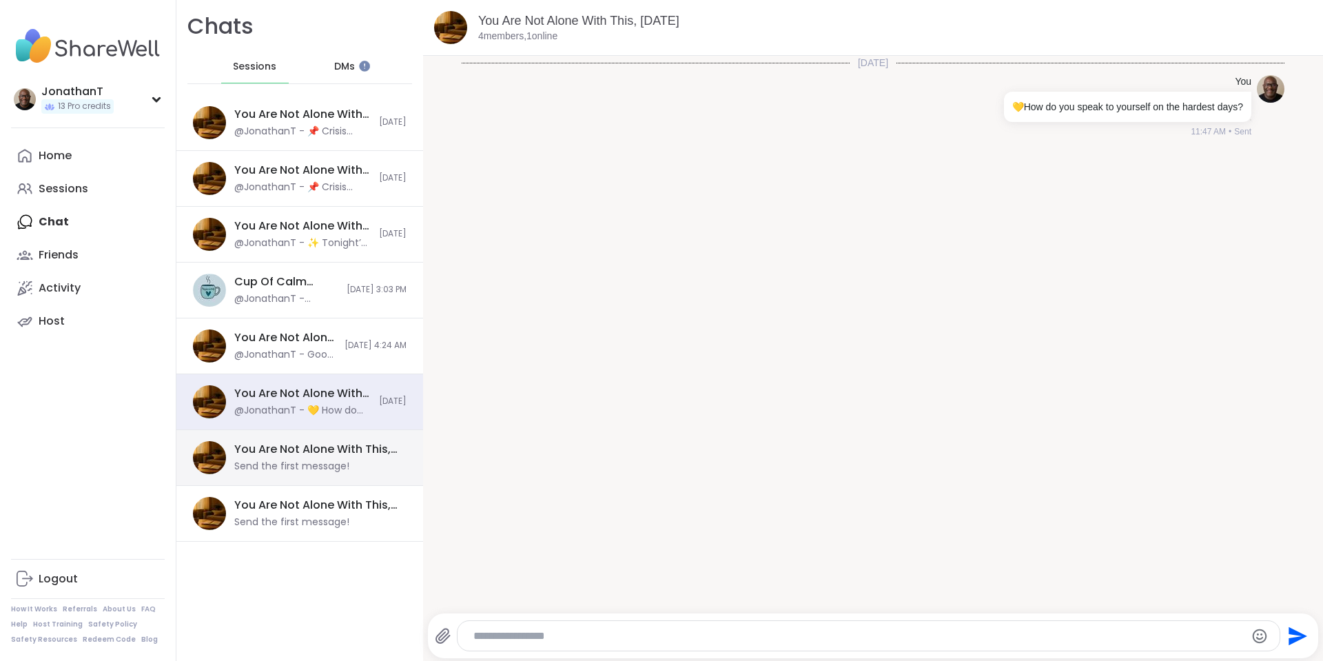
click at [329, 468] on div "Send the first message!" at bounding box center [291, 467] width 115 height 14
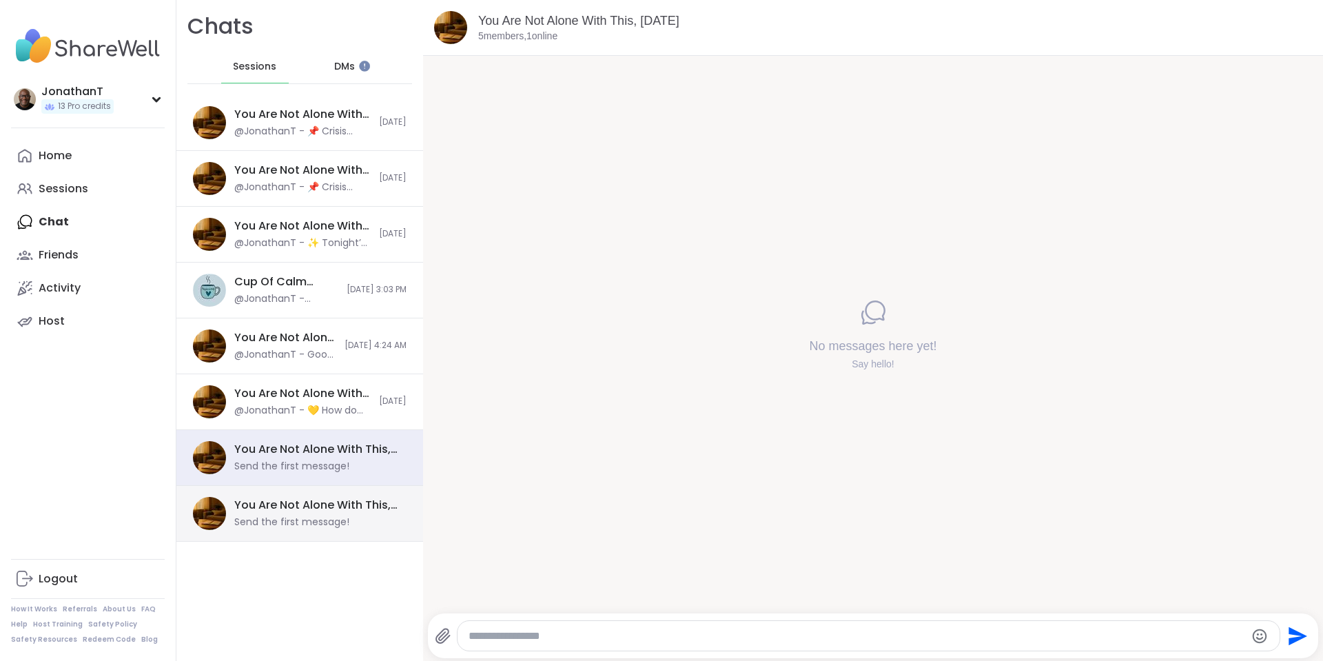
click at [308, 503] on div "You Are Not Alone With This, [DATE]" at bounding box center [316, 505] width 164 height 15
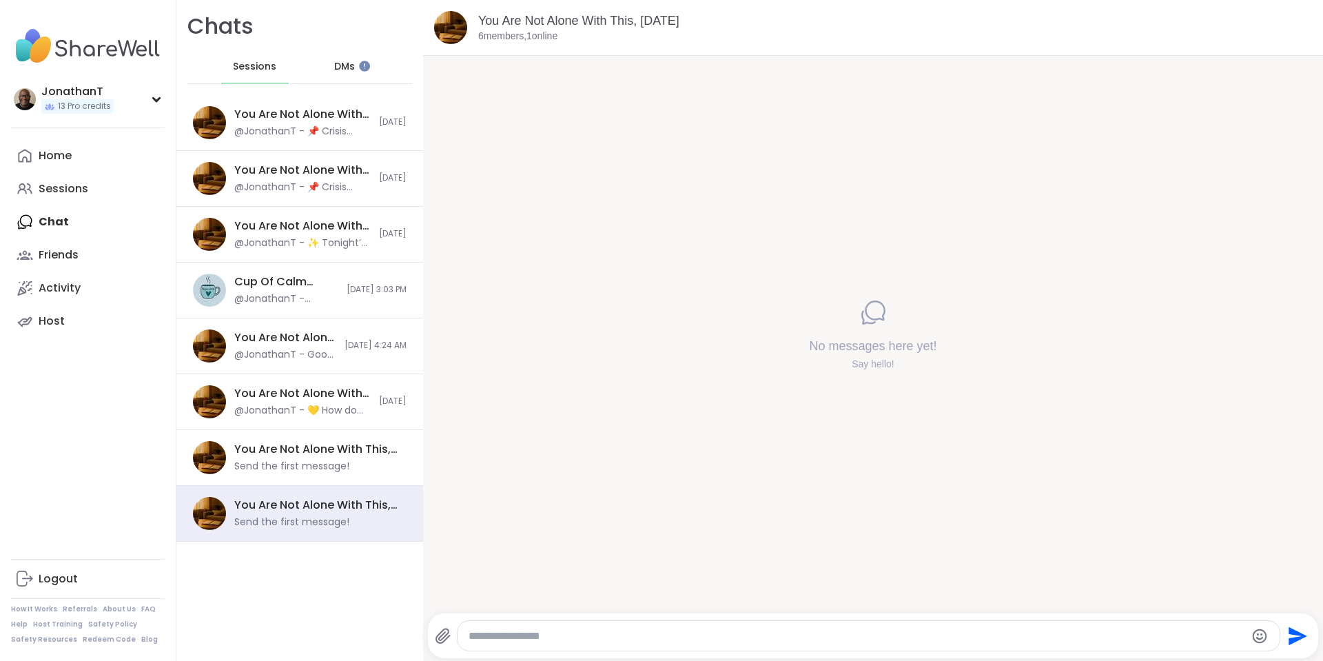
click at [764, 638] on textarea "Type your message" at bounding box center [857, 636] width 777 height 14
paste textarea "**********"
type textarea "**********"
click at [1289, 631] on icon "Send" at bounding box center [1298, 635] width 19 height 19
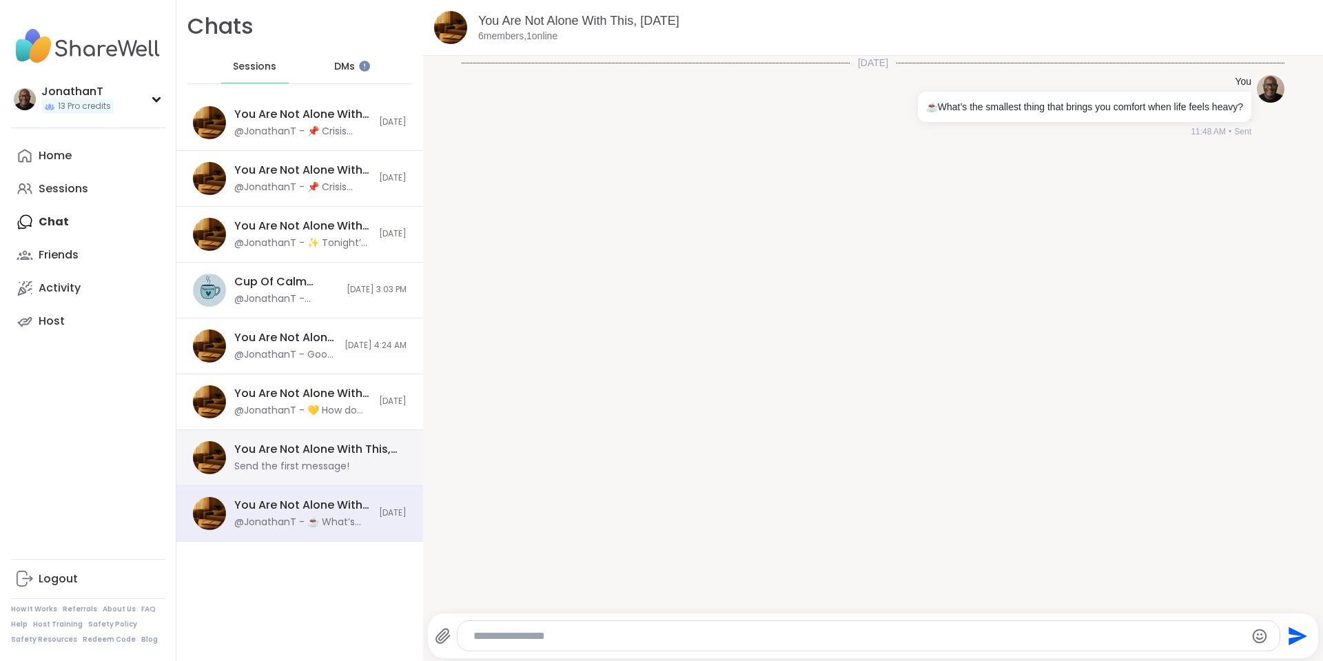
click at [327, 468] on div "Send the first message!" at bounding box center [291, 467] width 115 height 14
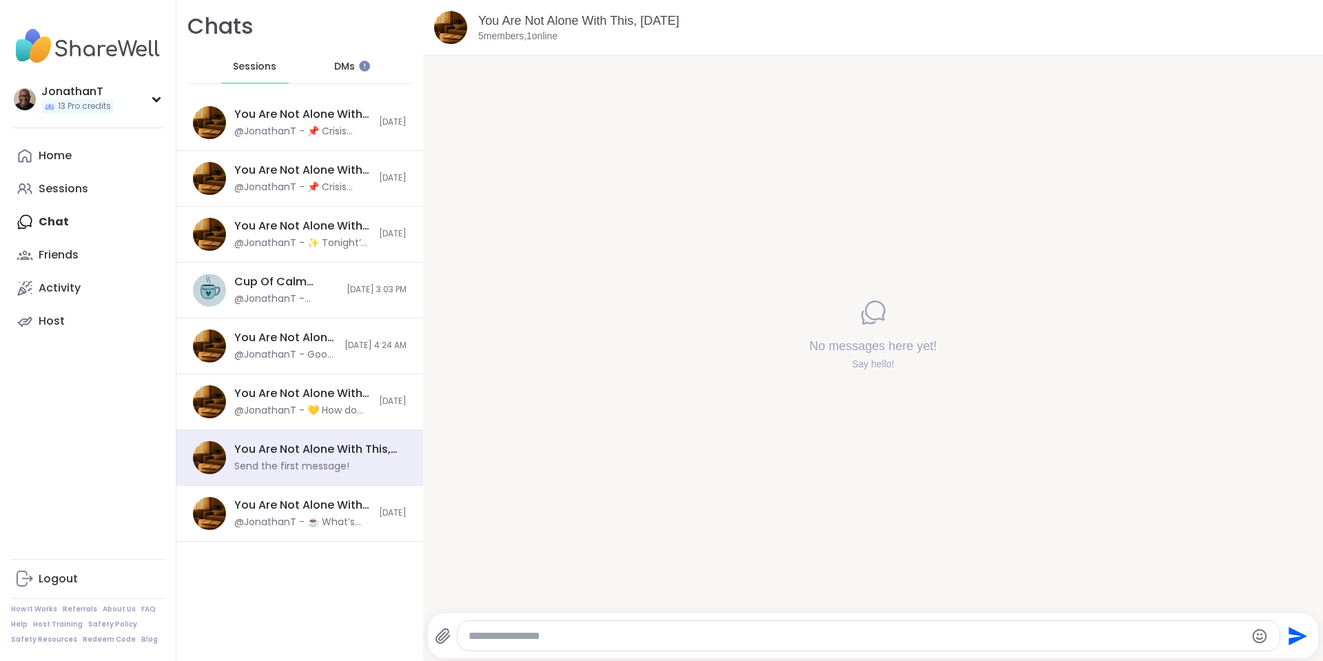
click at [673, 633] on textarea "Type your message" at bounding box center [857, 636] width 777 height 14
paste textarea "**********"
type textarea "**********"
click at [1285, 634] on icon "Send" at bounding box center [1296, 636] width 22 height 22
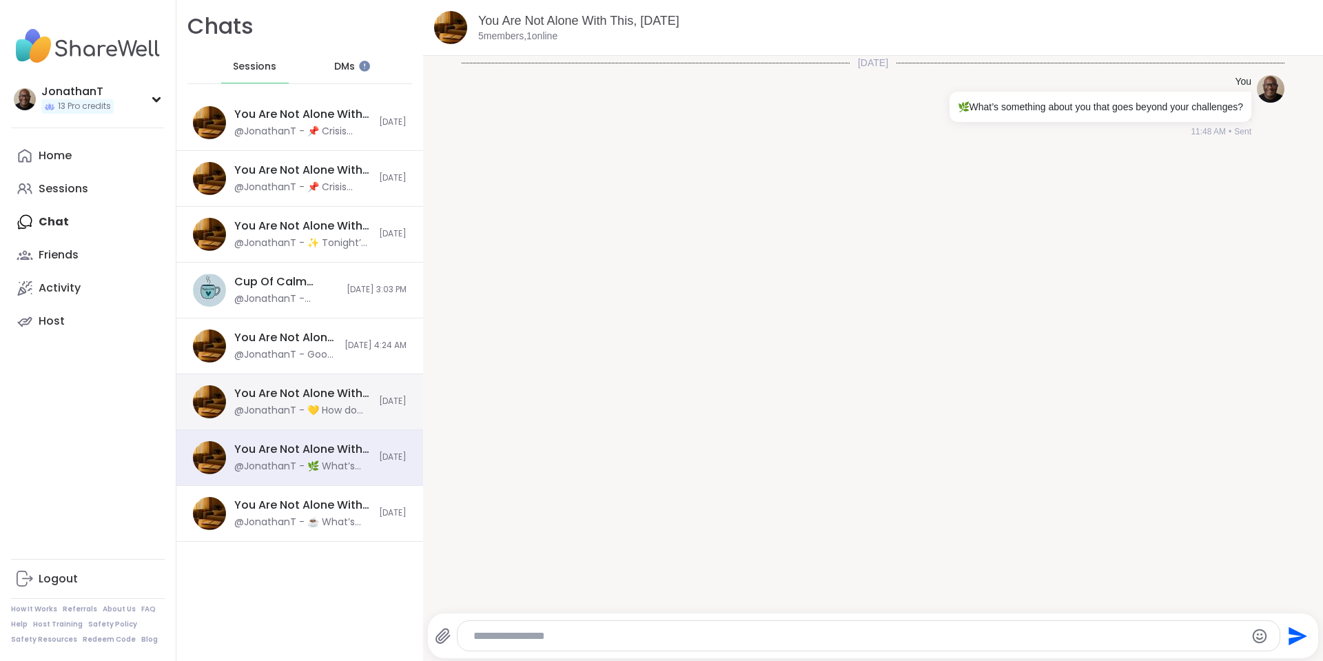
click at [351, 400] on div "You Are Not Alone With This, [DATE]" at bounding box center [302, 393] width 136 height 15
click at [342, 434] on div "You Are Not Alone With This, Aug 13 @JonathanT - 🌿 What’s something about you t…" at bounding box center [299, 458] width 247 height 56
click at [339, 479] on div "You Are Not Alone With This, Aug 13 @JonathanT - 🌿 What’s something about you t…" at bounding box center [299, 458] width 247 height 56
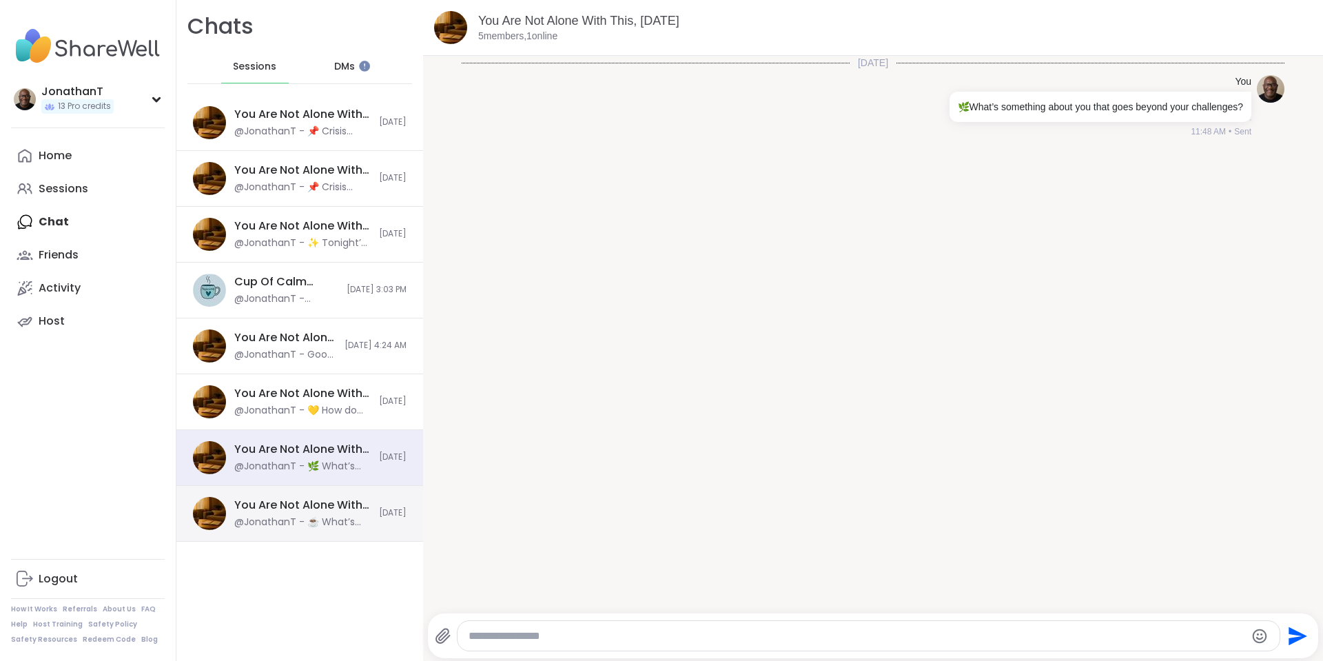
click at [331, 509] on div "You Are Not Alone With This, [DATE]" at bounding box center [302, 505] width 136 height 15
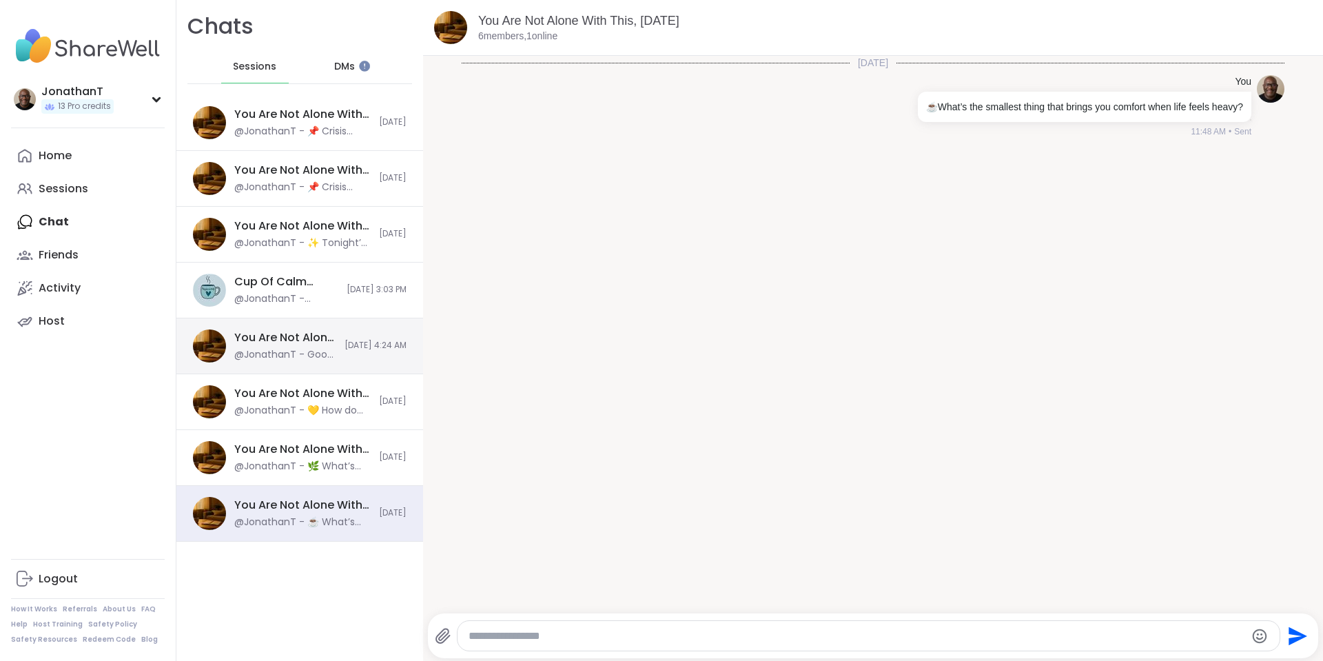
click at [338, 364] on div "You Are Not Alone With This, Aug 07 @JonathanT - Good morning everyone. Just a …" at bounding box center [299, 346] width 247 height 56
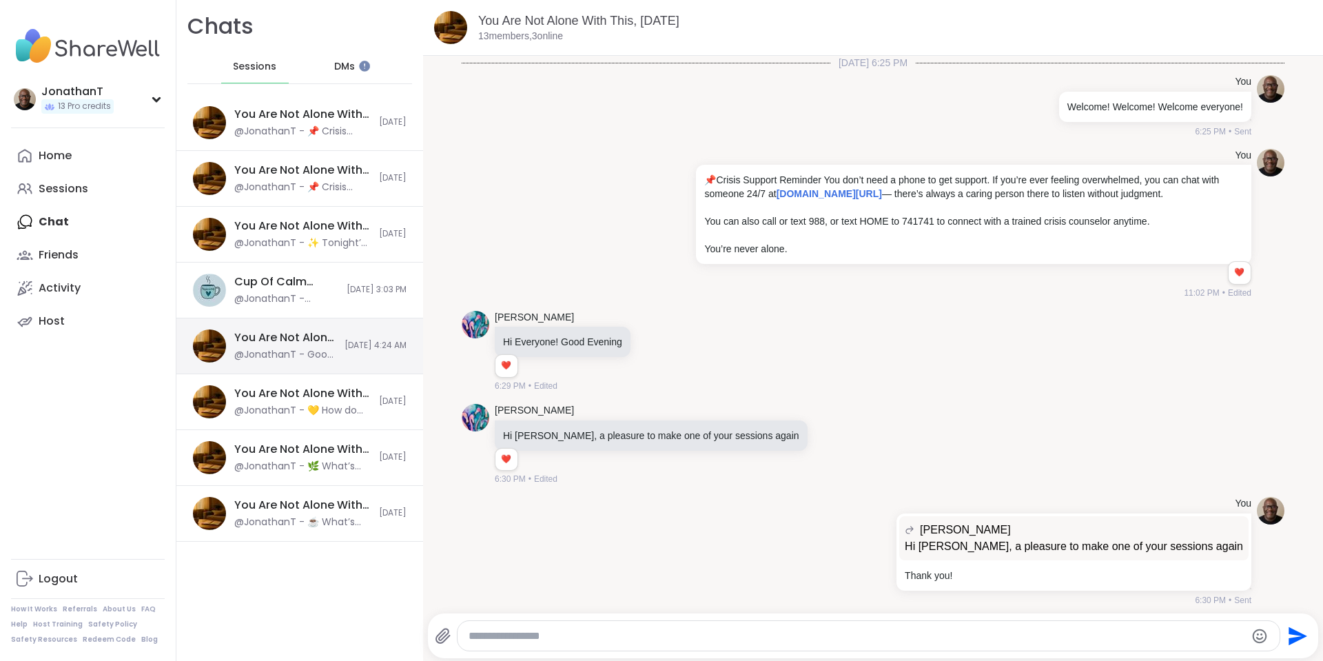
scroll to position [9245, 0]
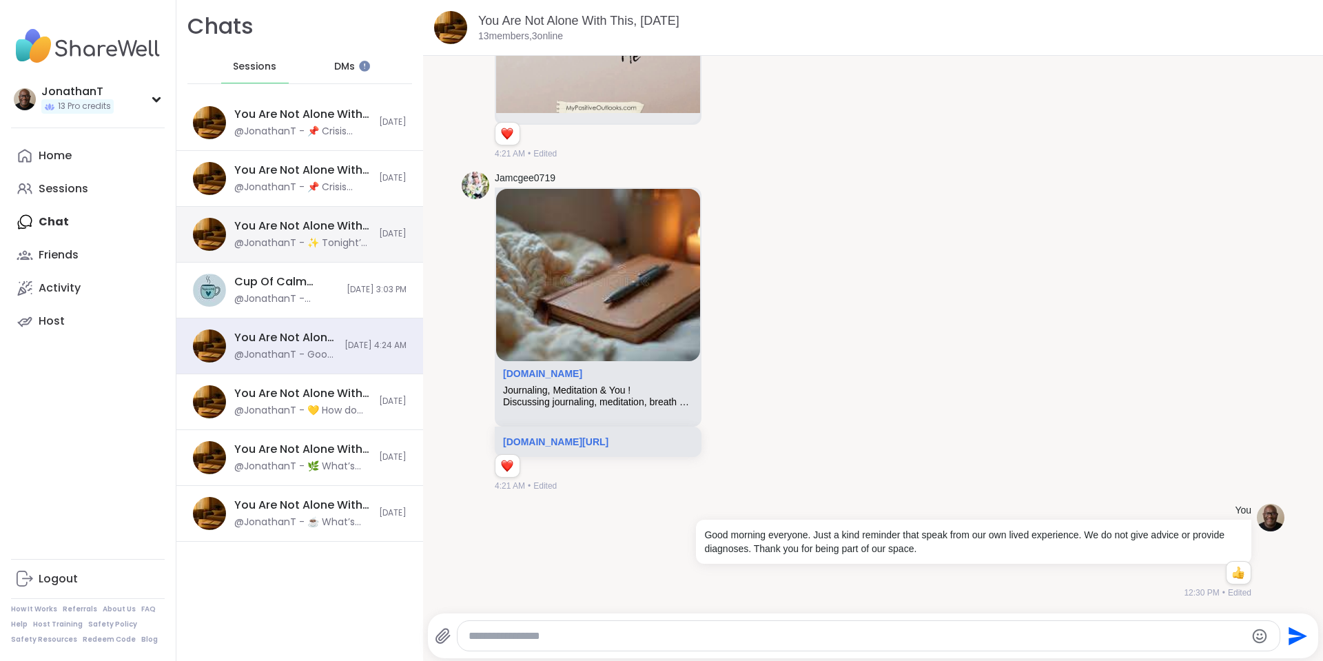
click at [346, 242] on div "@JonathanT - ✨ Tonight’s topic might surprise you — it’s about moments when som…" at bounding box center [302, 243] width 136 height 14
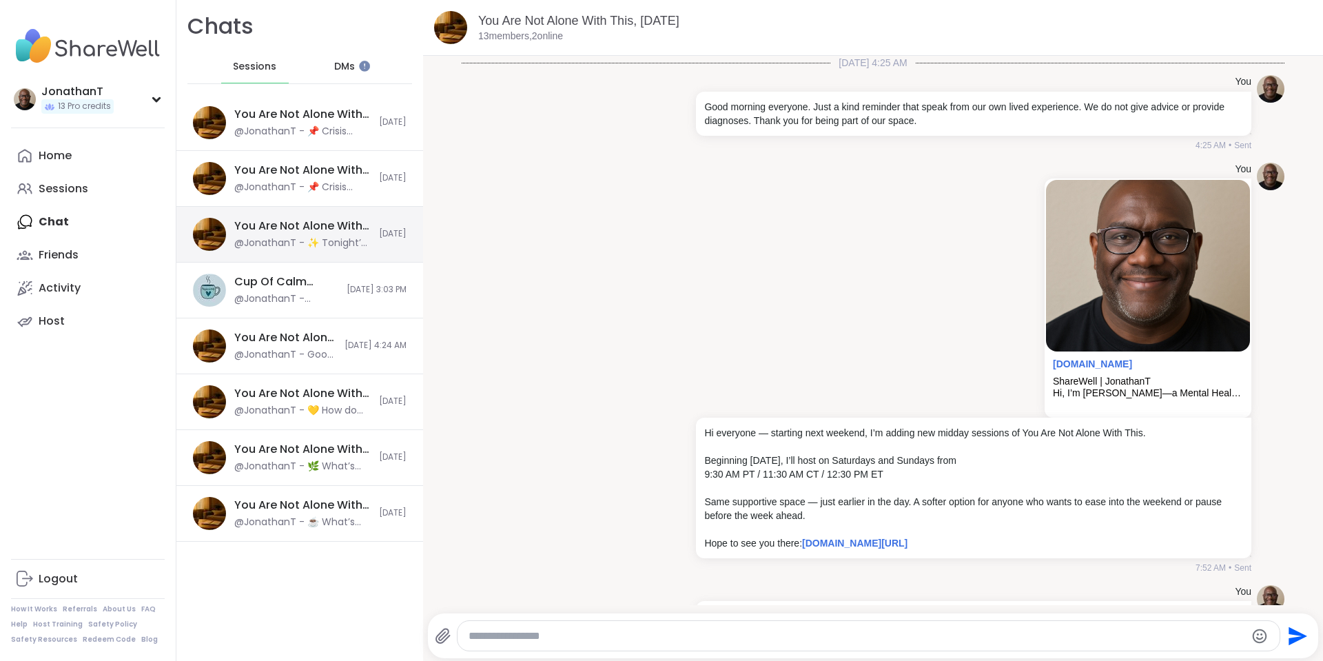
scroll to position [447, 0]
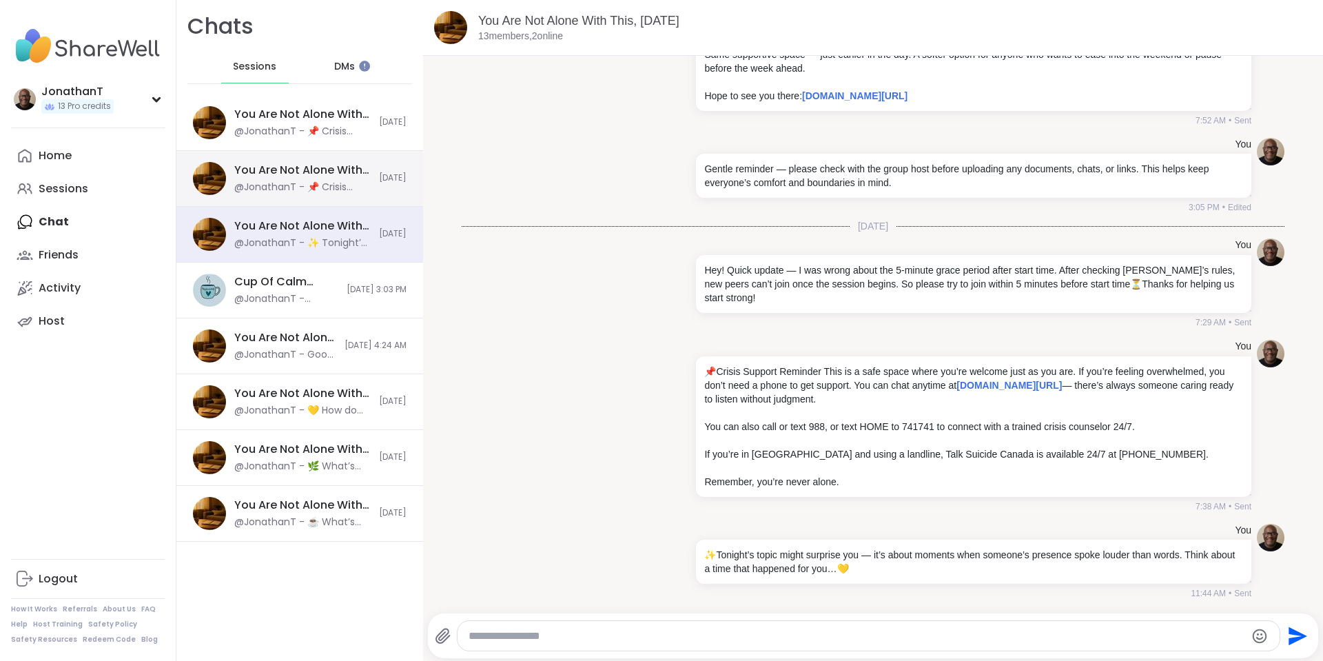
click at [349, 181] on div "@JonathanT - 📌 Crisis Support Reminder This is a safe space where you’re welcom…" at bounding box center [302, 188] width 136 height 14
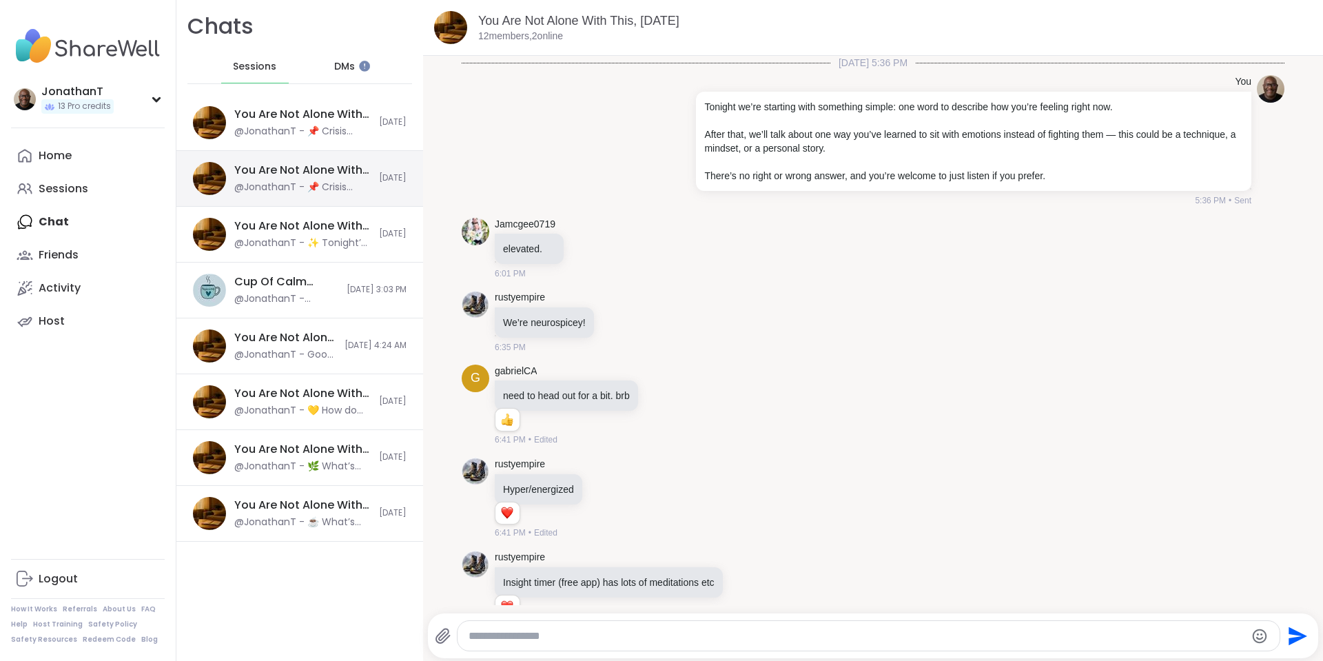
scroll to position [5676, 0]
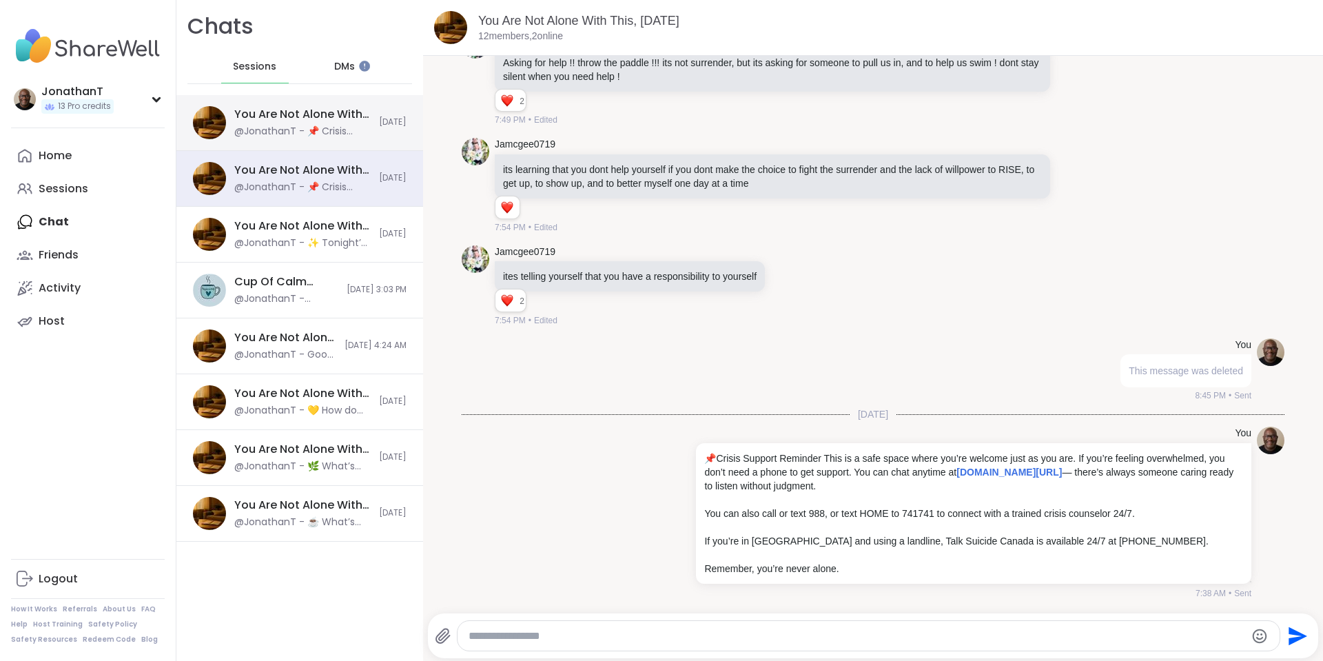
click at [349, 129] on div "@JonathanT - 📌 Crisis Support Reminder This is a safe space where you’re welcom…" at bounding box center [302, 132] width 136 height 14
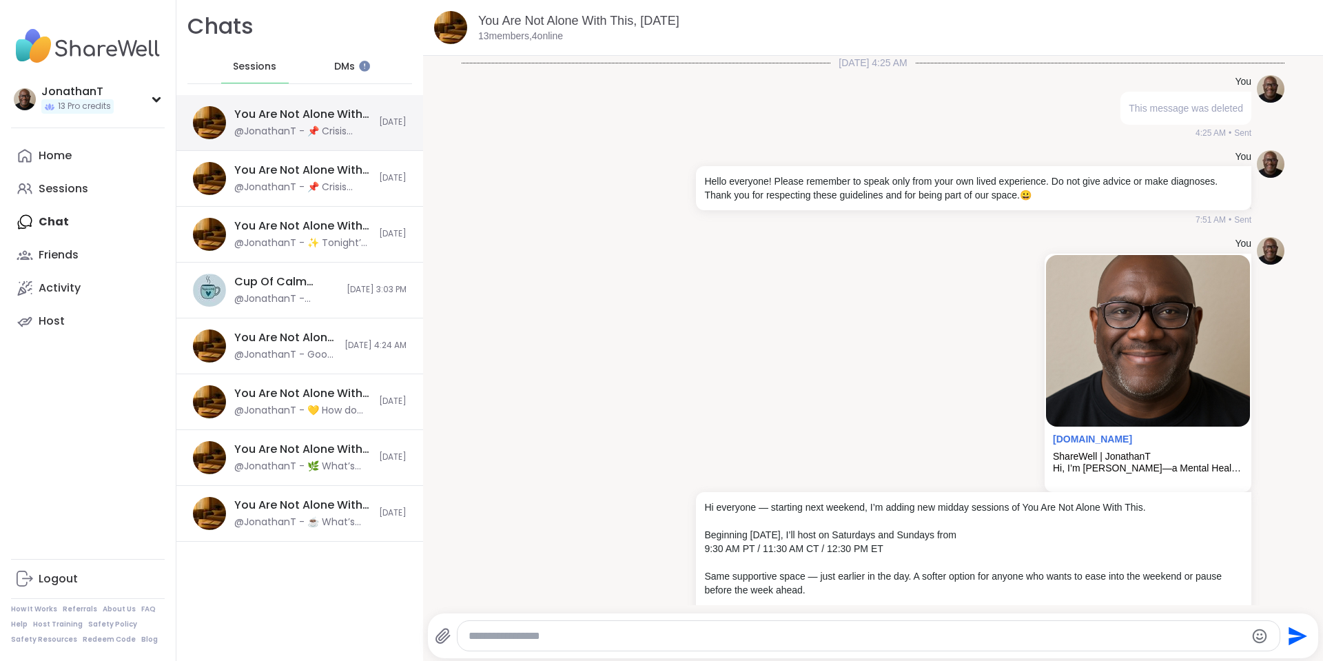
scroll to position [17205, 0]
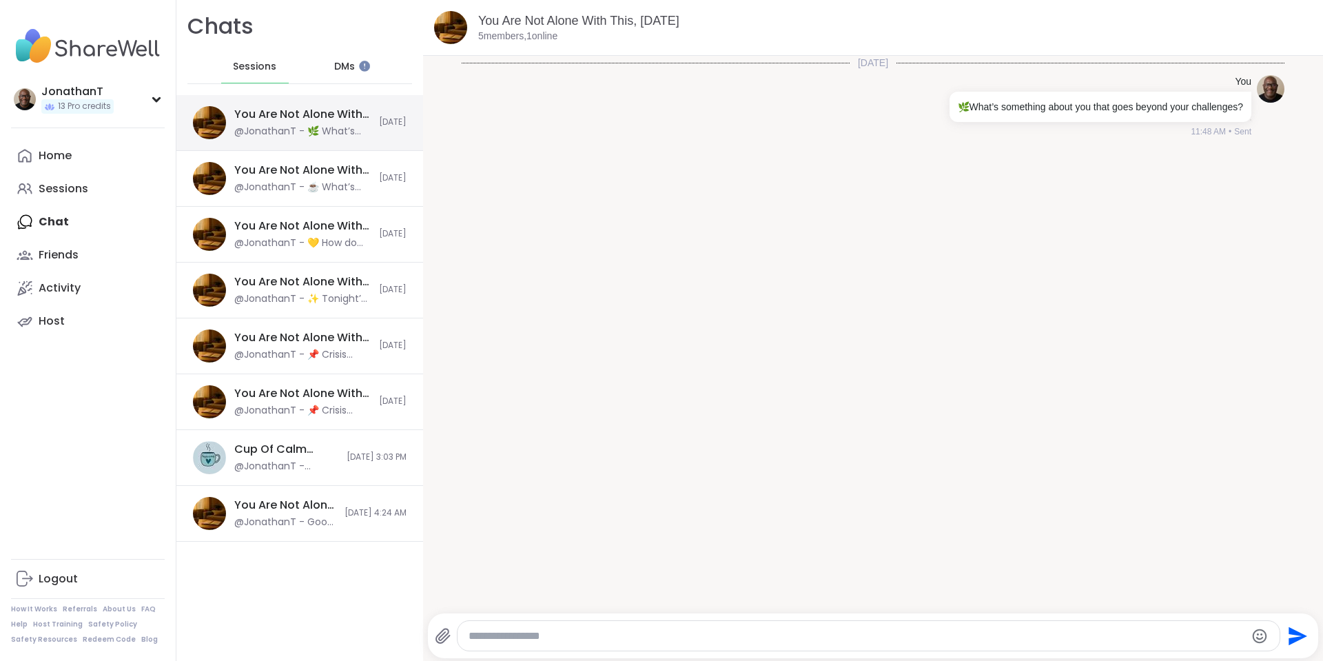
click at [310, 122] on div "You Are Not Alone With This, [DATE]" at bounding box center [302, 114] width 136 height 15
click at [316, 399] on div "You Are Not Alone With This, [DATE]" at bounding box center [302, 393] width 136 height 15
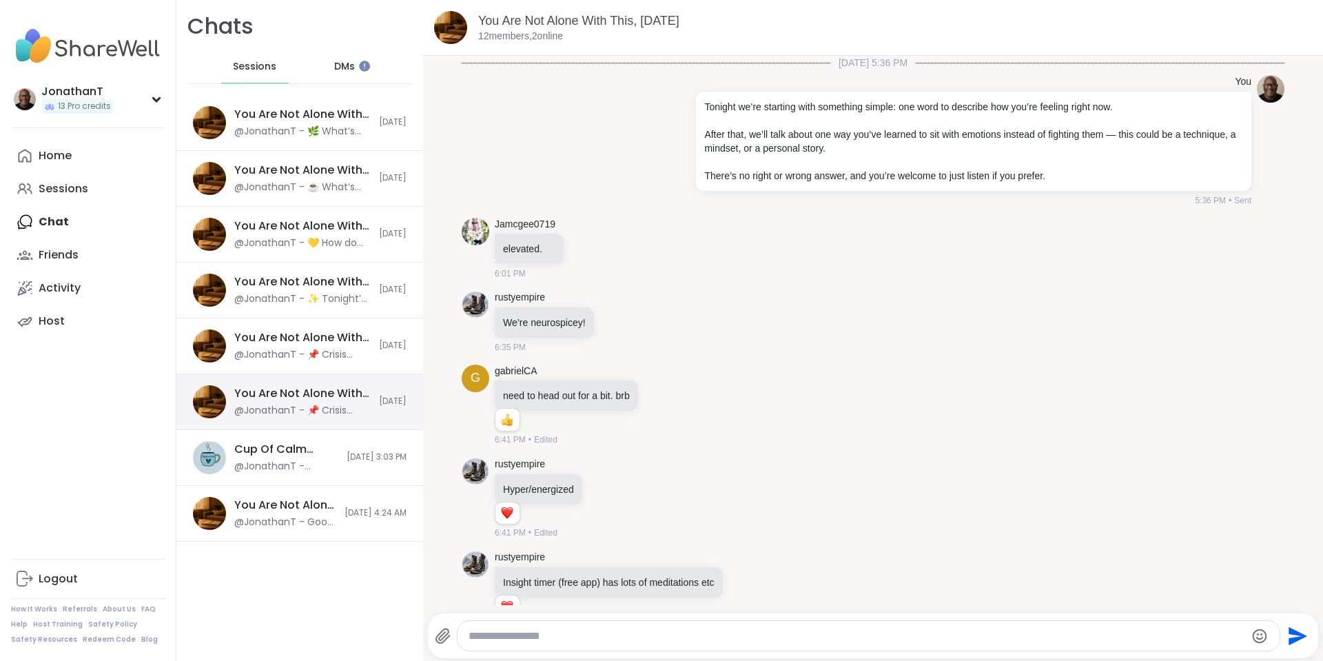
scroll to position [5676, 0]
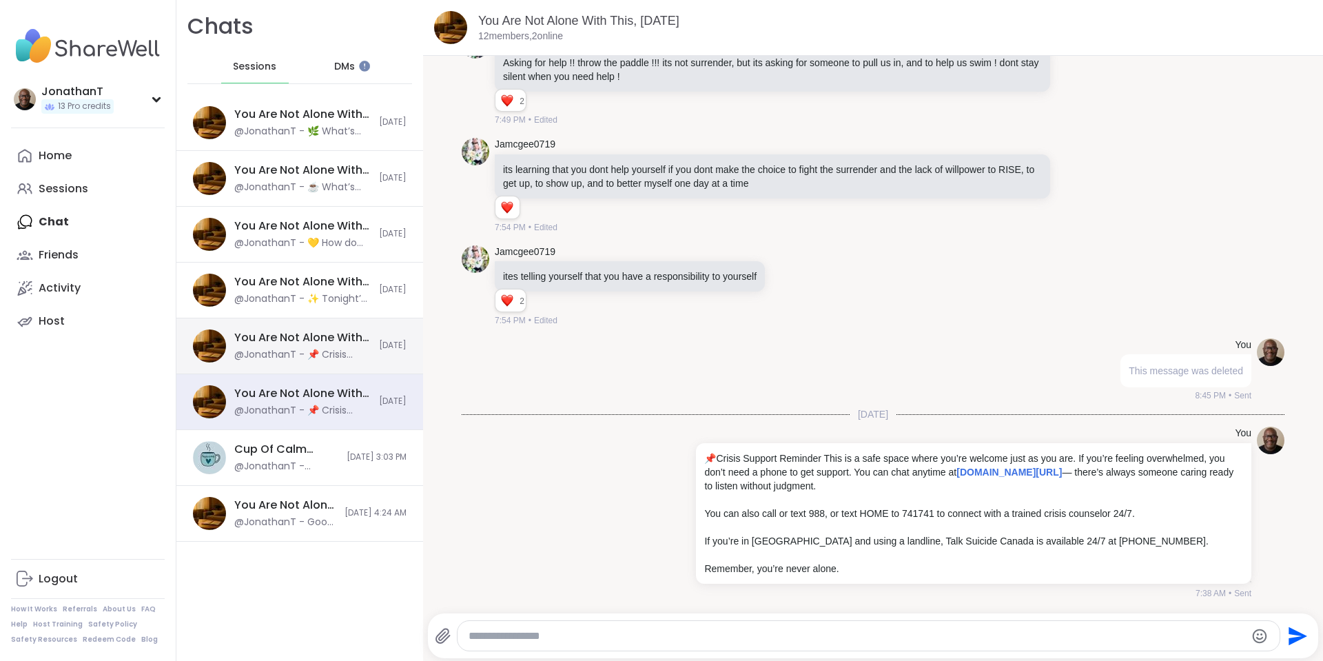
click at [315, 363] on div "You Are Not Alone With This, [DATE] @JonathanT - 📌 Crisis Support Reminder This…" at bounding box center [299, 346] width 247 height 56
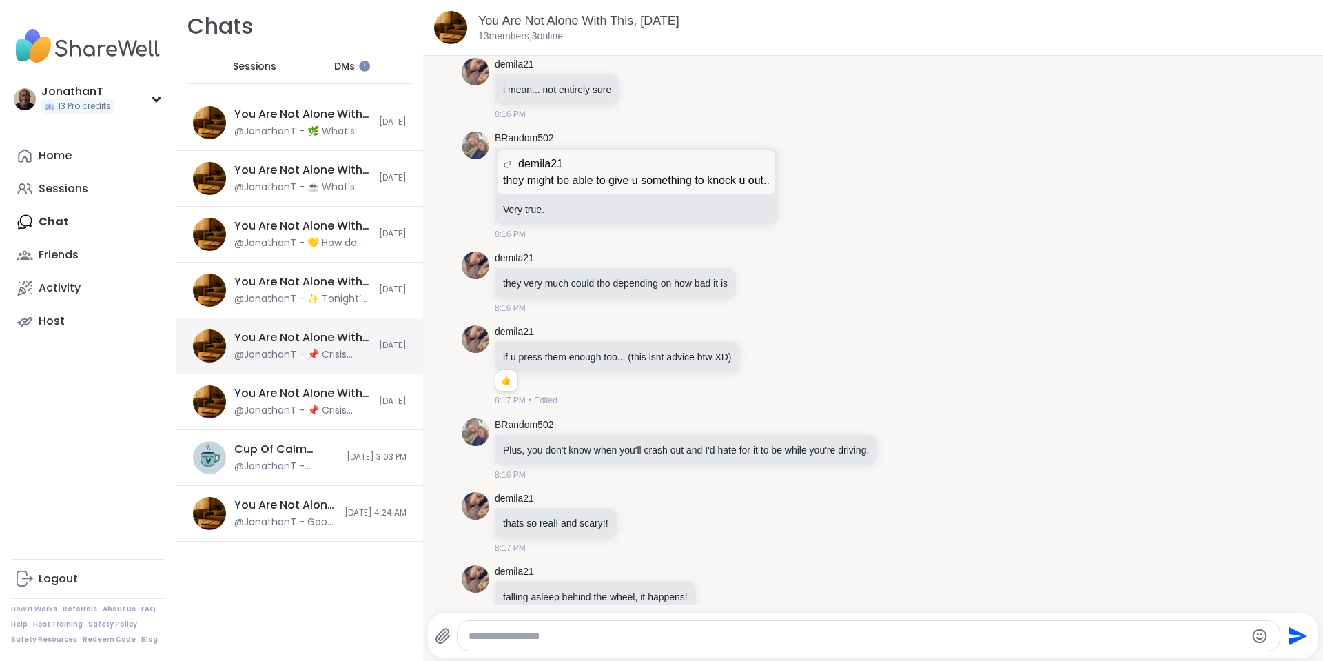
scroll to position [9564, 0]
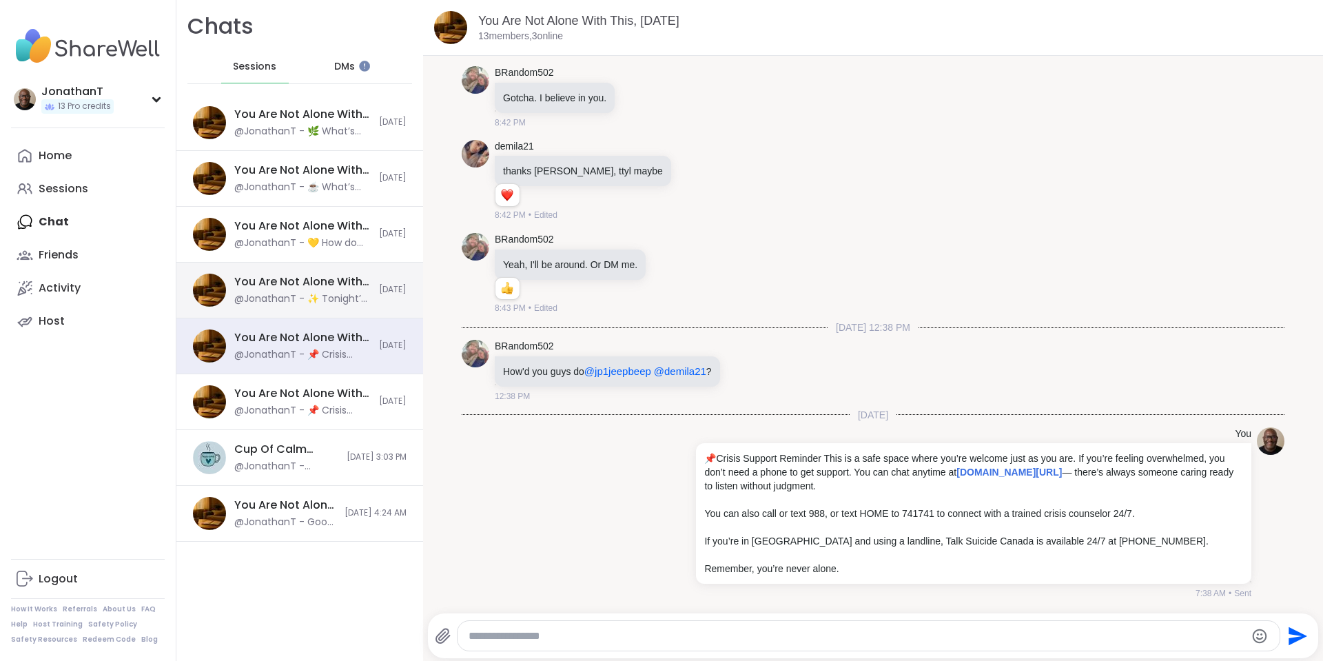
click at [313, 298] on div "@JonathanT - ✨ Tonight’s topic might surprise you — it’s about moments when som…" at bounding box center [302, 299] width 136 height 14
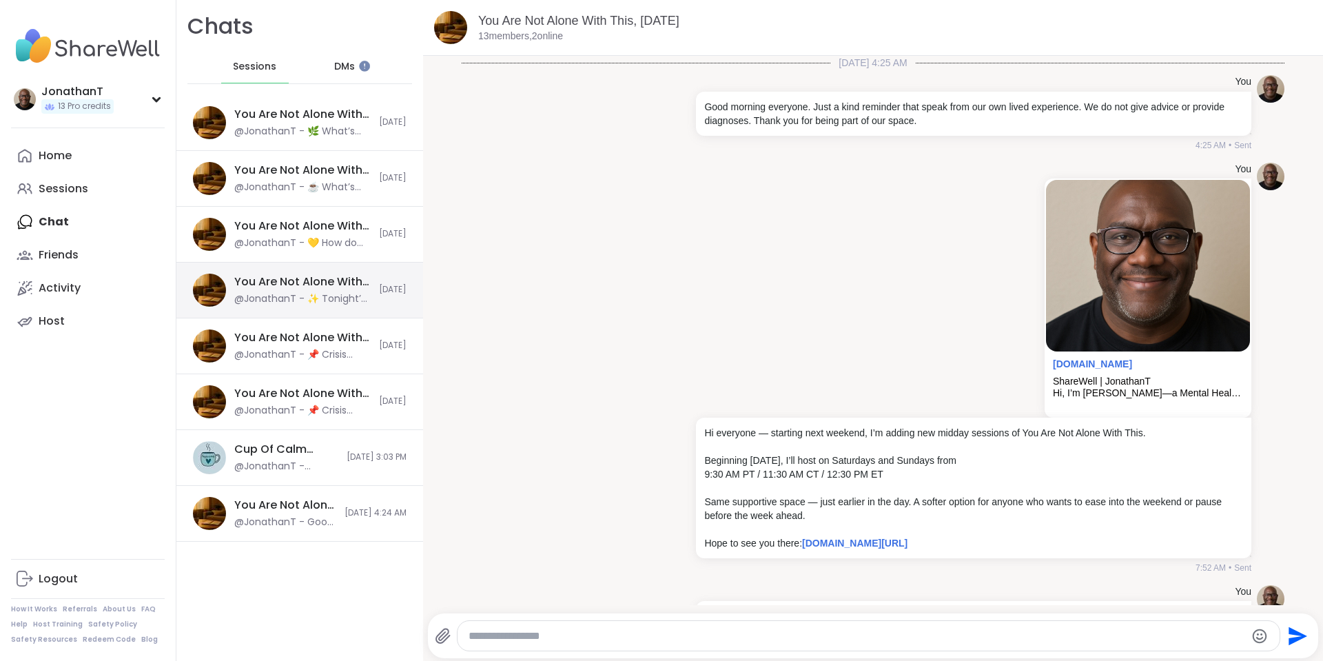
scroll to position [447, 0]
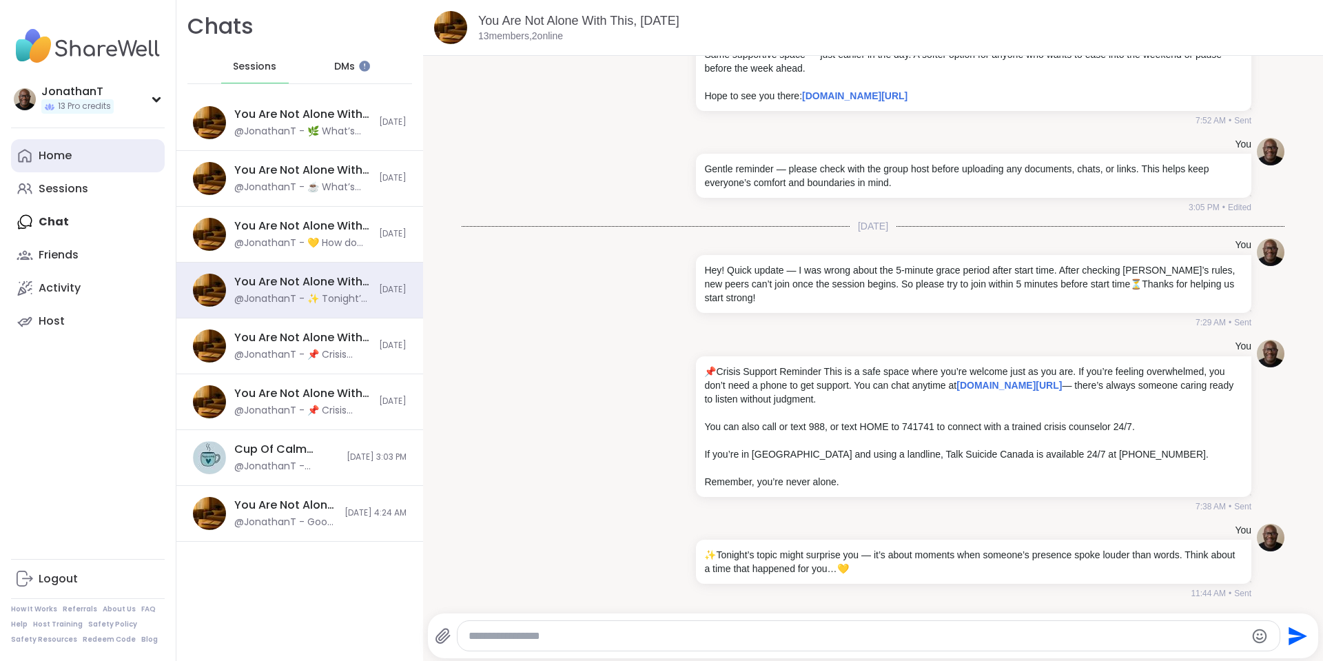
click at [74, 152] on link "Home" at bounding box center [88, 155] width 154 height 33
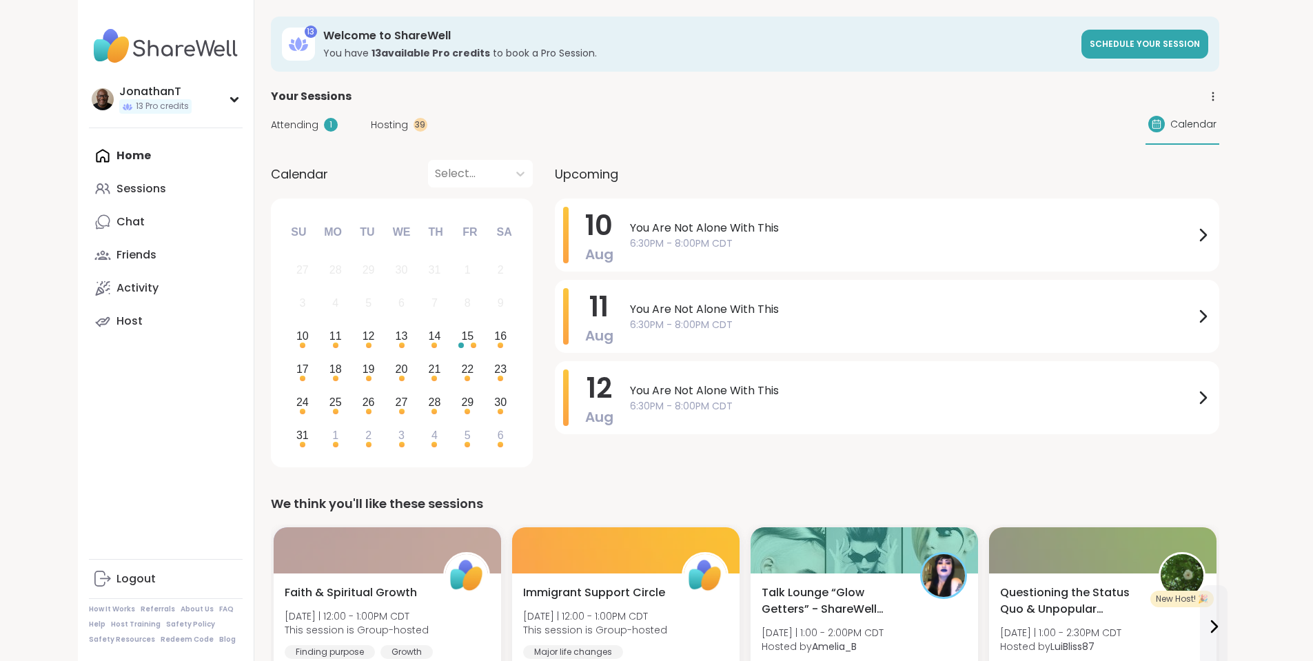
click at [371, 125] on span "Hosting" at bounding box center [389, 125] width 37 height 14
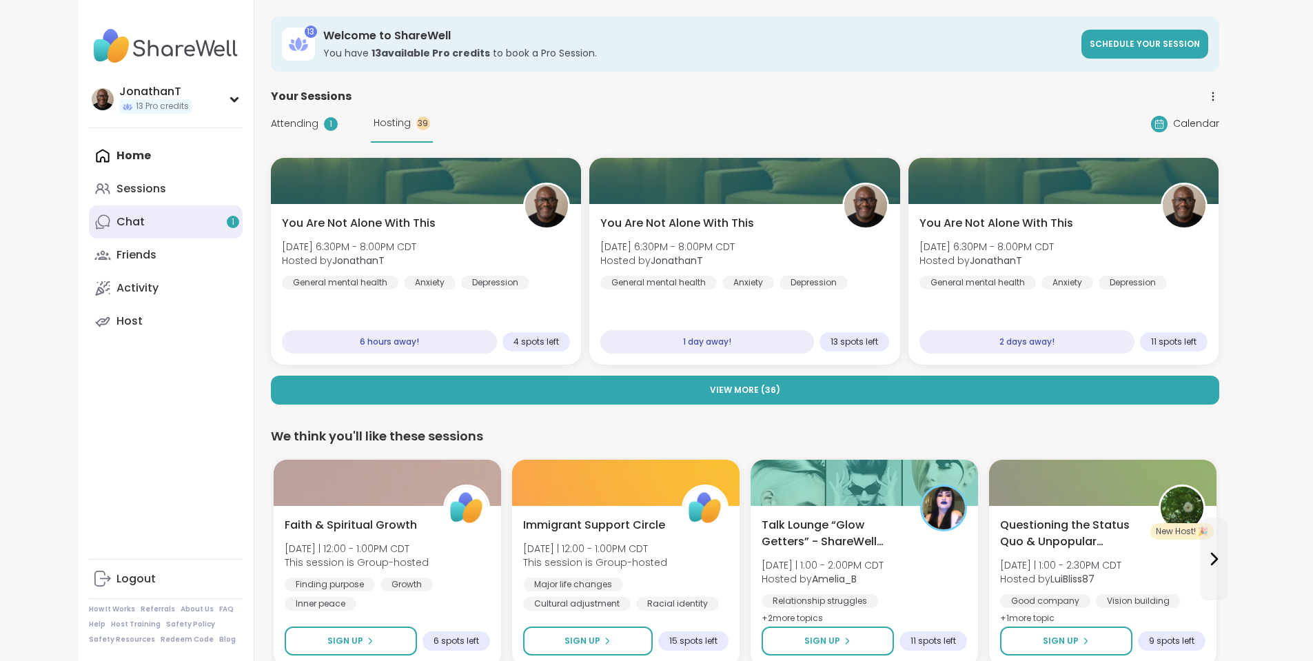
click at [130, 227] on link "Chat 1" at bounding box center [166, 221] width 154 height 33
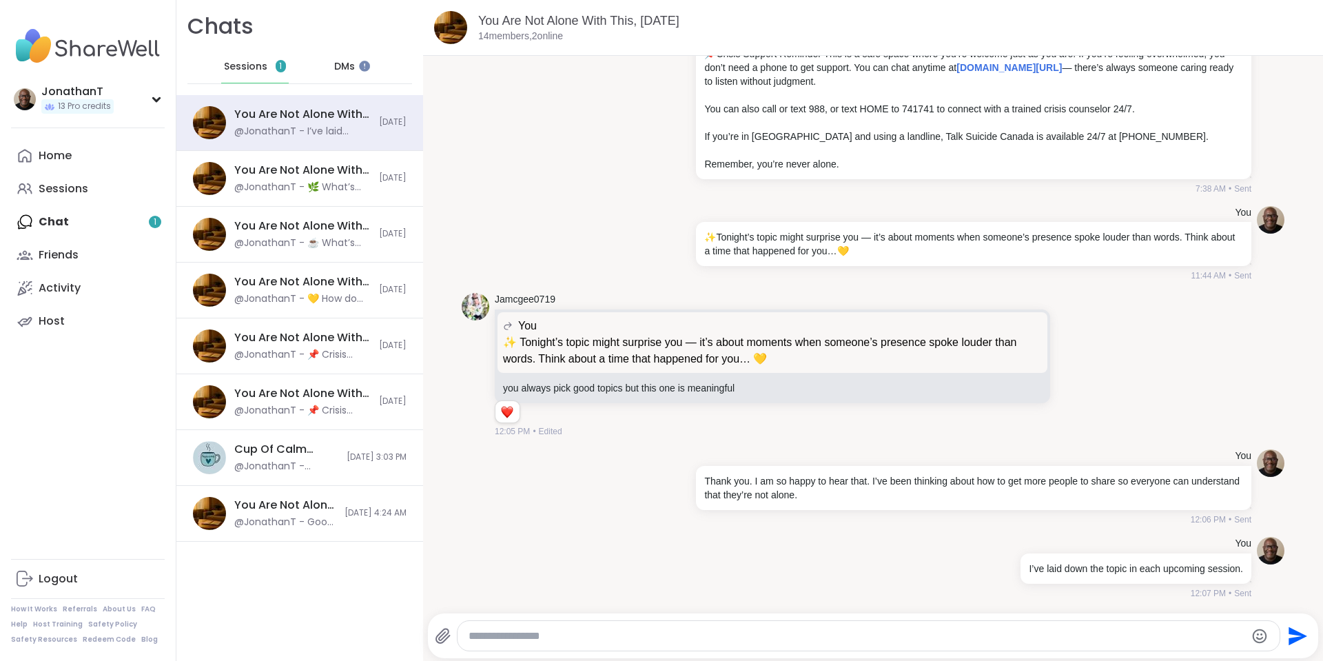
click at [260, 69] on span "Sessions" at bounding box center [245, 67] width 43 height 14
click at [121, 235] on div "Home Sessions Chat 1 Friends Activity Host" at bounding box center [88, 238] width 154 height 198
click at [342, 65] on span "DMs" at bounding box center [344, 67] width 21 height 14
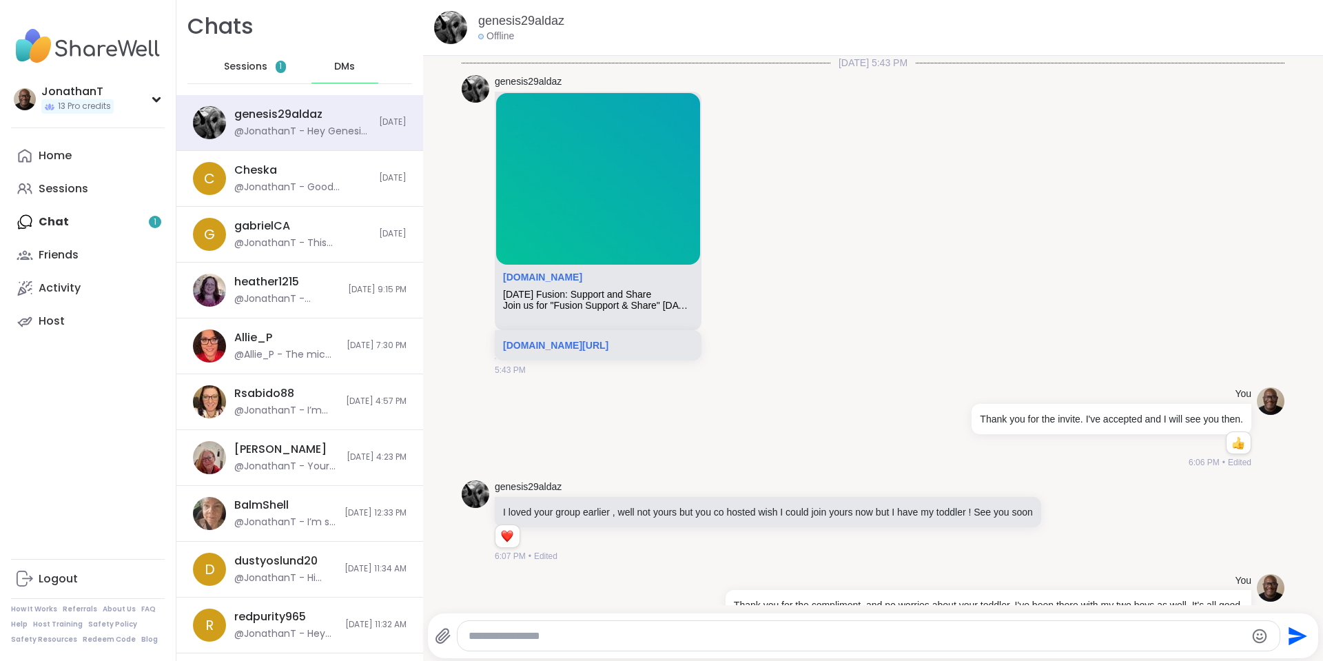
scroll to position [1408, 0]
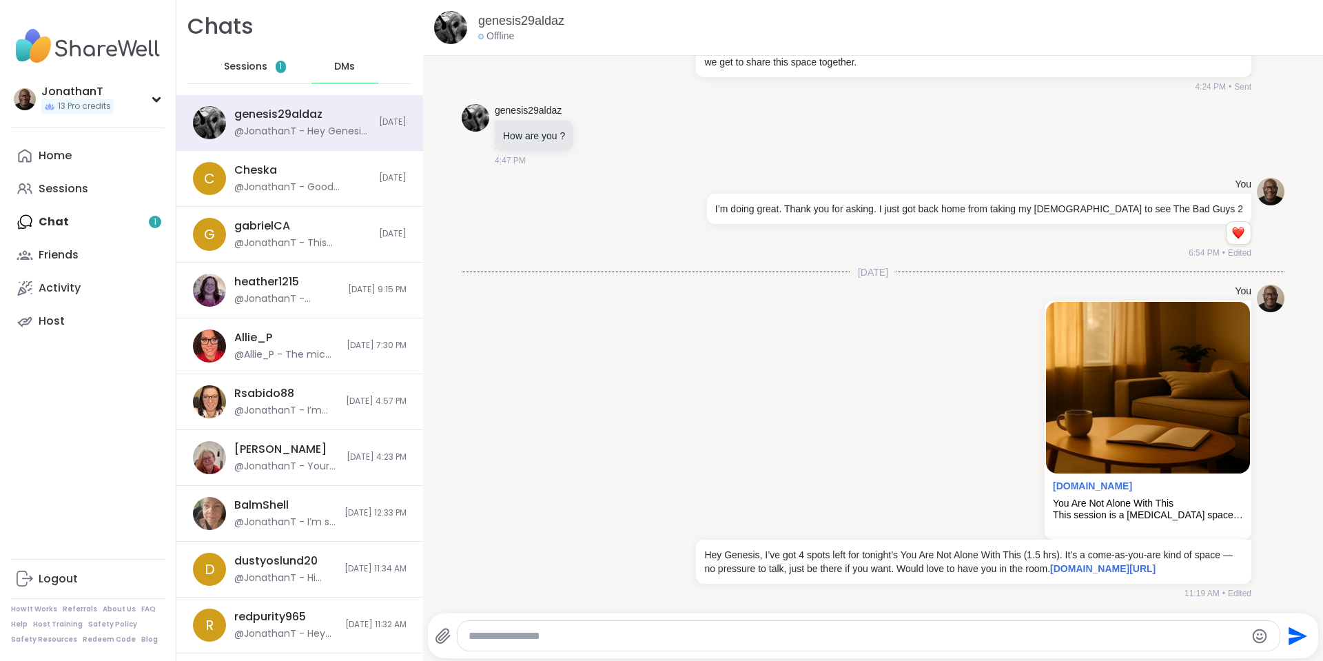
click at [272, 59] on div "Sessions 1" at bounding box center [255, 66] width 68 height 33
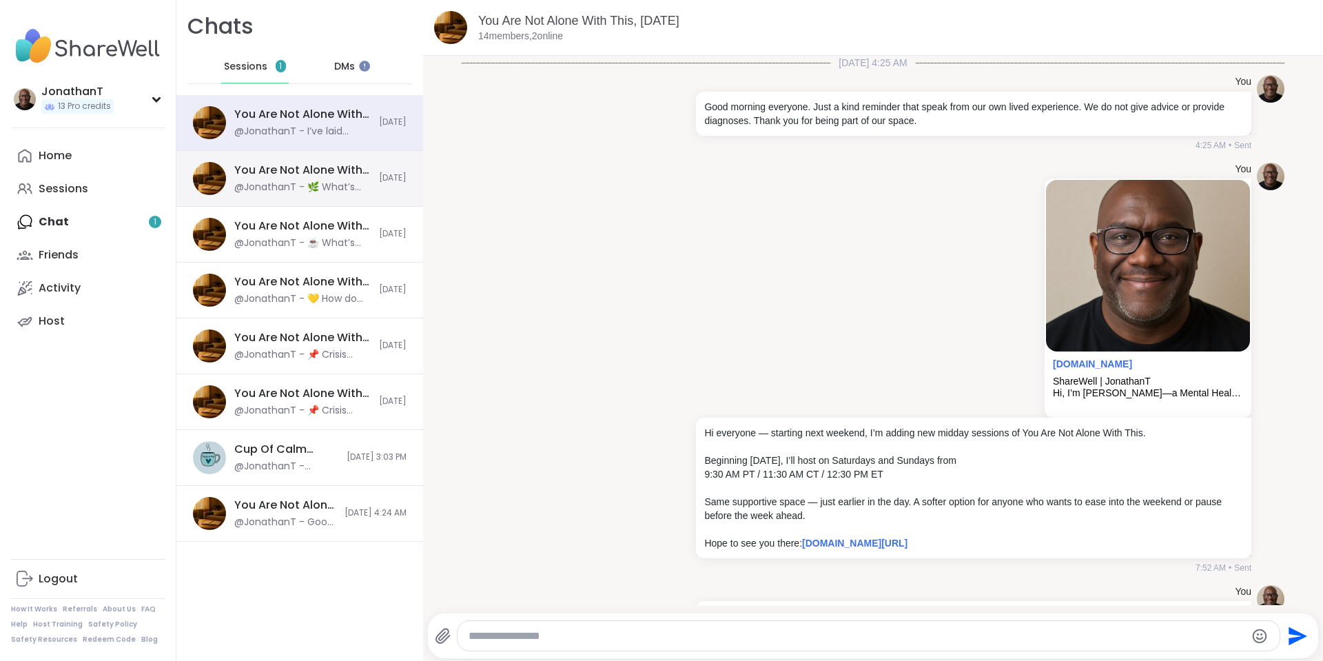
scroll to position [765, 0]
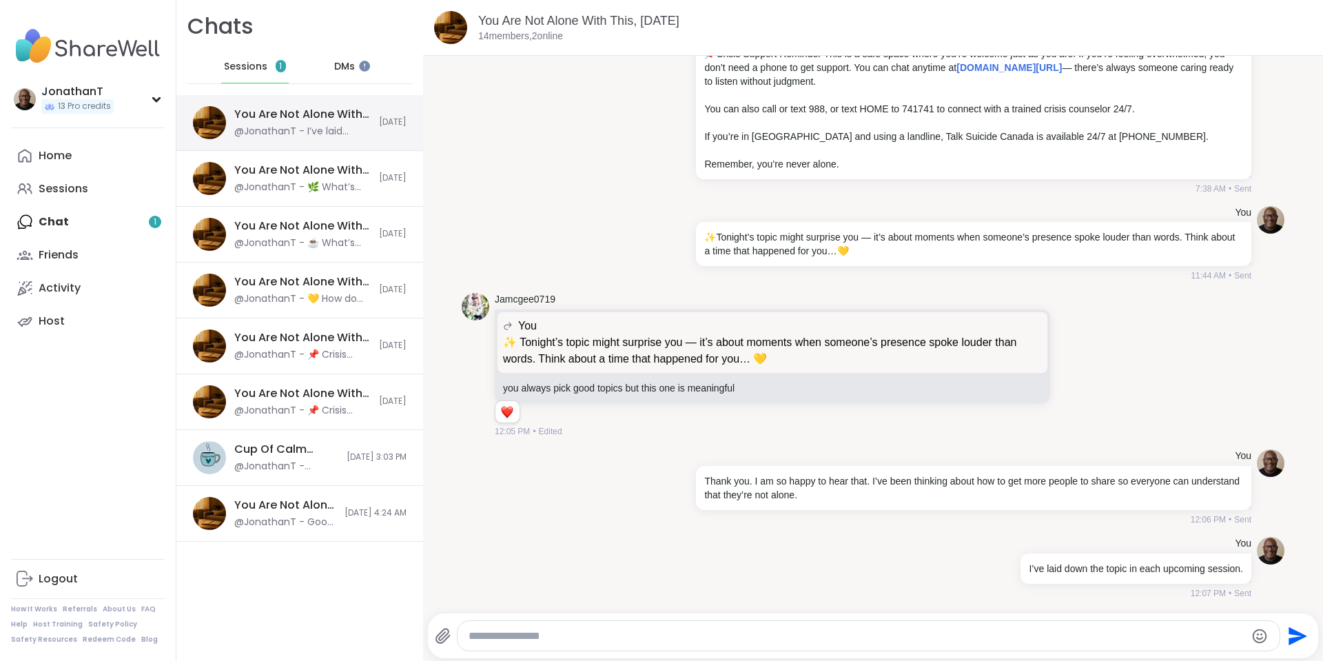
click at [287, 128] on div "@JonathanT - I’ve laid down the topic in each upcoming session." at bounding box center [302, 132] width 136 height 14
click at [280, 191] on div "@JonathanT - 🌿 What’s something about you that goes beyond your challenges?" at bounding box center [302, 188] width 136 height 14
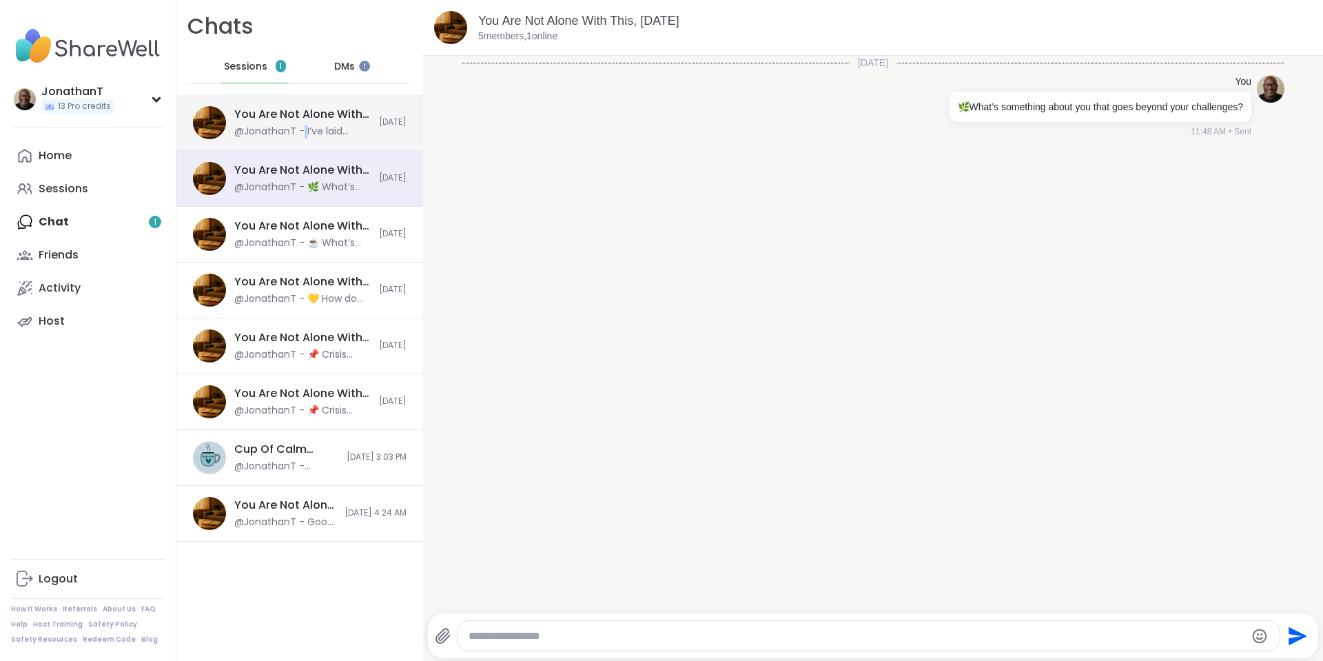
click at [305, 126] on div "@JonathanT - I’ve laid down the topic in each upcoming session." at bounding box center [302, 132] width 136 height 14
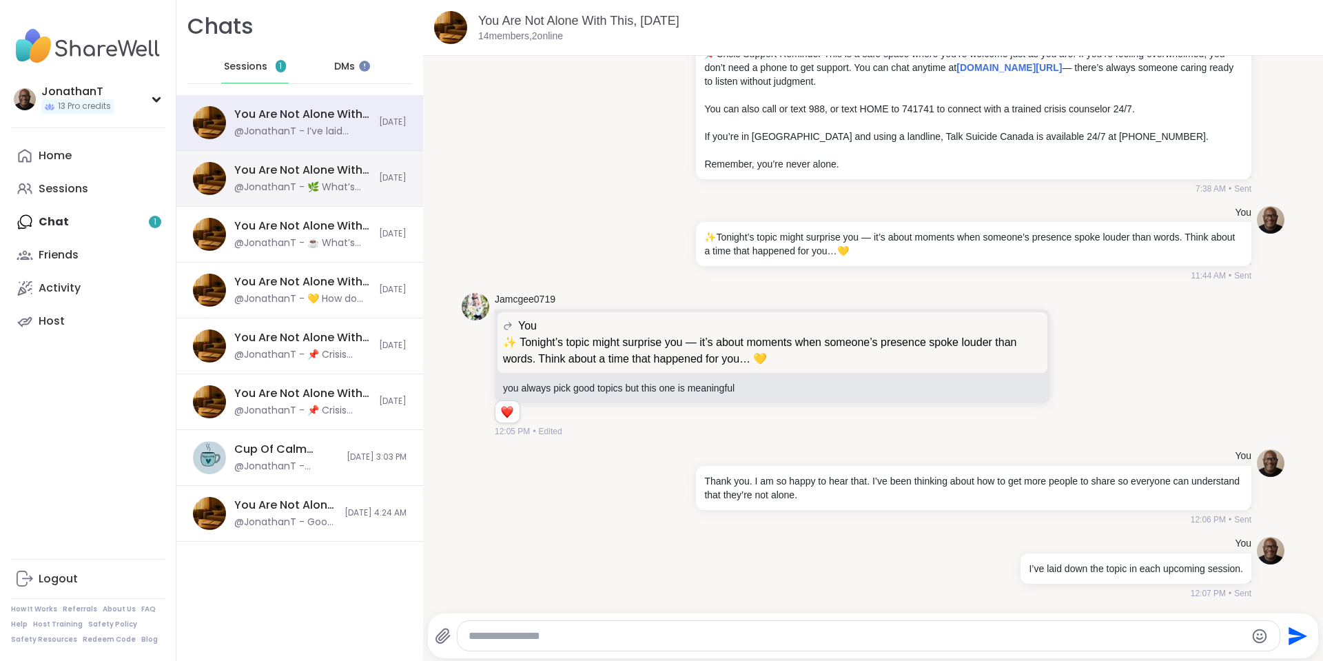
click at [292, 180] on div "You Are Not Alone With This, [DATE] @JonathanT - 🌿 What’s something about you t…" at bounding box center [302, 179] width 136 height 32
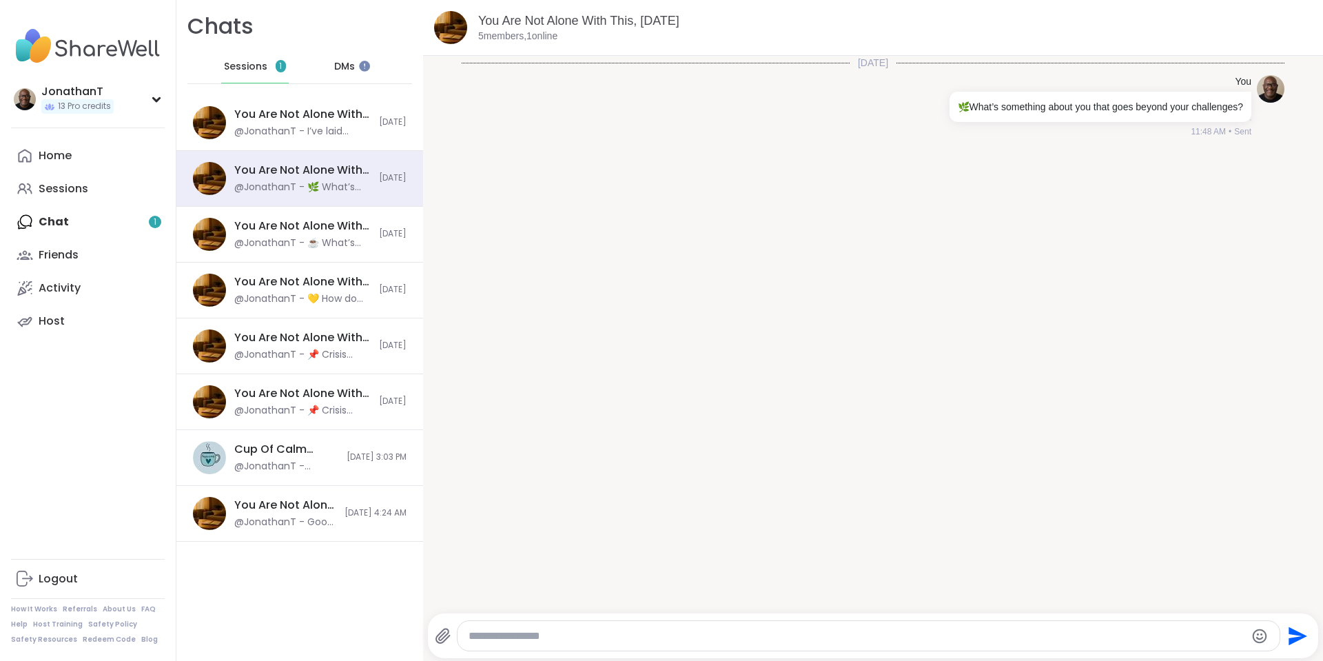
click at [74, 223] on div "Home Sessions Chat 1 Friends Activity Host" at bounding box center [88, 238] width 154 height 198
click at [48, 223] on div "Home Sessions Chat 1 Friends Activity Host" at bounding box center [88, 238] width 154 height 198
click at [285, 230] on div "You Are Not Alone With This, [DATE]" at bounding box center [302, 225] width 136 height 15
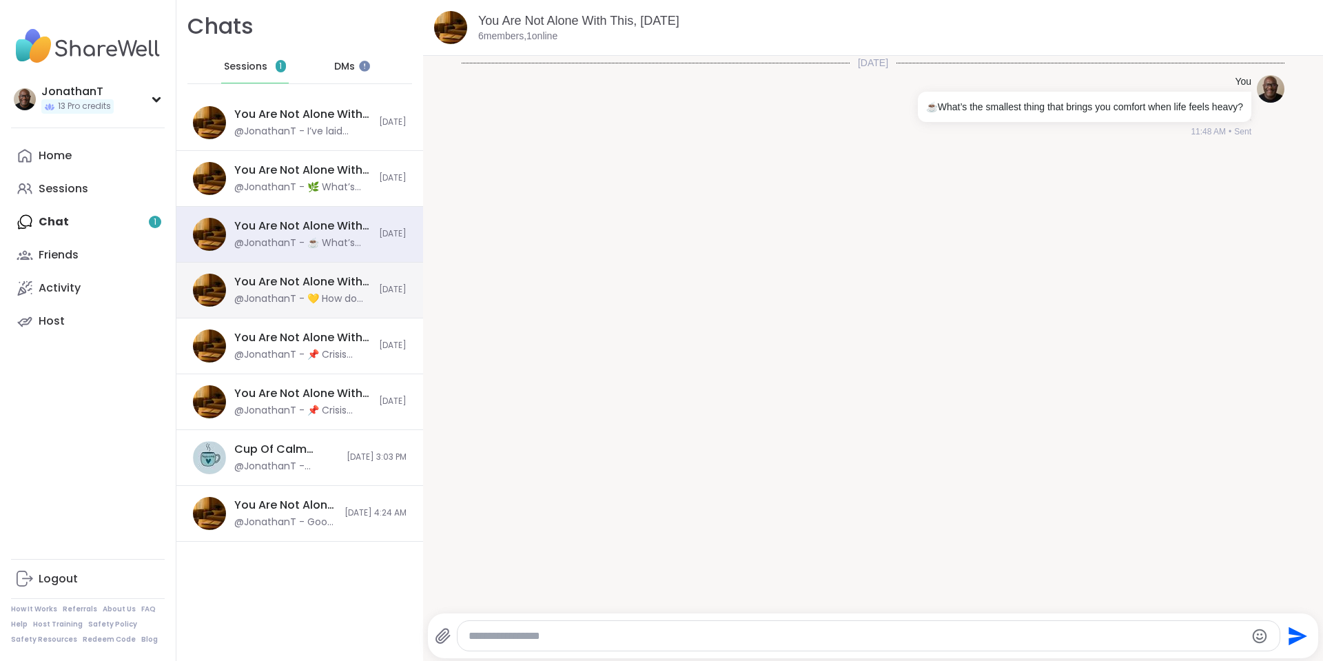
click at [281, 282] on div "You Are Not Alone With This, [DATE]" at bounding box center [302, 281] width 136 height 15
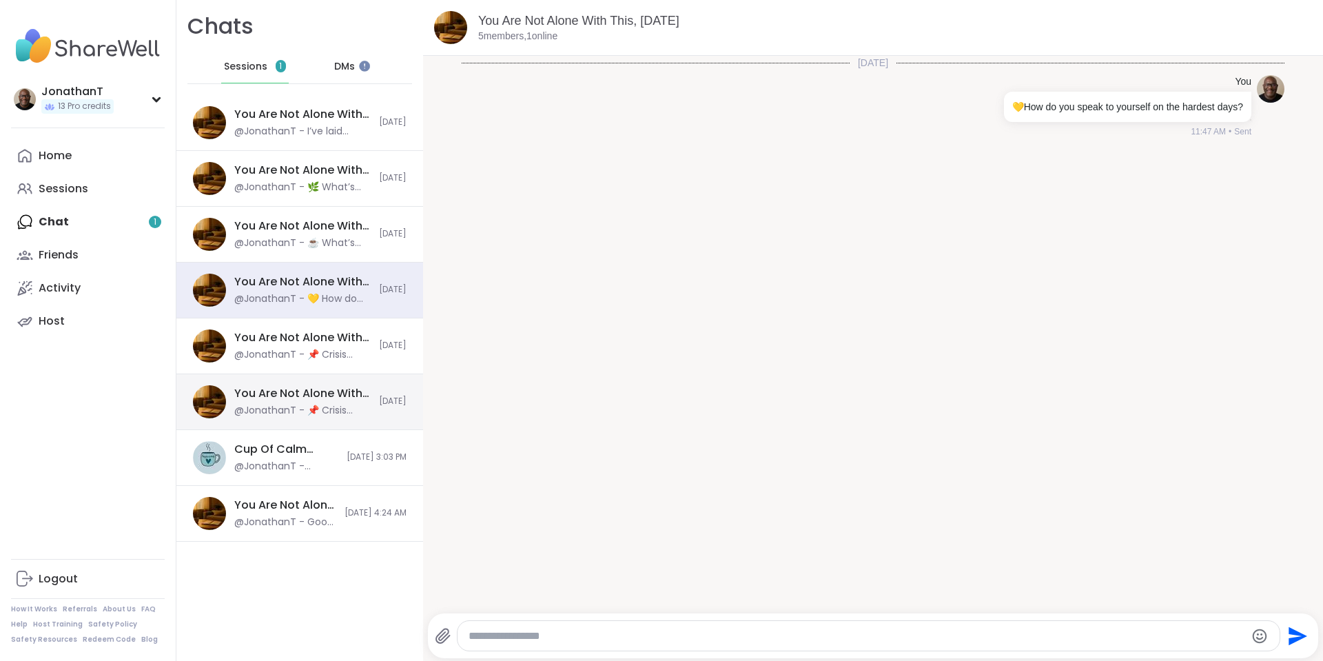
click at [256, 398] on div "You Are Not Alone With This, [DATE]" at bounding box center [302, 393] width 136 height 15
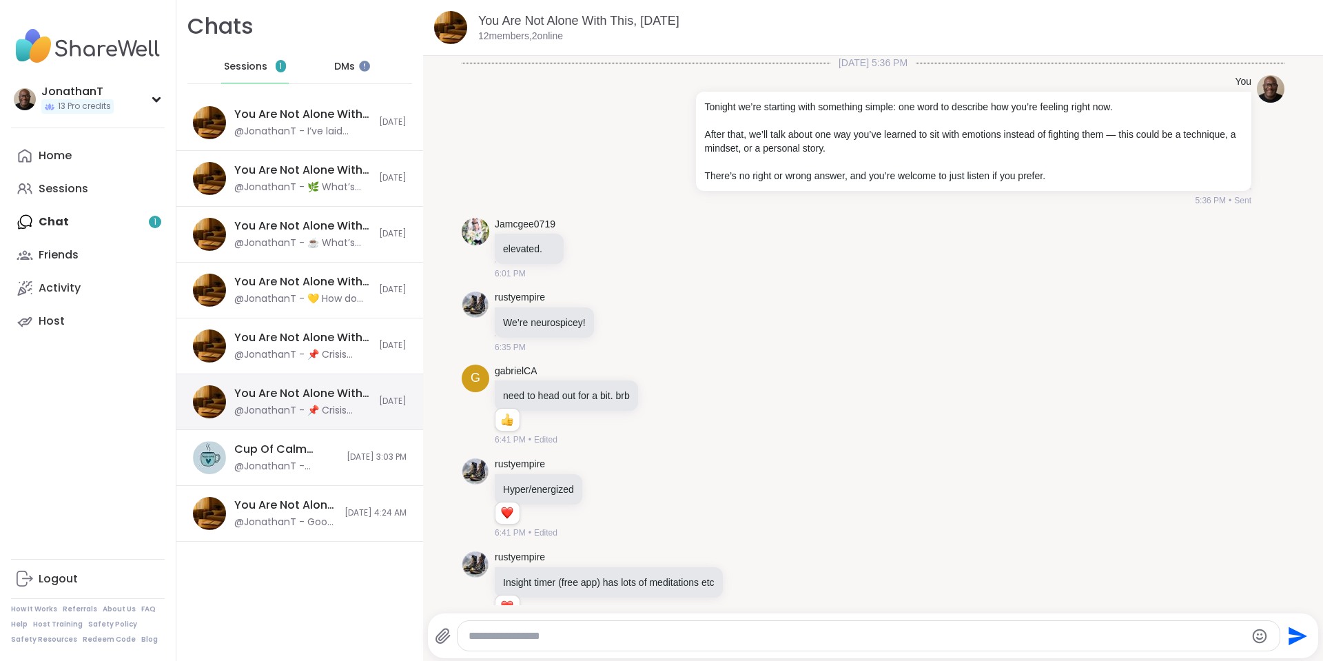
scroll to position [5676, 0]
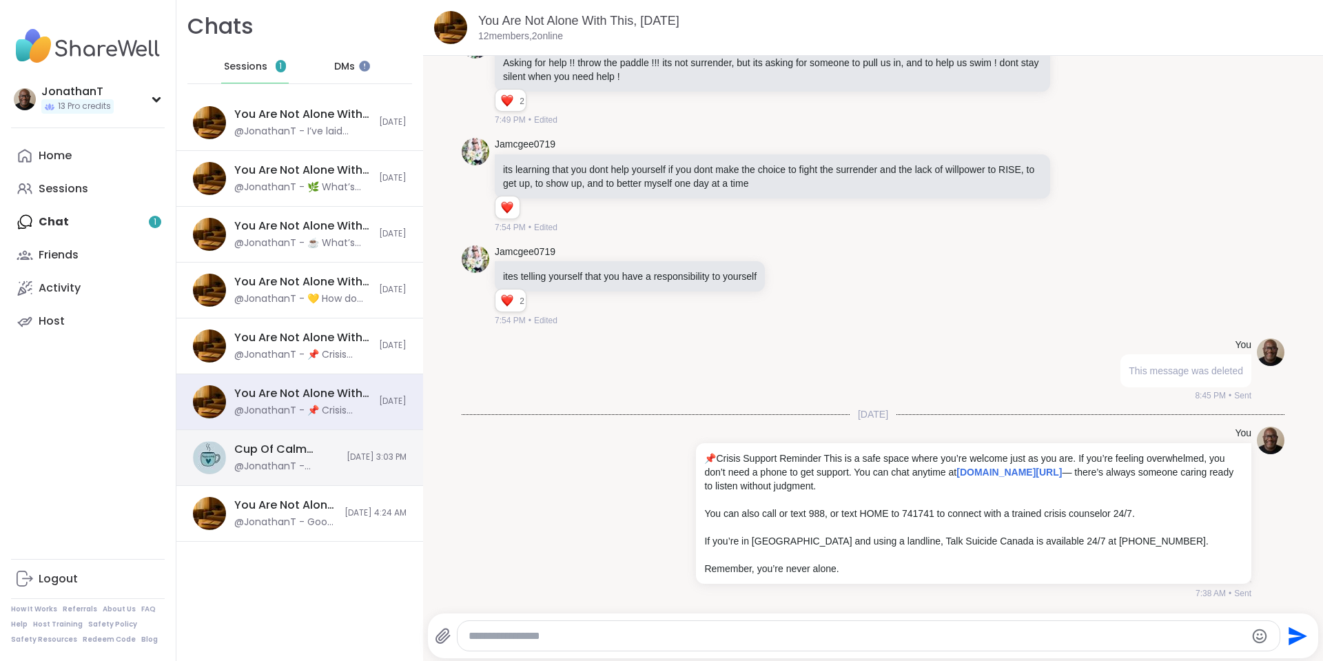
click at [267, 453] on div "Cup Of Calm Cafe, [DATE]" at bounding box center [286, 449] width 104 height 15
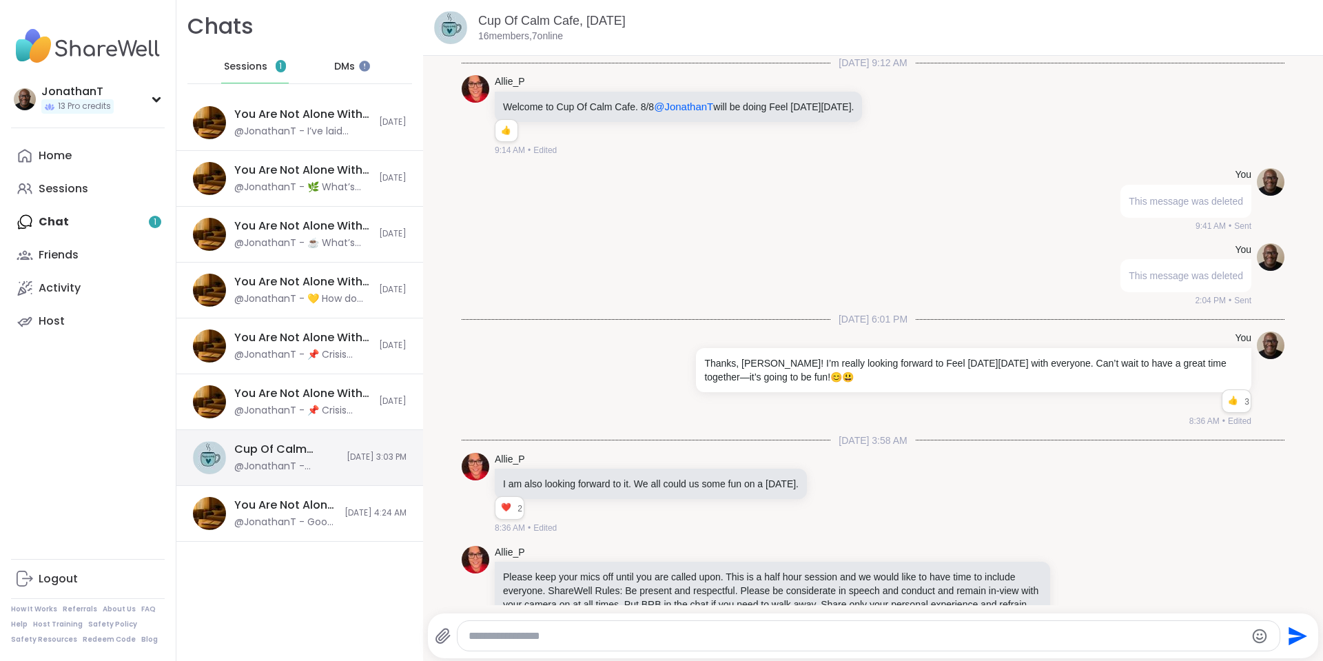
scroll to position [5753, 0]
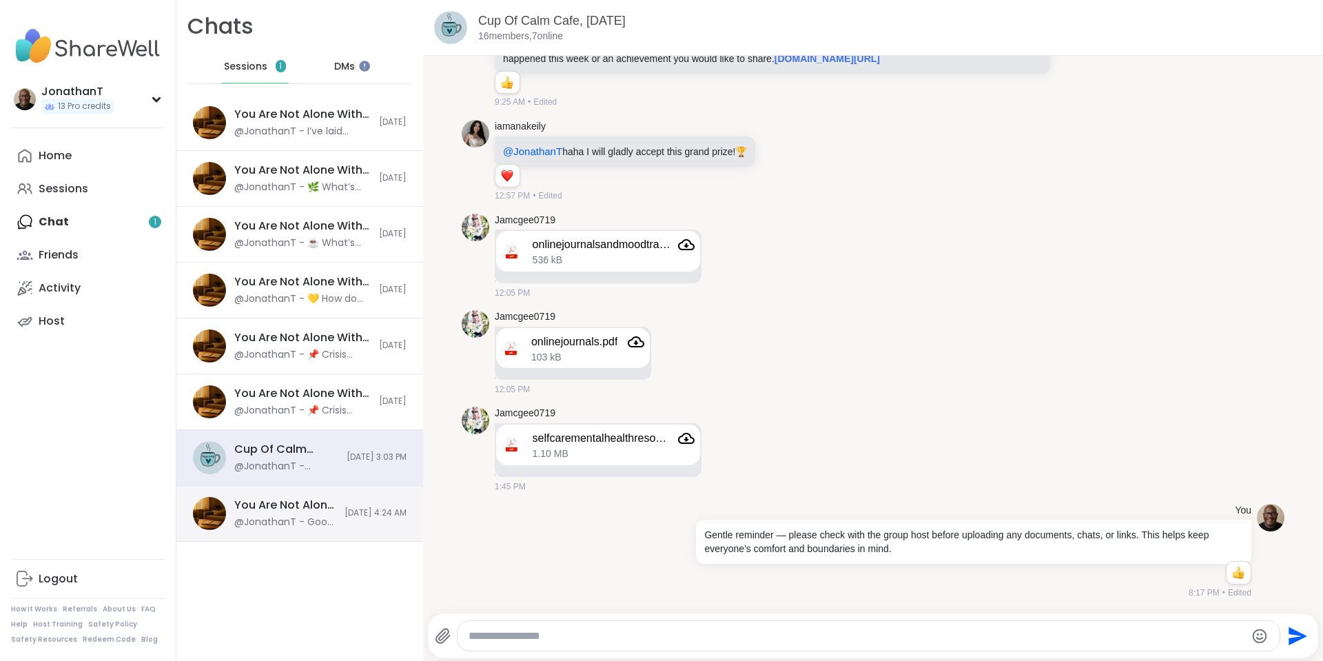
click at [269, 527] on div "@JonathanT - Good morning everyone. Just a kind reminder that speak from our ow…" at bounding box center [285, 523] width 102 height 14
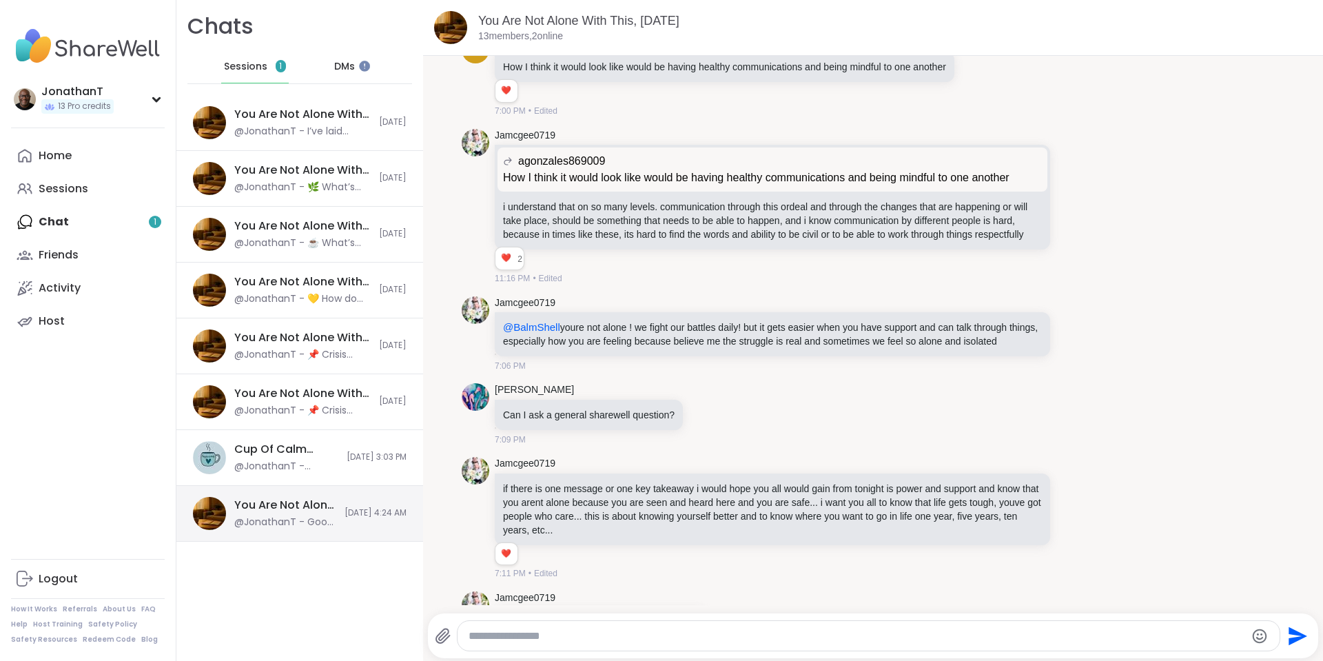
scroll to position [9244, 0]
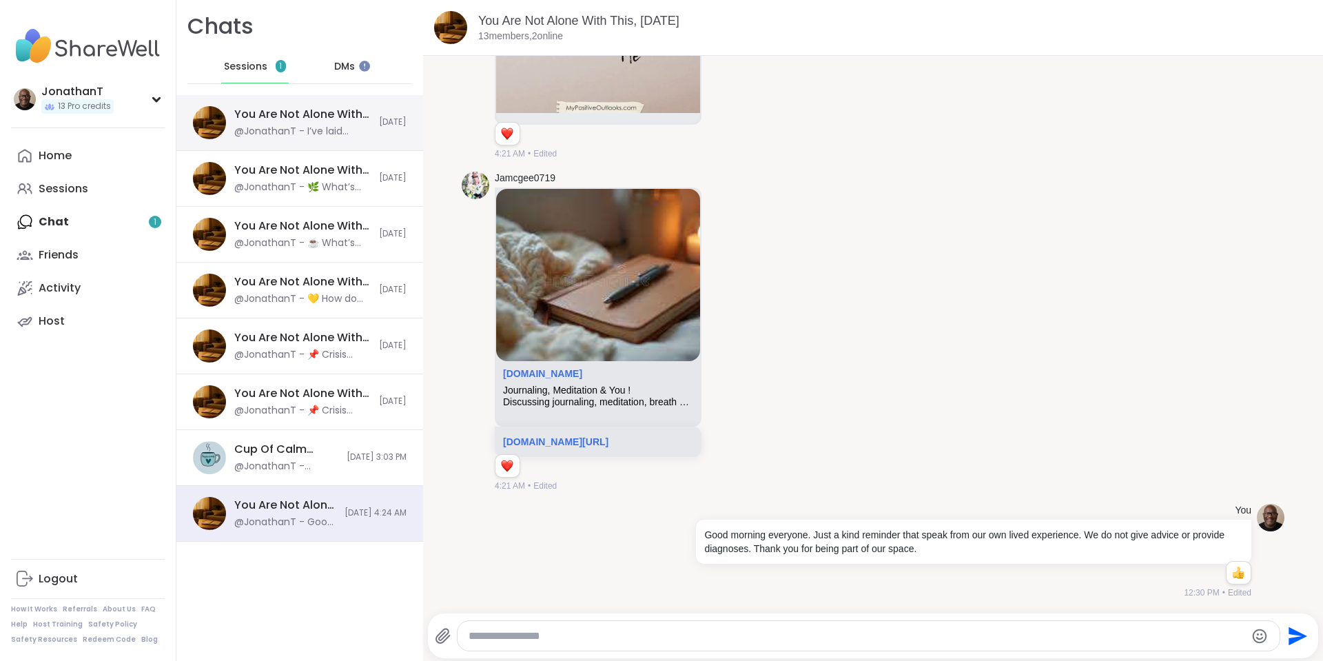
click at [319, 123] on div "You Are Not Alone With This, [DATE] @JonathanT - I’ve laid down the topic in ea…" at bounding box center [302, 123] width 136 height 32
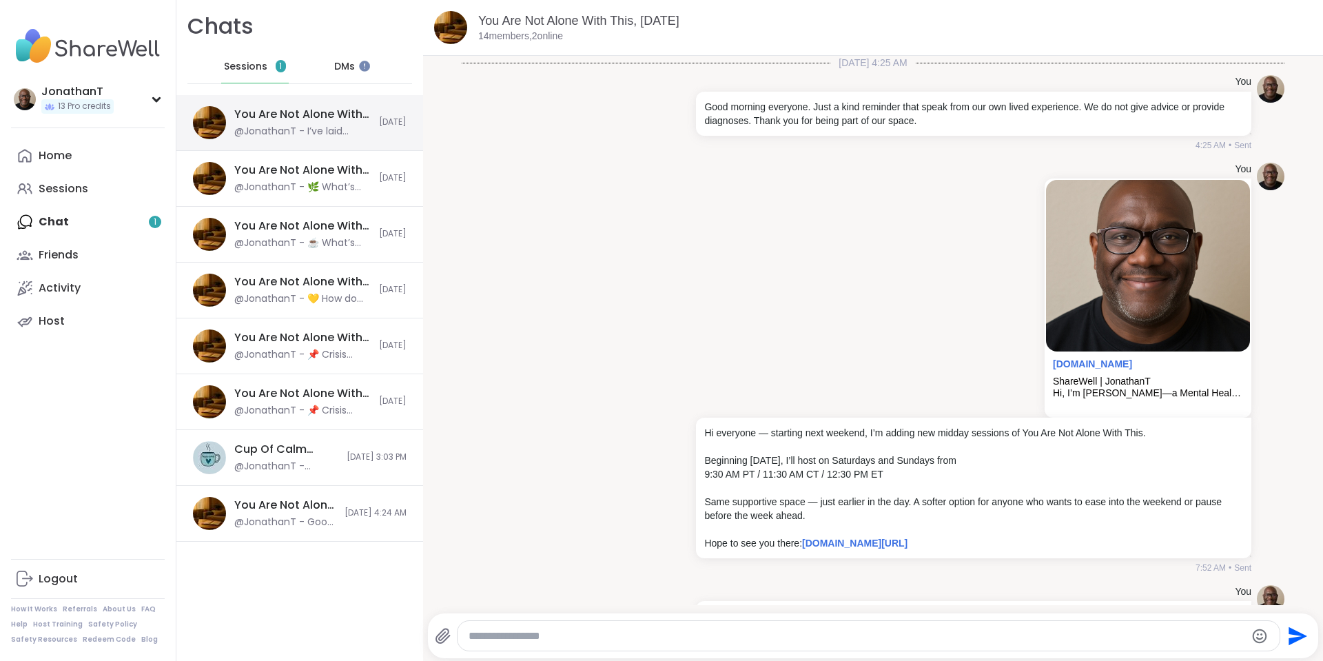
scroll to position [765, 0]
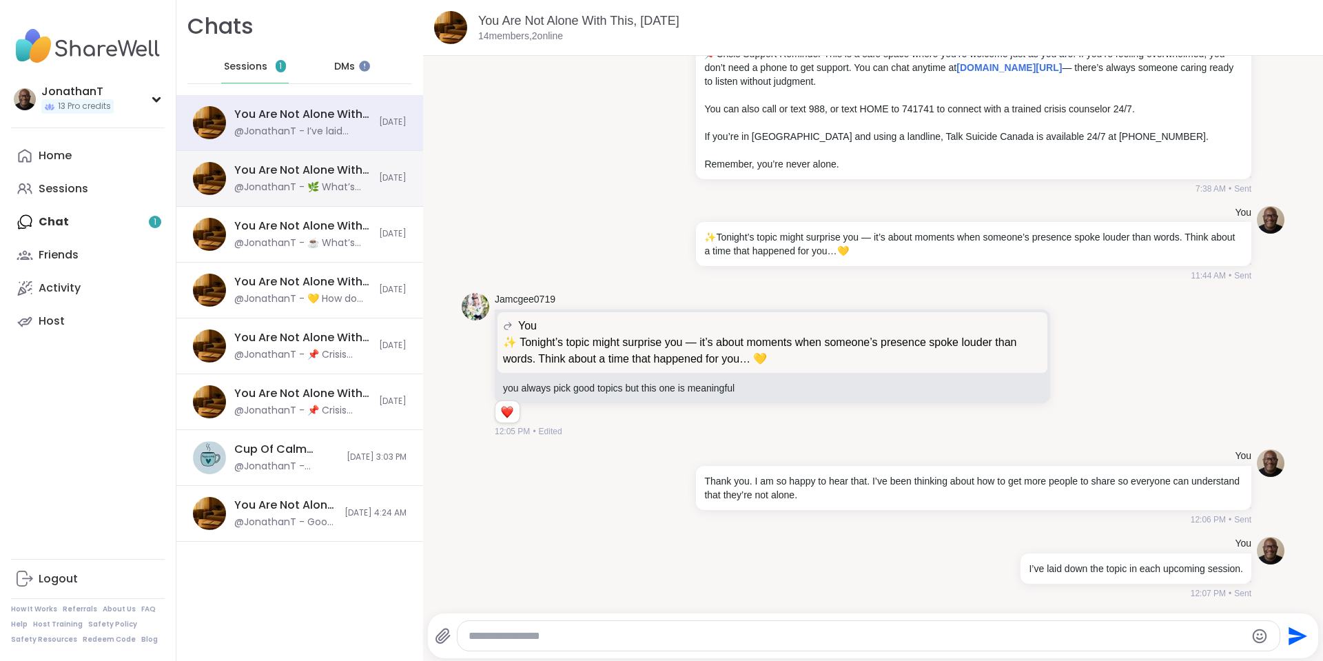
click at [285, 179] on div "You Are Not Alone With This, [DATE] @JonathanT - 🌿 What’s something about you t…" at bounding box center [302, 179] width 136 height 32
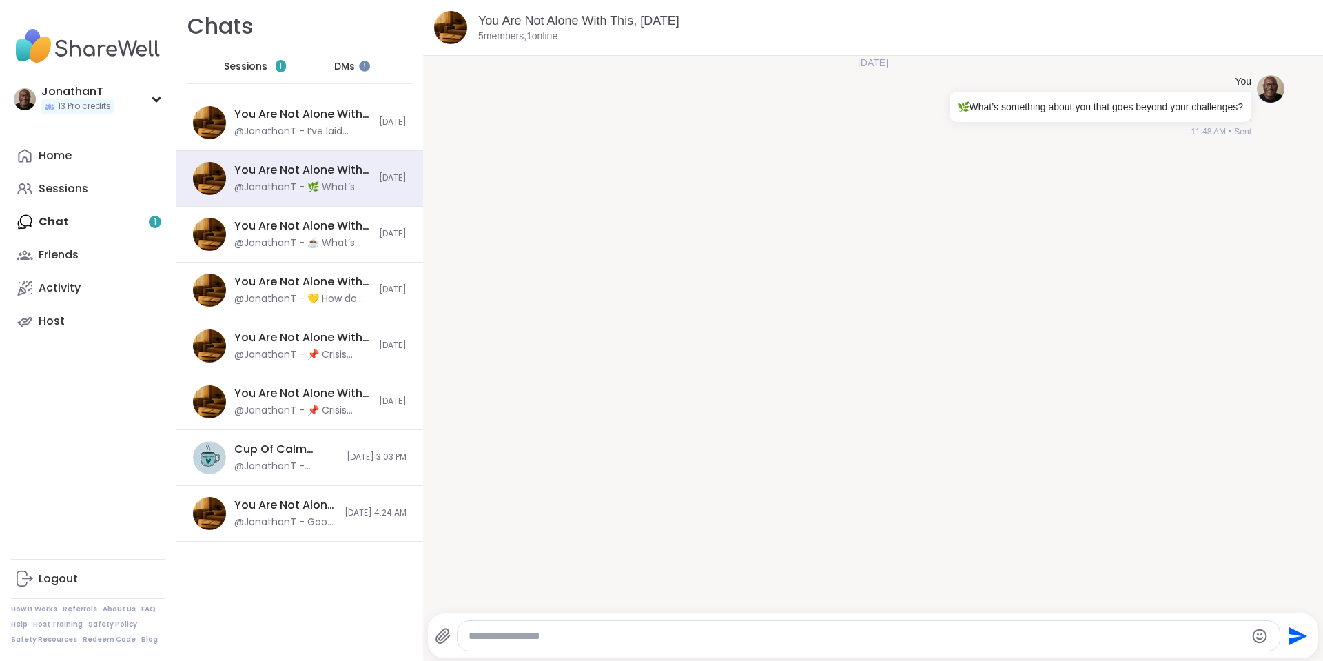
click at [148, 219] on div "Home Sessions Chat 1 Friends Activity Host" at bounding box center [88, 238] width 154 height 198
click at [341, 66] on span "DMs" at bounding box center [344, 67] width 21 height 14
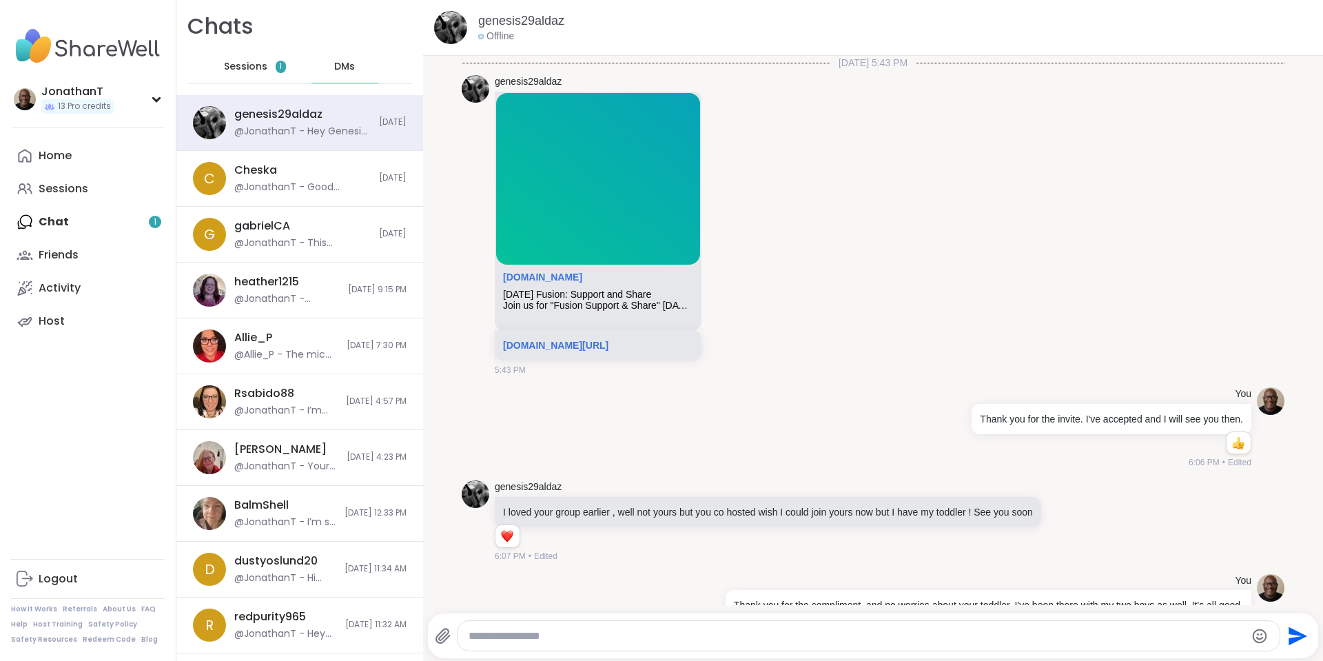
scroll to position [1408, 0]
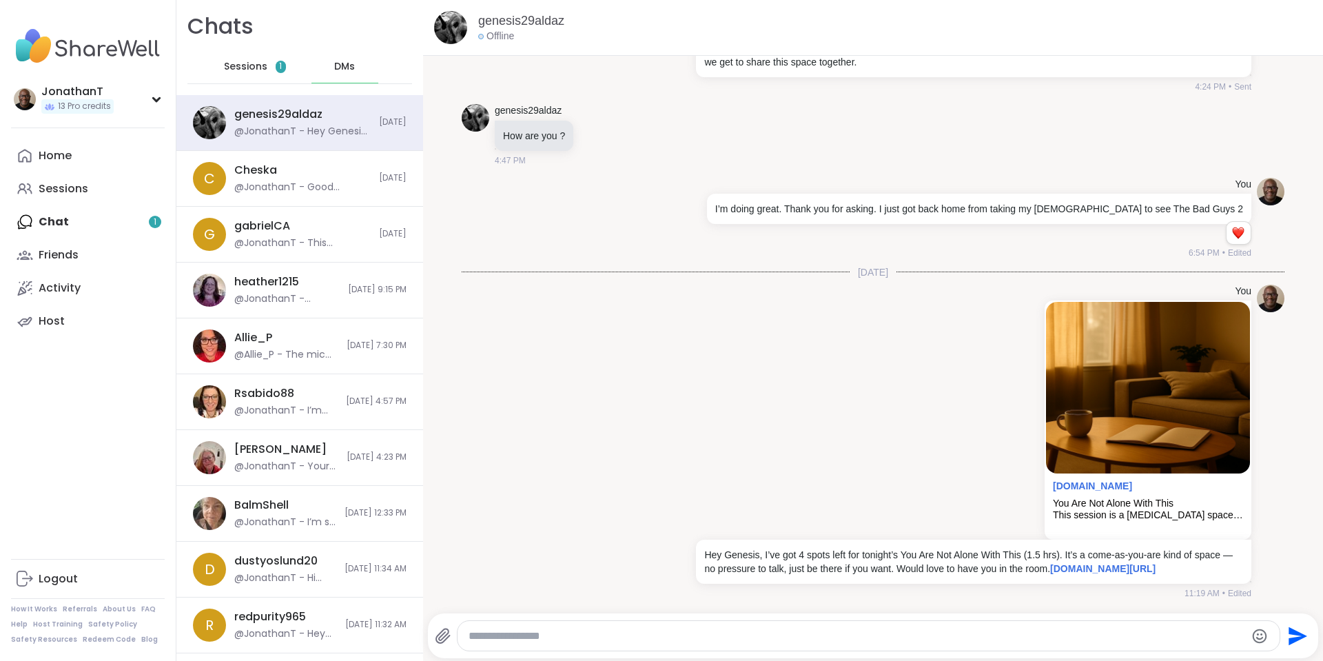
click at [239, 60] on span "Sessions" at bounding box center [245, 67] width 43 height 14
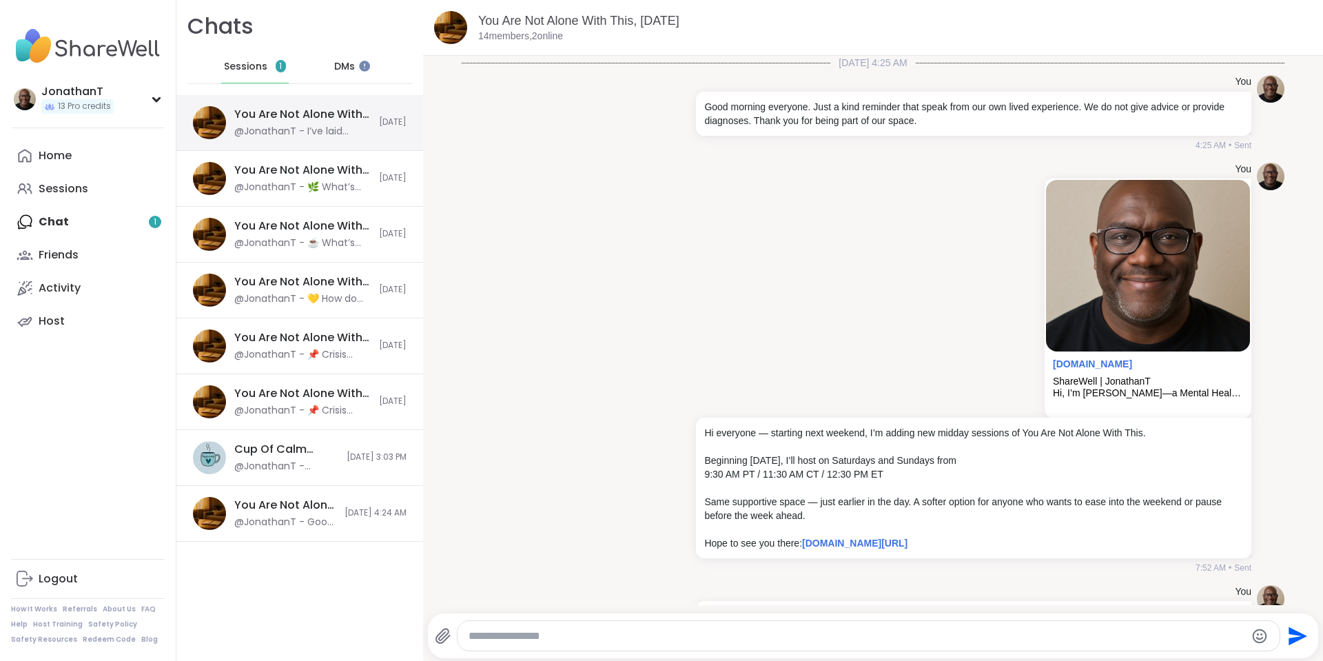
scroll to position [765, 0]
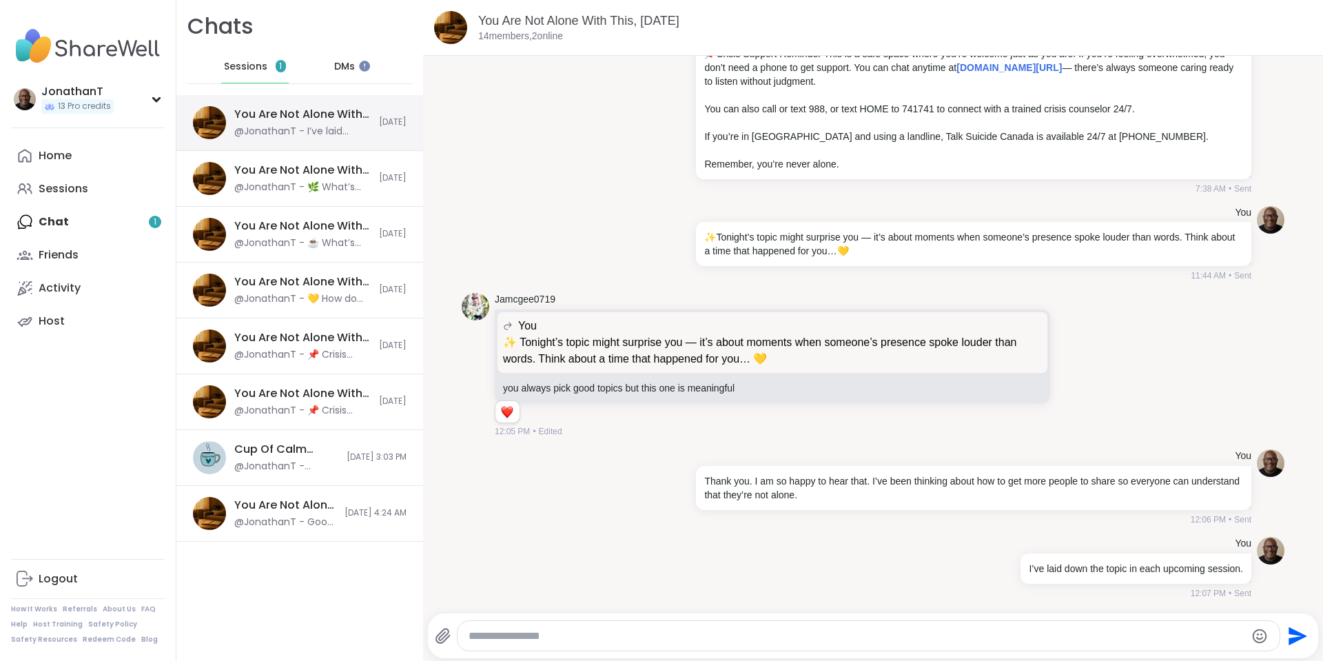
click at [246, 114] on div "You Are Not Alone With This, [DATE]" at bounding box center [302, 114] width 136 height 15
click at [246, 173] on div "You Are Not Alone With This, [DATE]" at bounding box center [302, 170] width 136 height 15
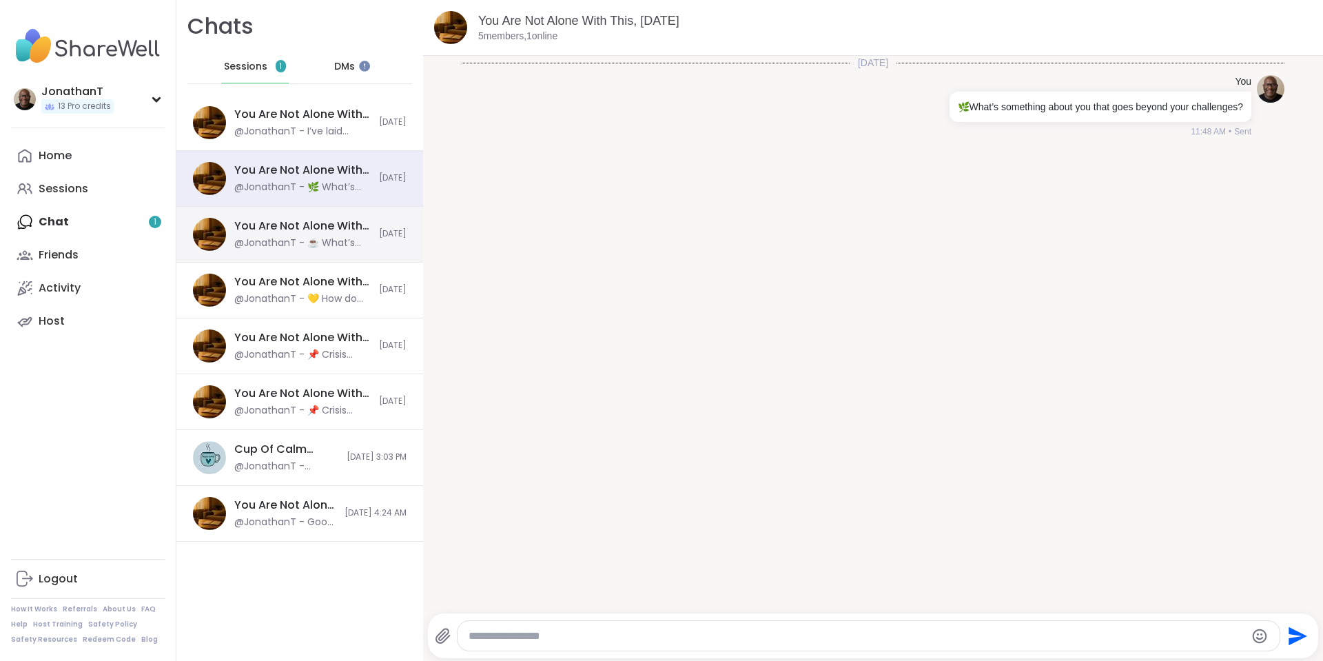
click at [252, 230] on div "You Are Not Alone With This, [DATE]" at bounding box center [302, 225] width 136 height 15
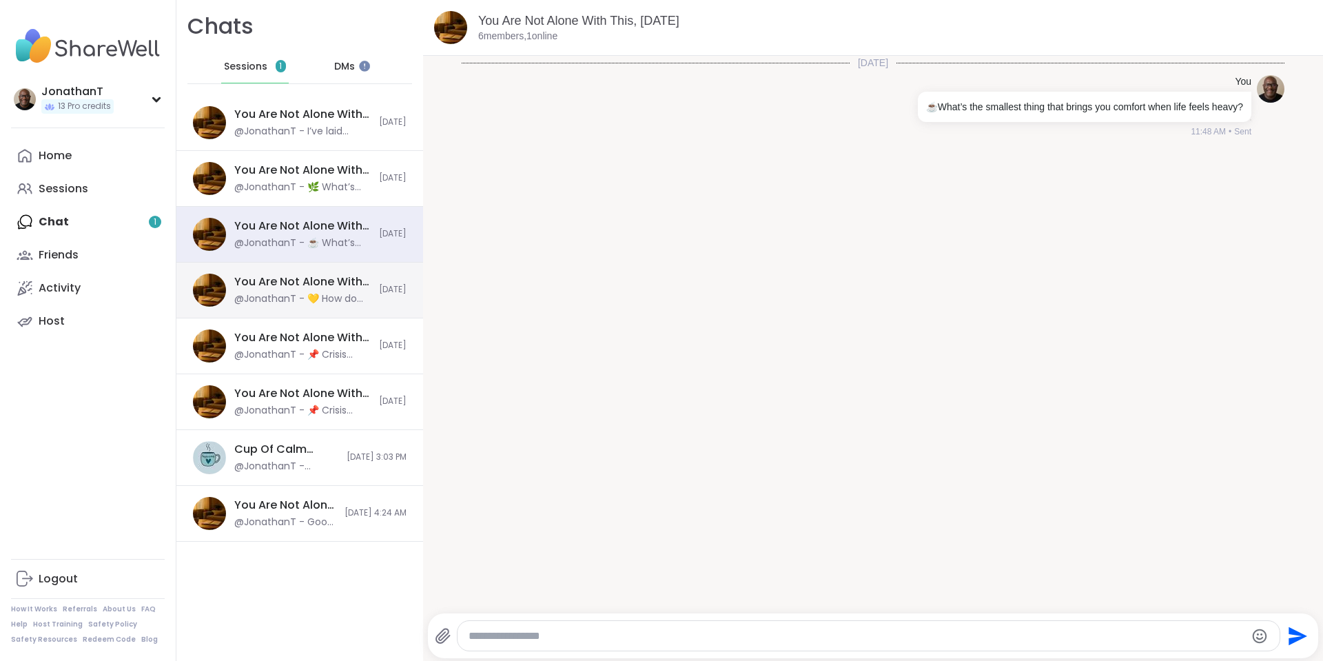
click at [266, 292] on div "@JonathanT - 💛 How do you speak to yourself on the hardest days?" at bounding box center [302, 299] width 136 height 14
